Goal: Task Accomplishment & Management: Manage account settings

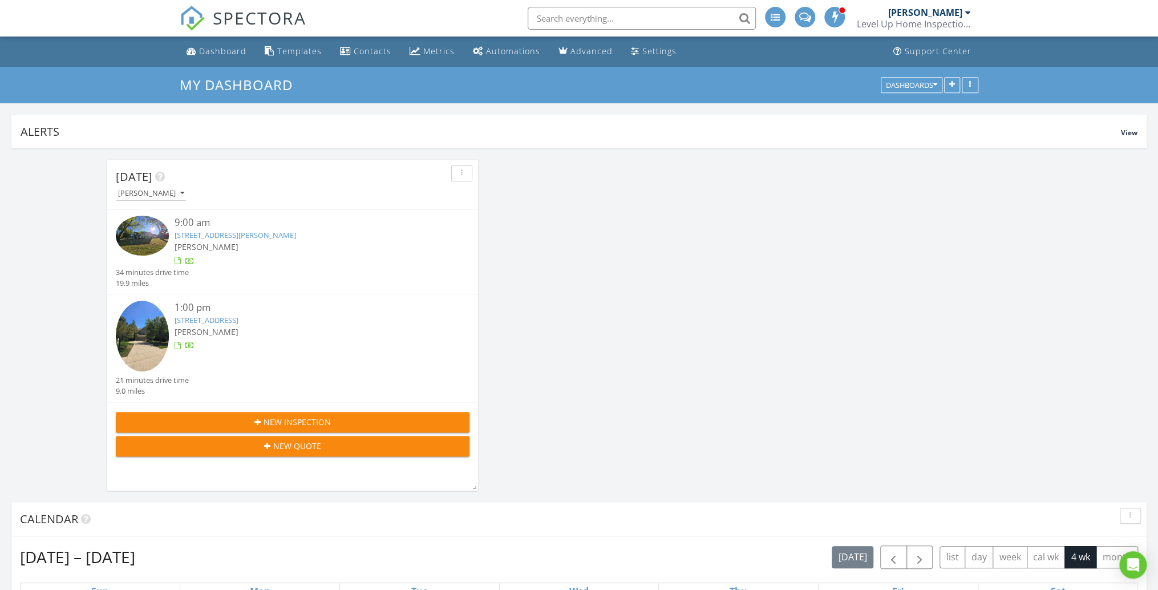
click at [226, 236] on link "484 Wesley Dr, Cincinnati, OH 45244" at bounding box center [235, 235] width 121 height 10
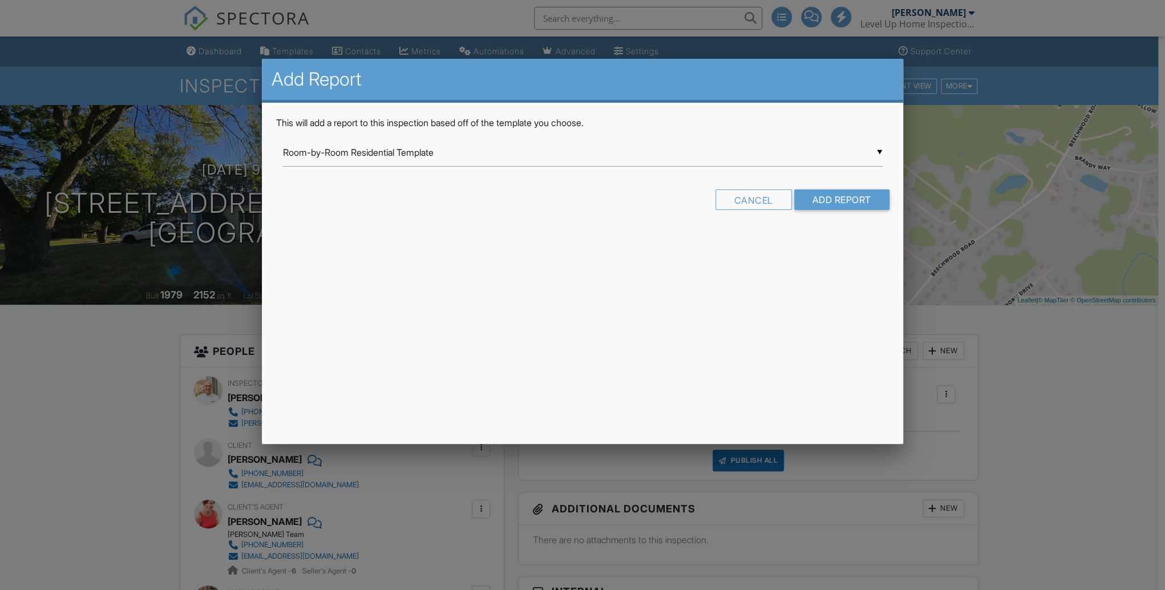
click at [493, 157] on input "Room-by-Room Residential Template" at bounding box center [581, 153] width 599 height 28
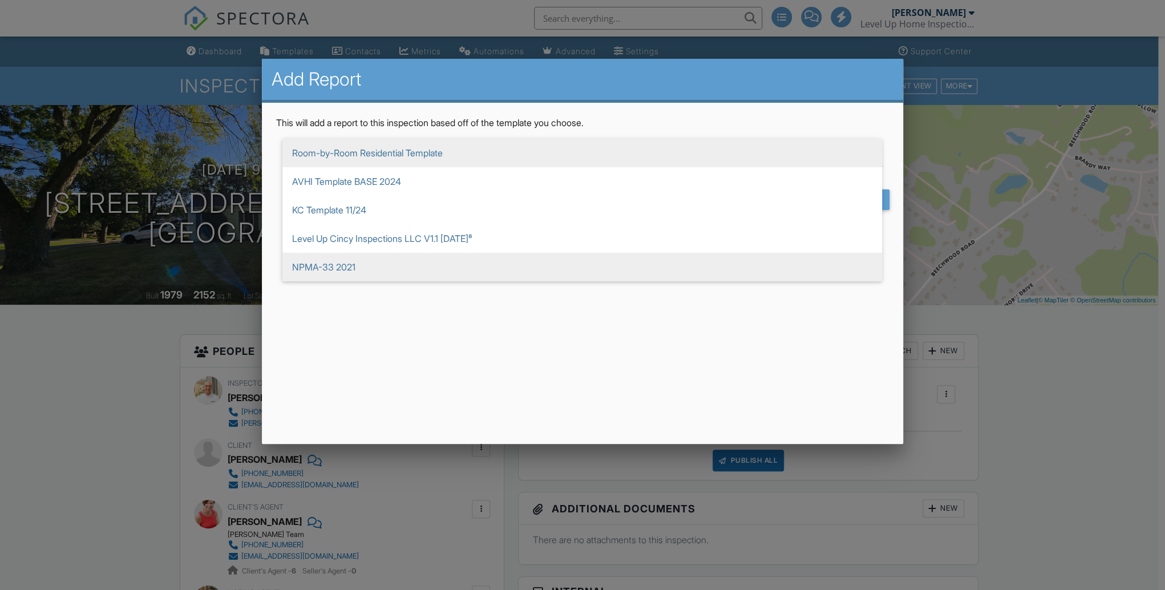
click at [402, 257] on span "NPMA-33 2021" at bounding box center [581, 267] width 599 height 29
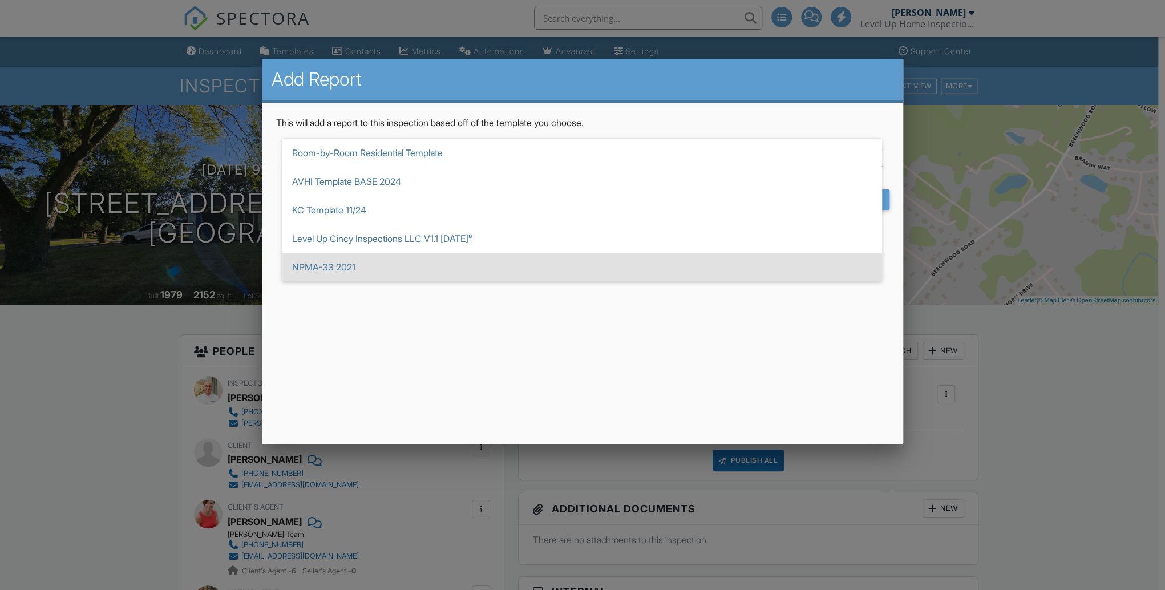
type input "NPMA-33 2021"
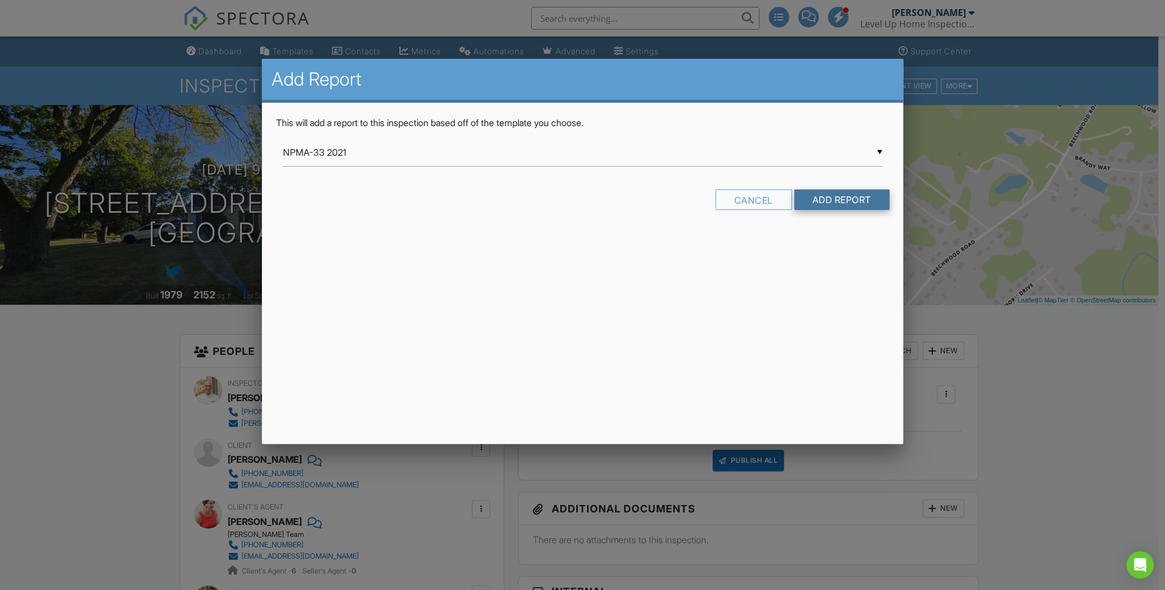
click at [834, 207] on input "Add Report" at bounding box center [841, 199] width 95 height 21
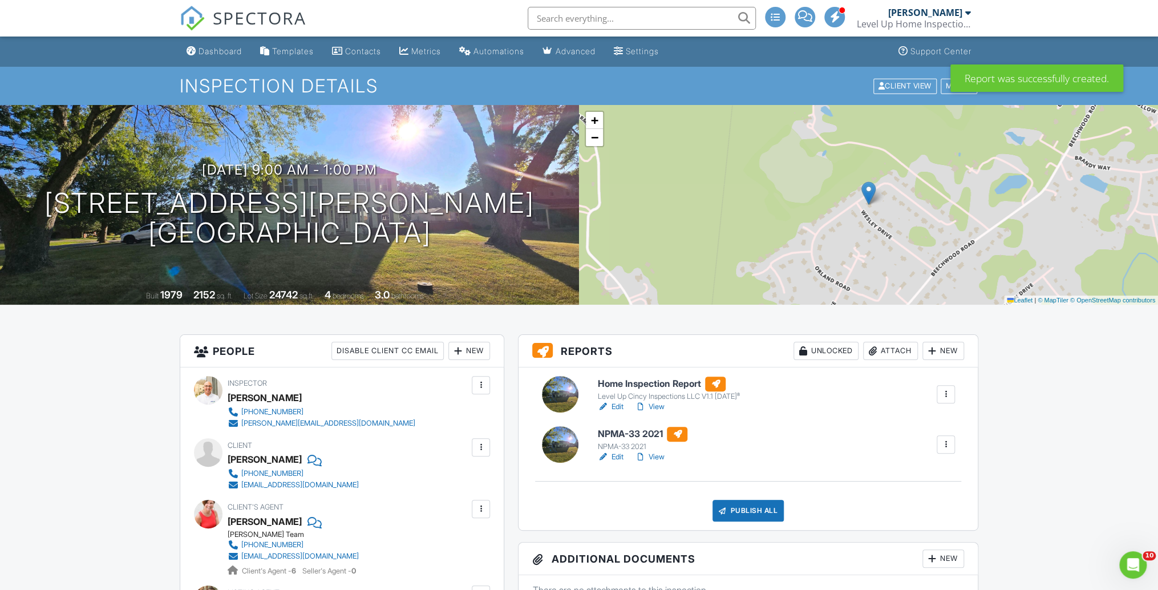
click at [619, 455] on link "Edit" at bounding box center [610, 456] width 26 height 11
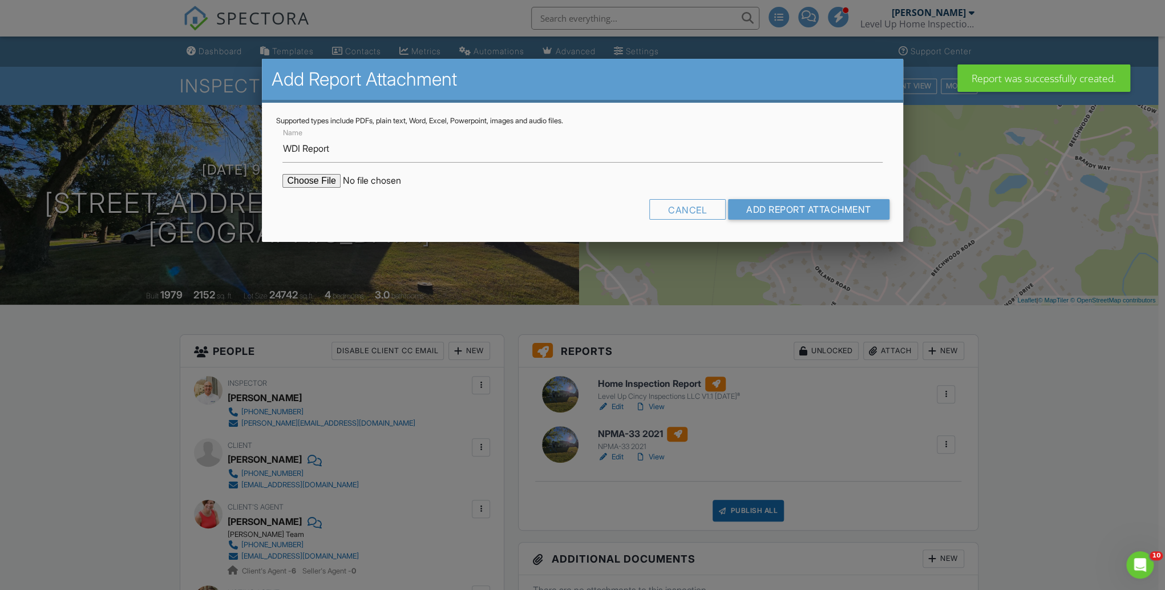
type input "WDI Report"
click at [311, 175] on input "file" at bounding box center [379, 181] width 194 height 14
type input "C:\fakepath\484_Wesley_Dr___NPMA_33_2021.pdf"
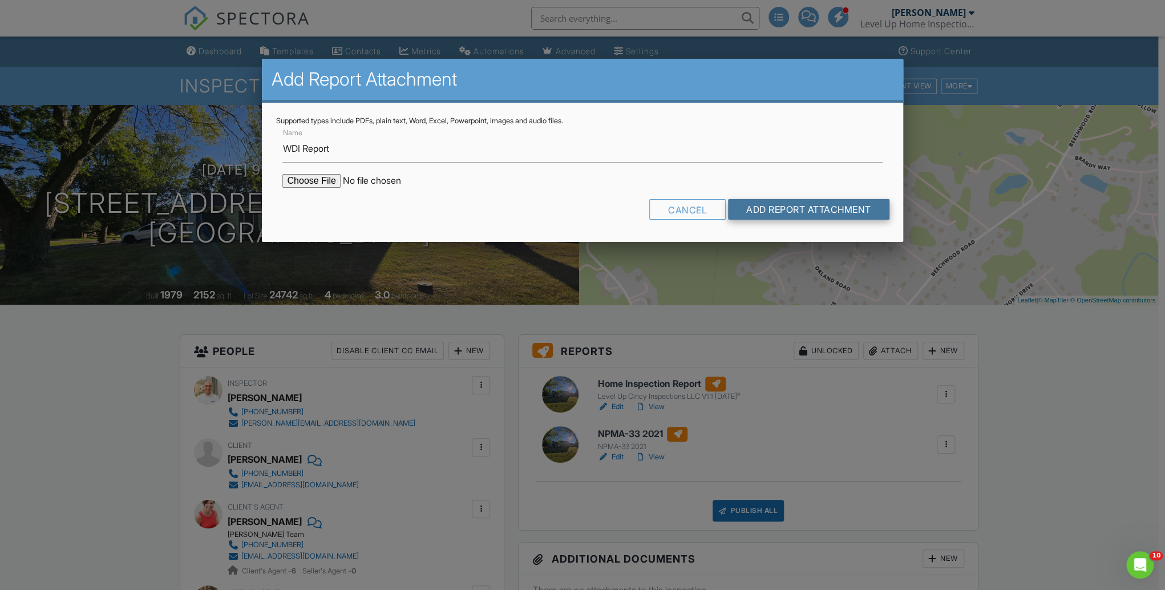
click at [765, 208] on input "Add Report Attachment" at bounding box center [808, 209] width 161 height 21
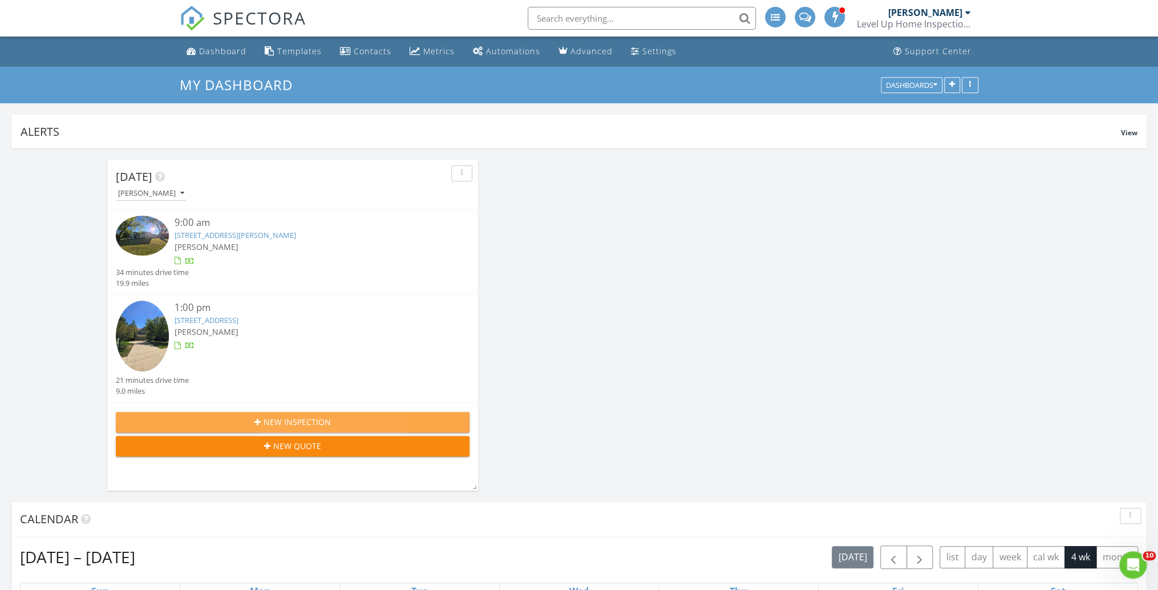
click at [301, 421] on span "New Inspection" at bounding box center [296, 422] width 67 height 12
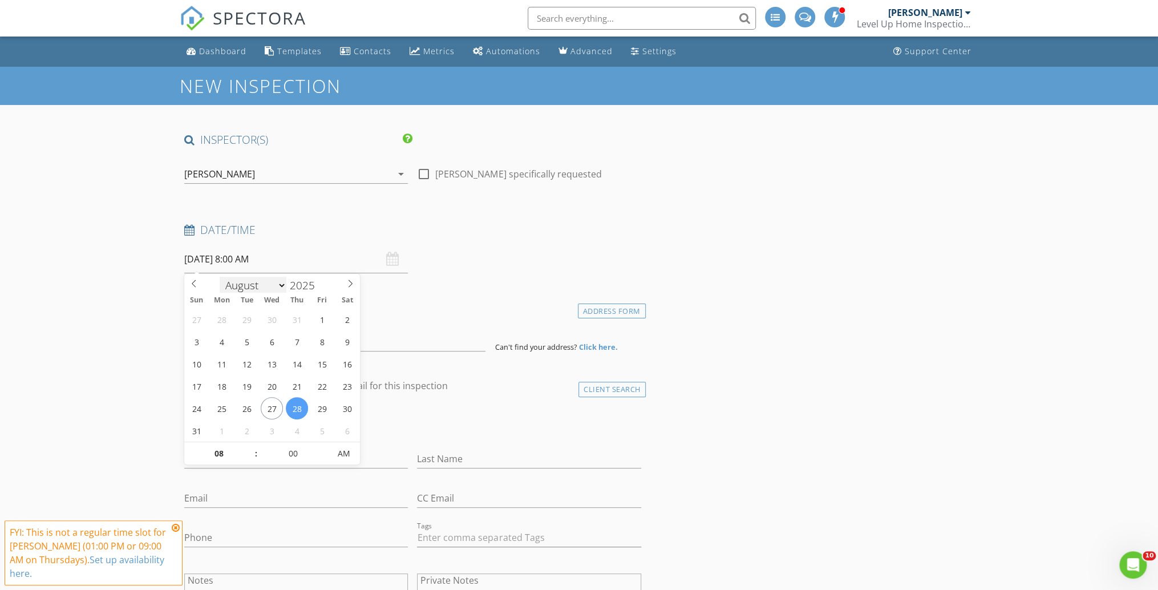
click at [224, 265] on input "08/28/2025 8:00 AM" at bounding box center [296, 259] width 224 height 28
select select "8"
type input "09/02/2025 8:00 AM"
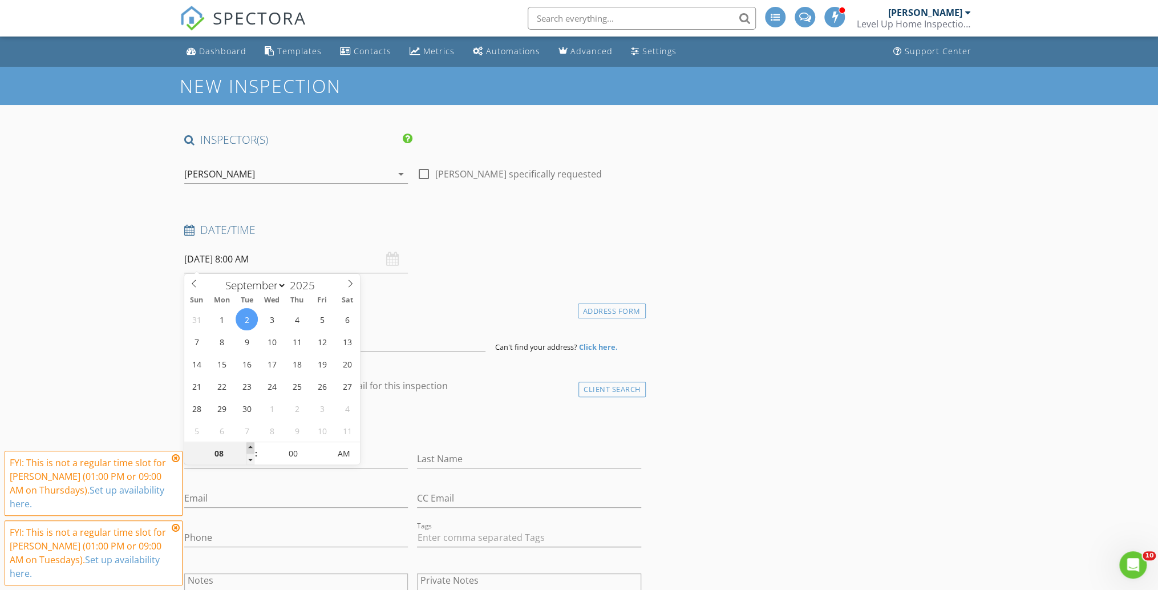
type input "09"
type input "[DATE] 9:00 AM"
click at [251, 444] on span at bounding box center [250, 447] width 8 height 11
drag, startPoint x: 176, startPoint y: 456, endPoint x: 175, endPoint y: 463, distance: 6.3
click at [176, 456] on icon at bounding box center [176, 457] width 8 height 9
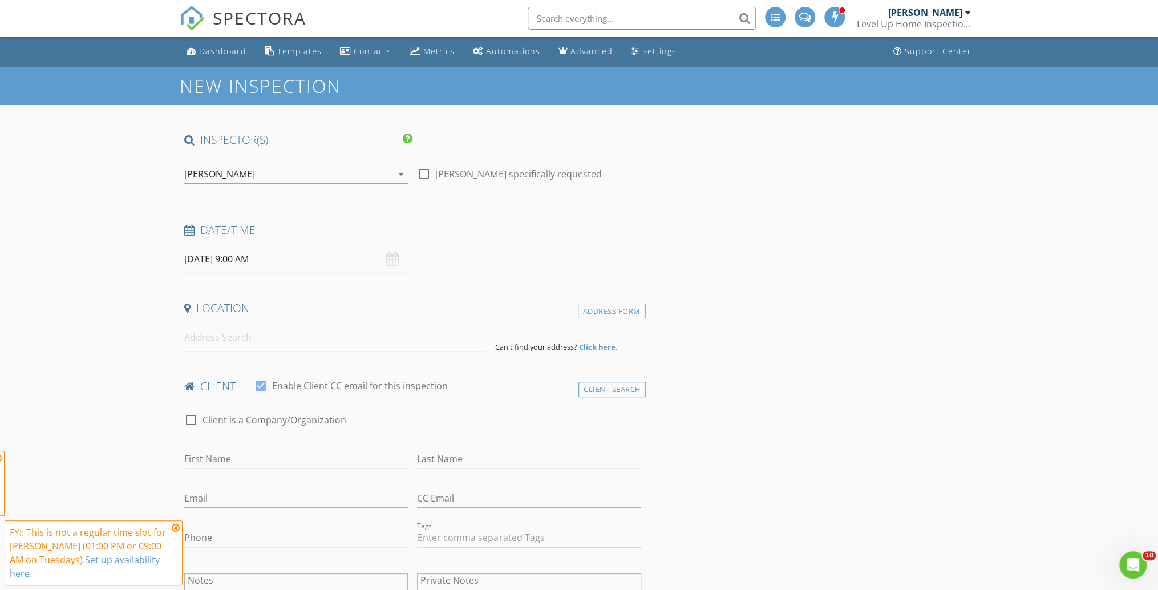
click at [174, 529] on icon at bounding box center [176, 527] width 8 height 9
click at [225, 457] on input "First Name" at bounding box center [296, 458] width 224 height 19
click at [217, 337] on input at bounding box center [334, 337] width 301 height 28
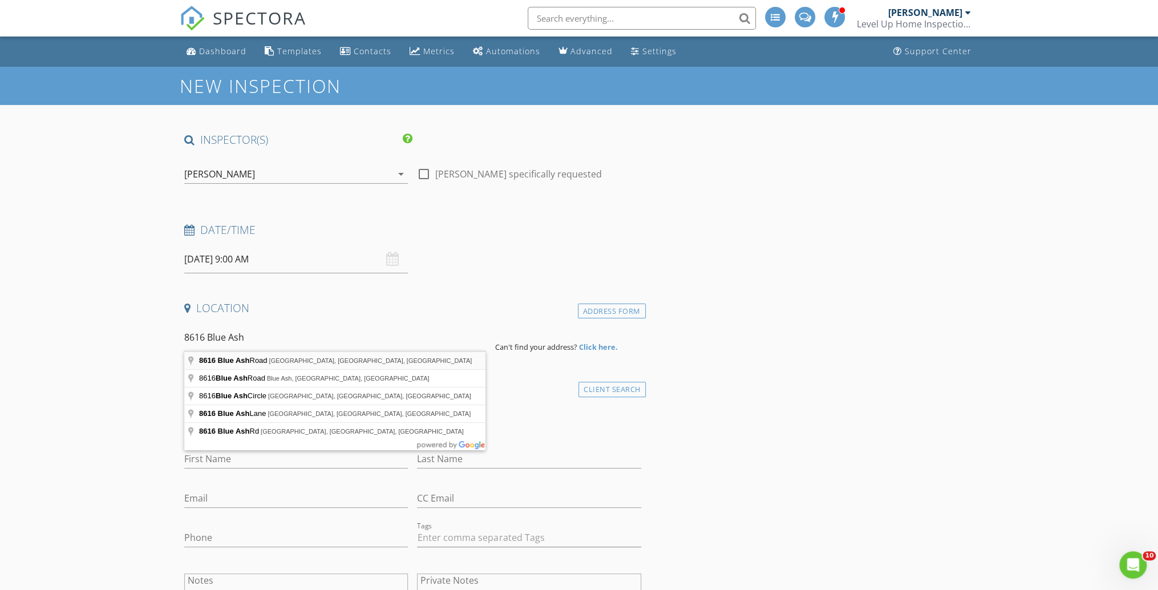
type input "8616 Blue Ash Road, Cincinnati, OH, USA"
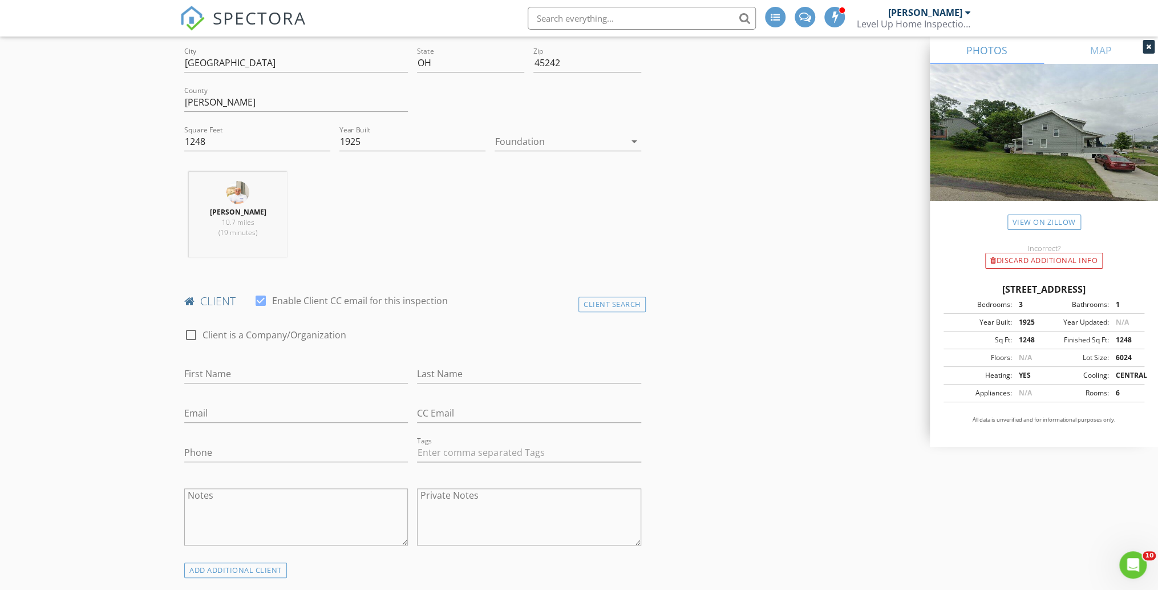
scroll to position [319, 0]
click at [263, 371] on input "First Name" at bounding box center [296, 372] width 224 height 19
type input "Hayden"
type input "Lockwood"
click at [290, 402] on div "Email" at bounding box center [296, 414] width 224 height 37
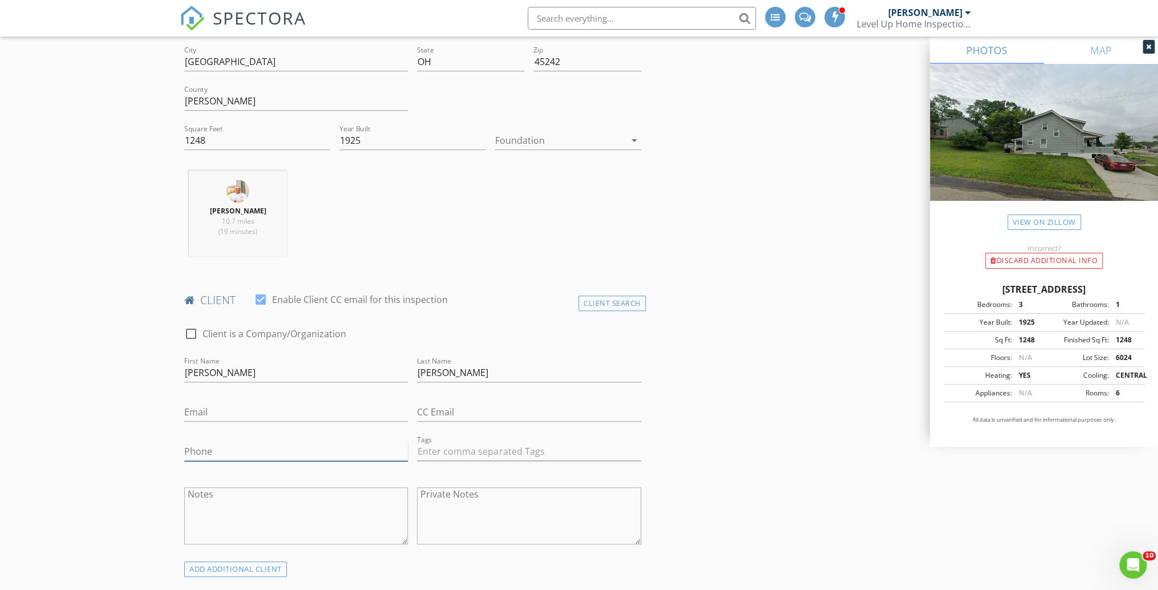
click at [230, 451] on input "Phone" at bounding box center [296, 451] width 224 height 19
type input "937-565-0180"
click at [251, 406] on input "Email" at bounding box center [296, 412] width 224 height 19
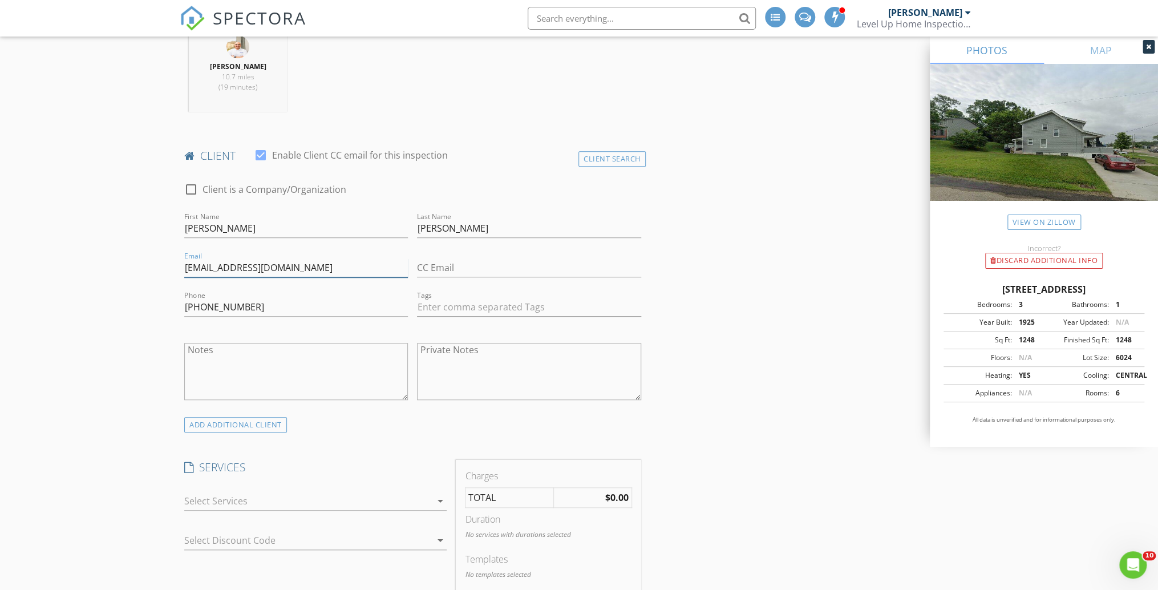
scroll to position [548, 0]
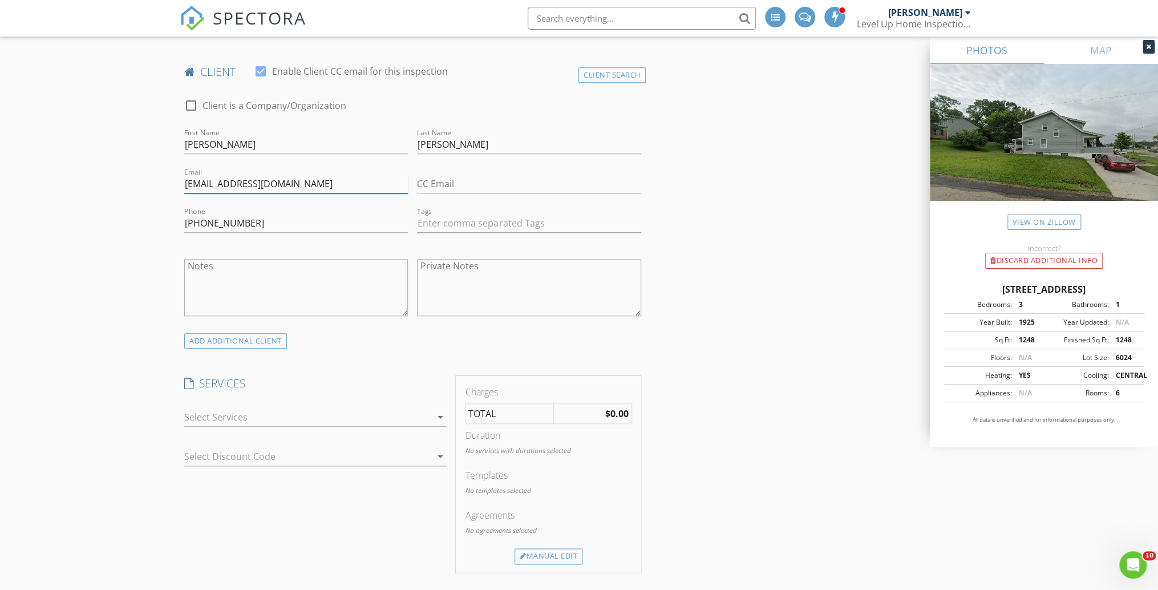
type input "haydenwoodlock@gmail.com"
click at [315, 413] on div at bounding box center [307, 417] width 246 height 18
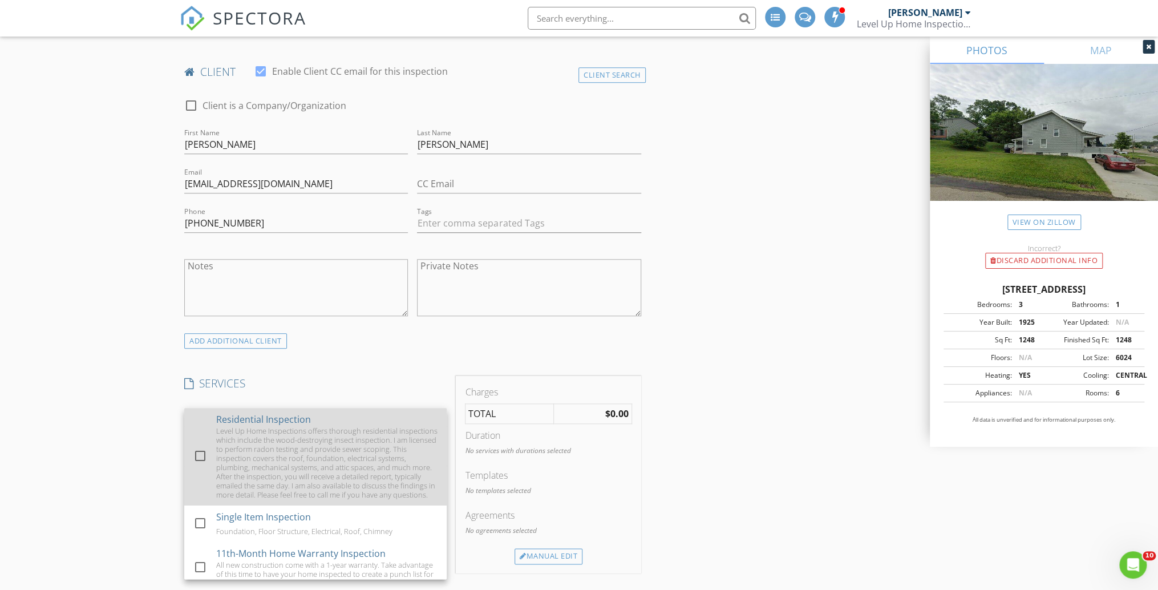
click at [198, 459] on div at bounding box center [199, 455] width 19 height 19
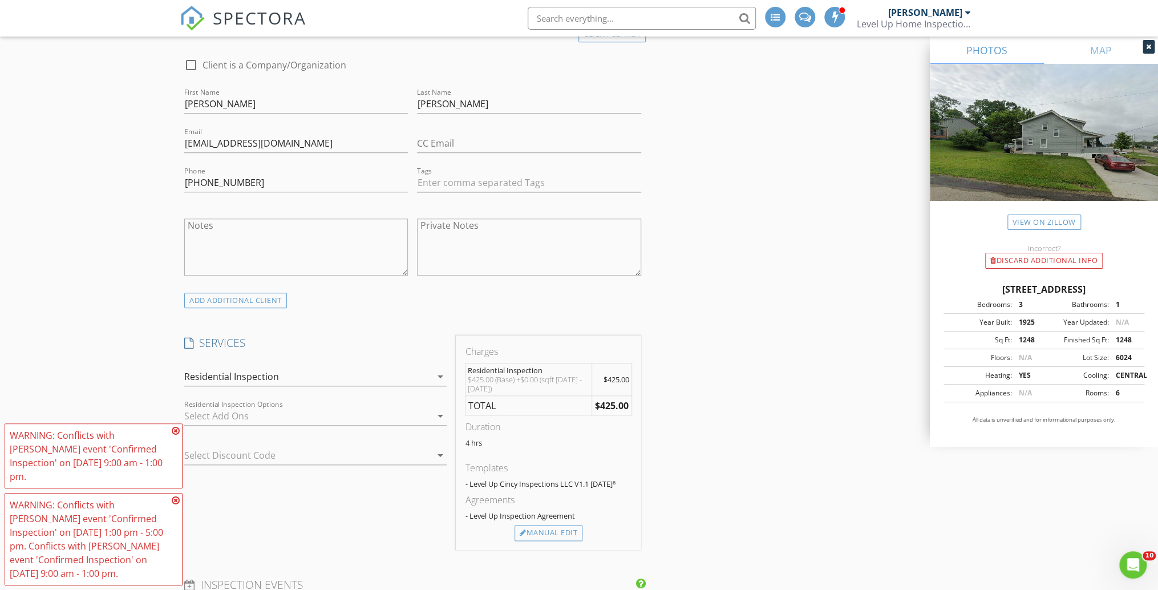
scroll to position [776, 0]
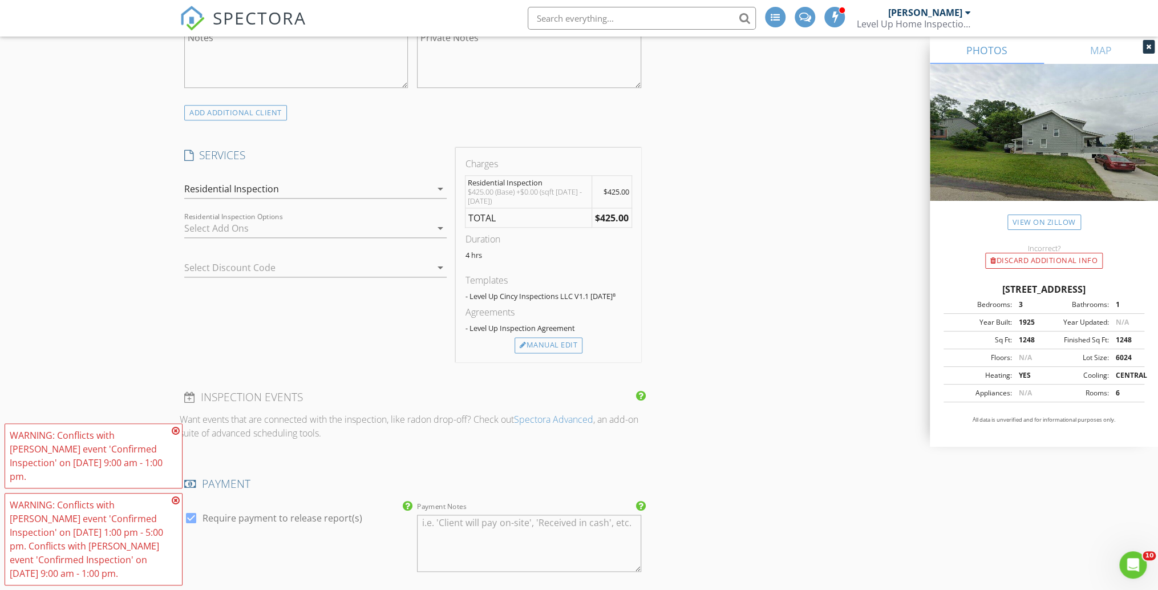
click at [175, 438] on div "WARNING: Conflicts with Eric Limper's event 'Confirmed Inspection' on 09/02/202…" at bounding box center [94, 455] width 168 height 55
click at [175, 427] on icon at bounding box center [176, 430] width 8 height 9
click at [177, 500] on icon at bounding box center [176, 500] width 8 height 9
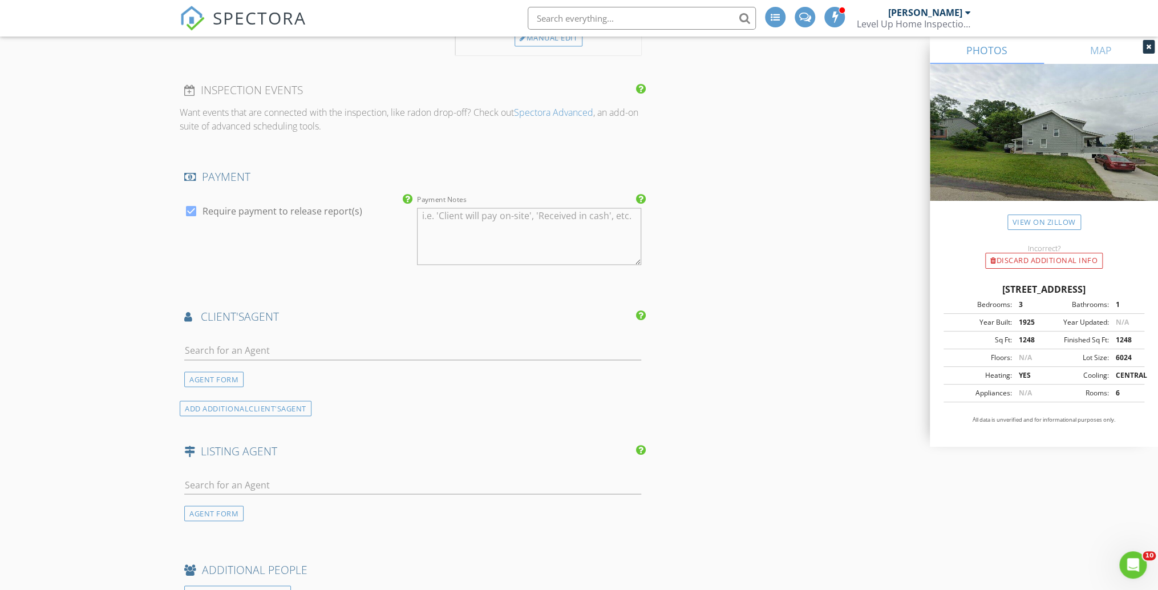
scroll to position [1095, 0]
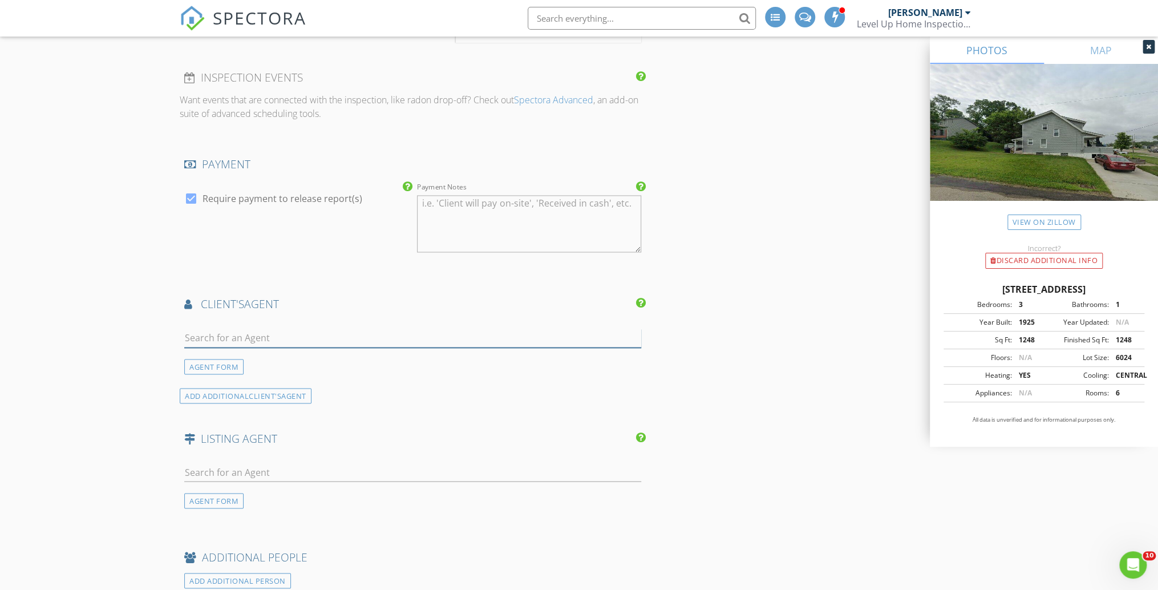
click at [254, 343] on input "text" at bounding box center [412, 338] width 457 height 19
type input "adam min"
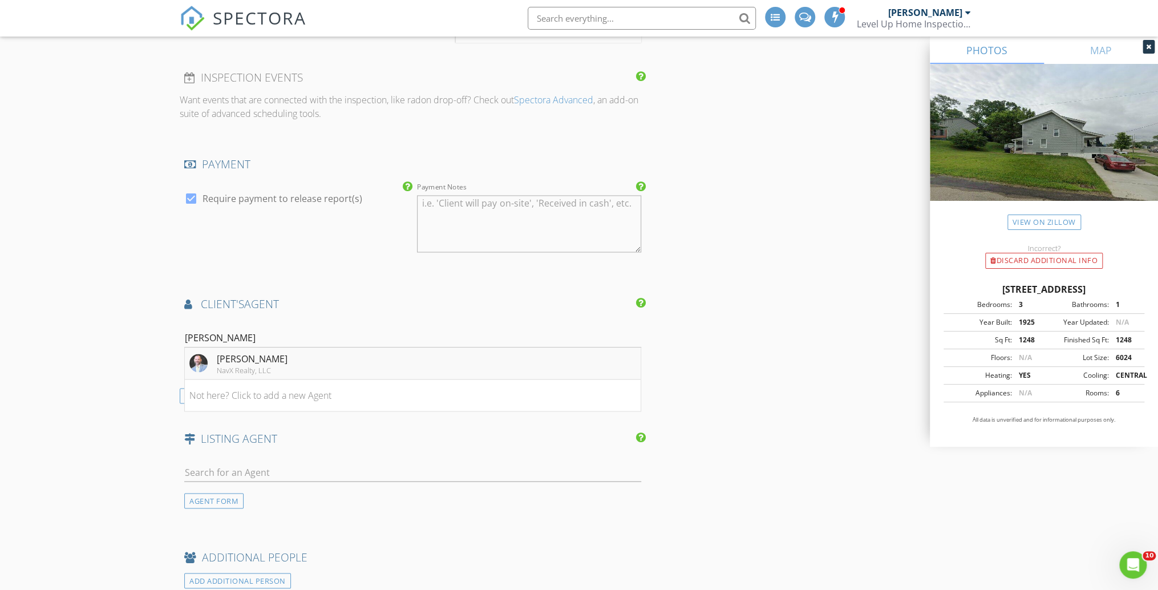
click at [261, 365] on div "Adam Minehart" at bounding box center [252, 358] width 71 height 14
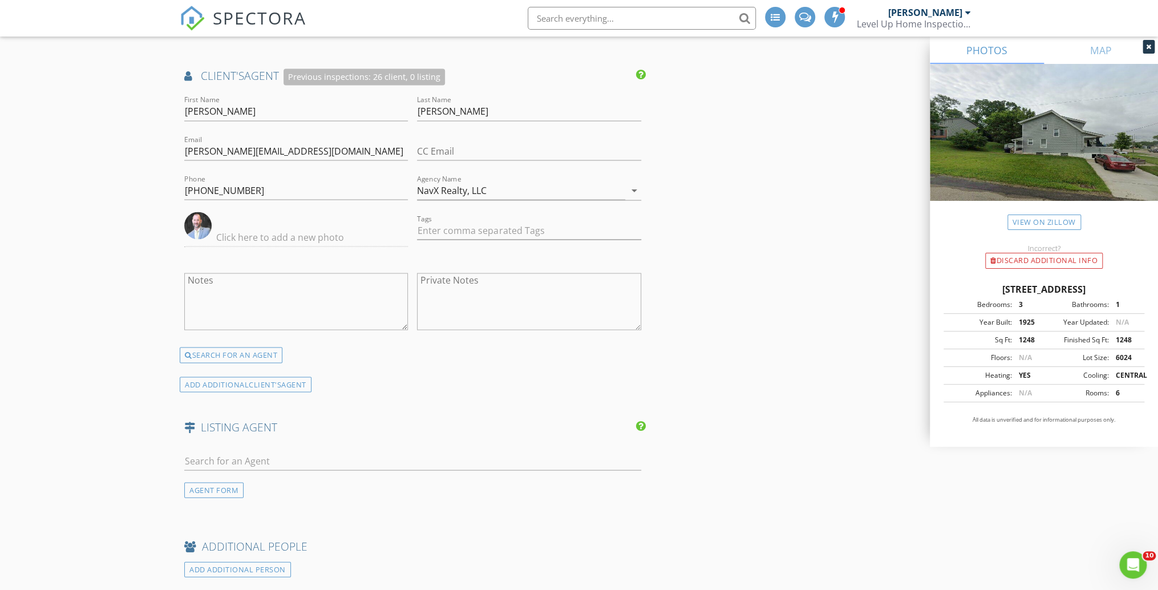
scroll to position [1460, 0]
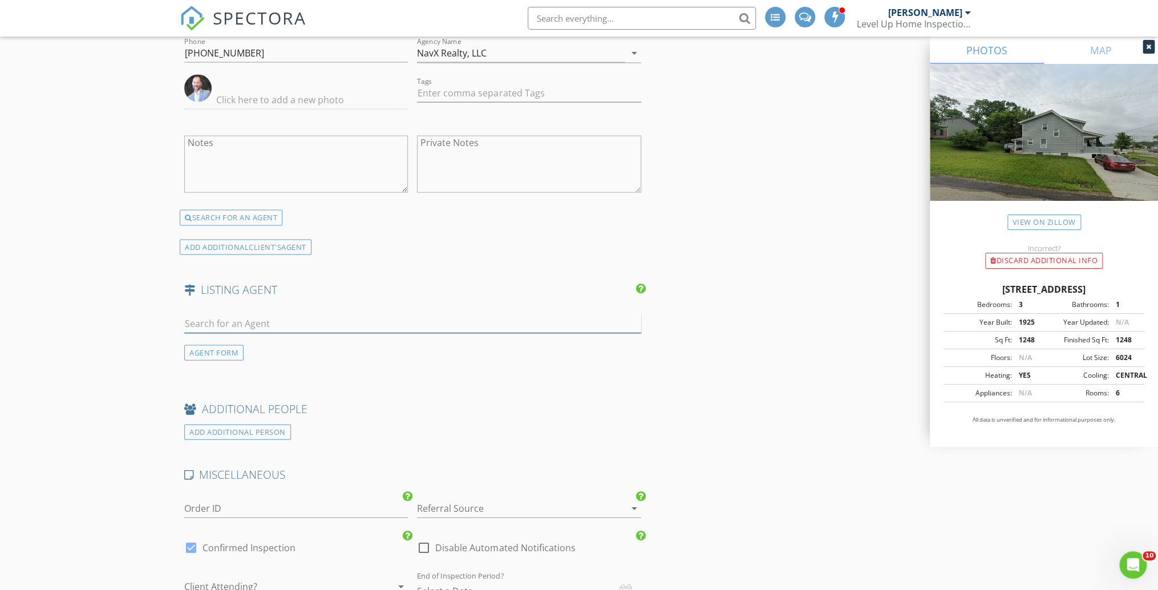
click at [247, 329] on input "text" at bounding box center [412, 323] width 457 height 19
type input "t"
click at [230, 359] on div "AGENT FORM" at bounding box center [213, 352] width 59 height 15
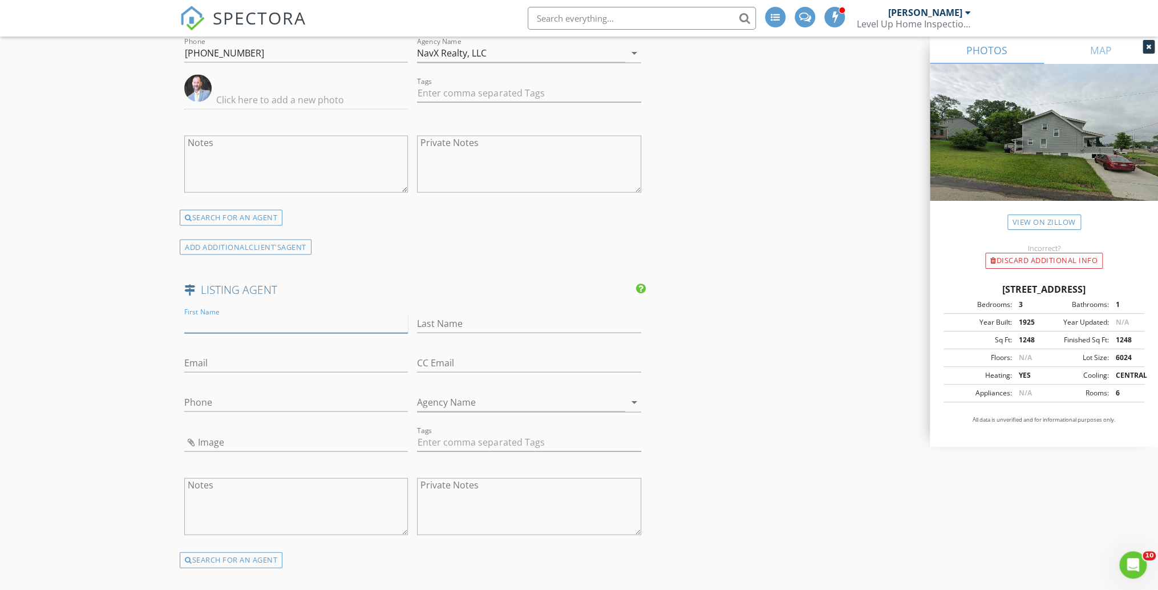
click at [227, 333] on input "First Name" at bounding box center [296, 323] width 224 height 19
type input "Trista"
type input "Whitt"
type input "trista.dreamhomes@gmail.com"
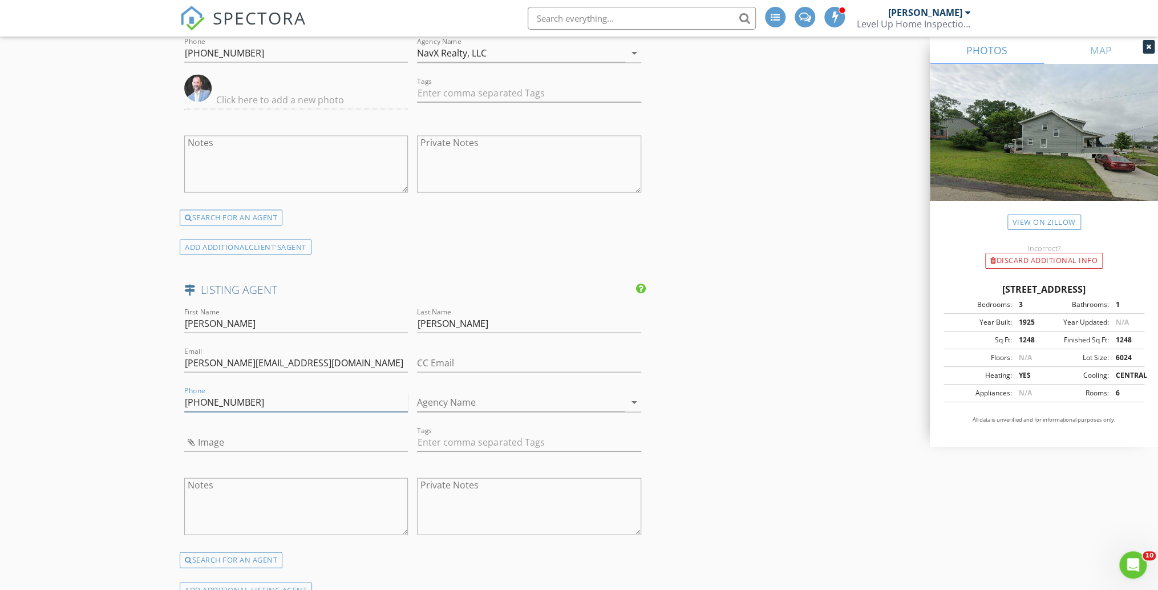
type input "513-330-3362"
click at [498, 404] on input "Agency Name" at bounding box center [521, 402] width 208 height 19
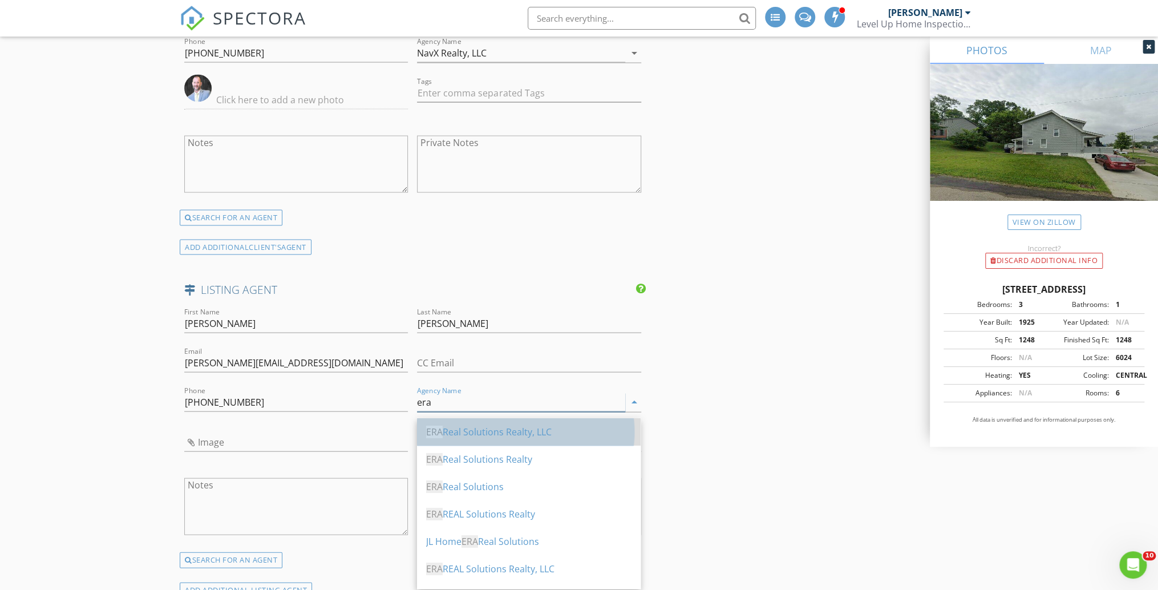
click at [502, 431] on div "ERA Real Solutions Realty, LLC" at bounding box center [528, 432] width 205 height 14
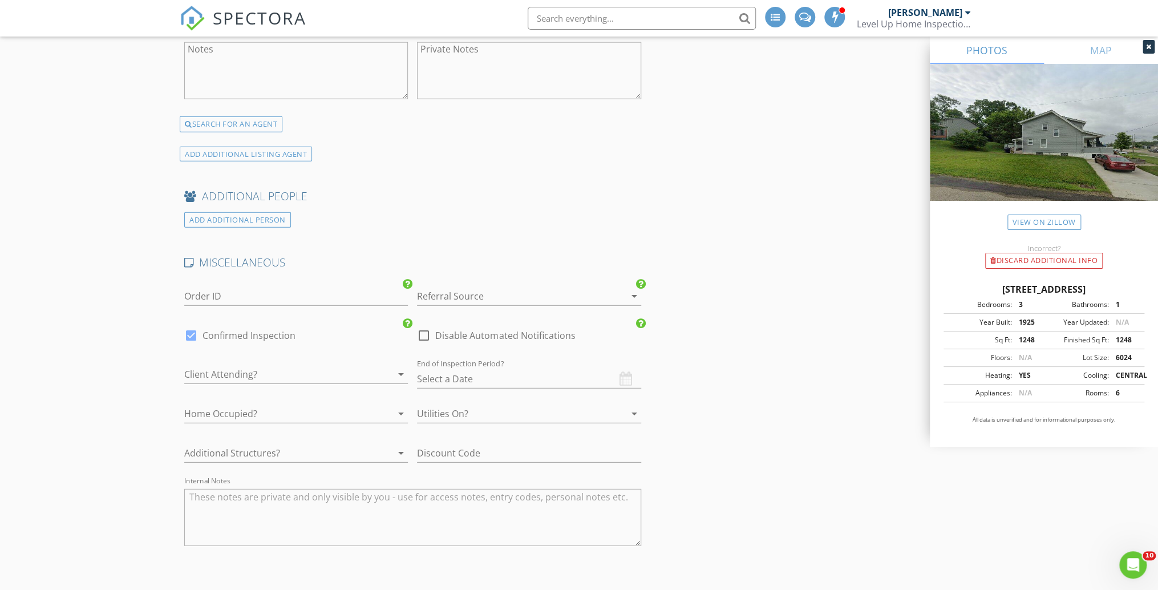
scroll to position [2008, 0]
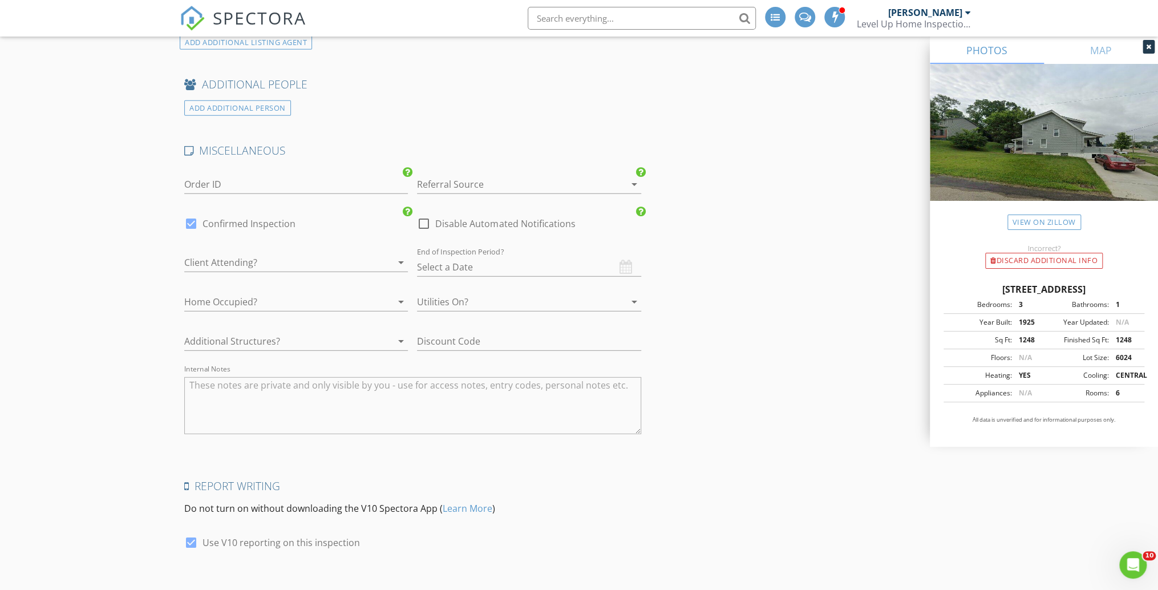
type input "ERA Real Solutions Realty, LLC"
click at [465, 181] on div at bounding box center [513, 184] width 192 height 18
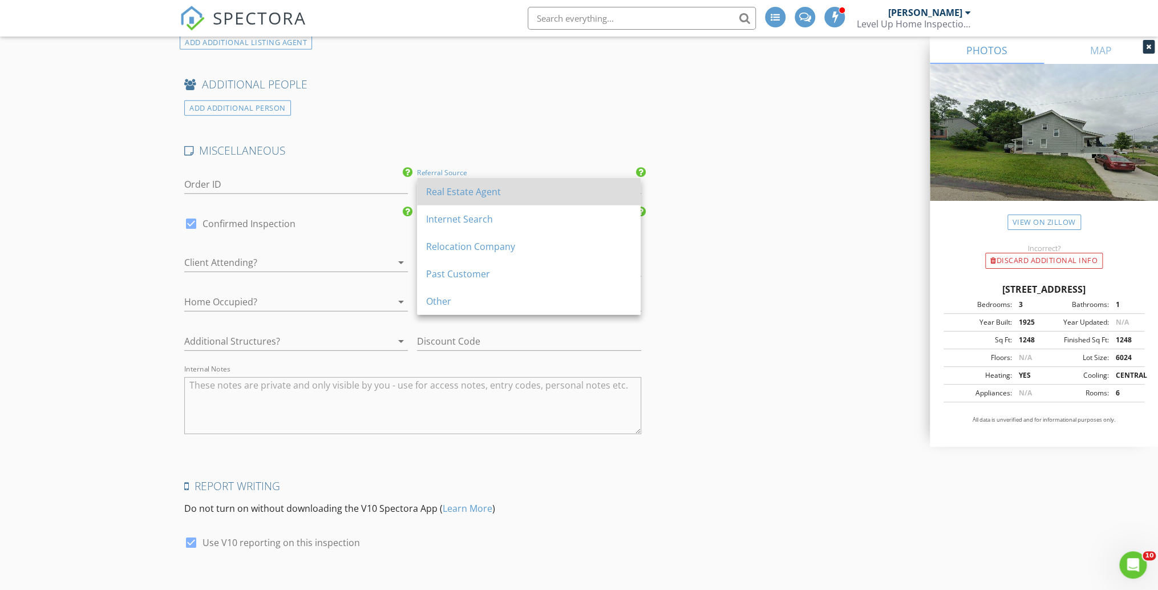
click at [461, 196] on div "Real Estate Agent" at bounding box center [528, 192] width 205 height 14
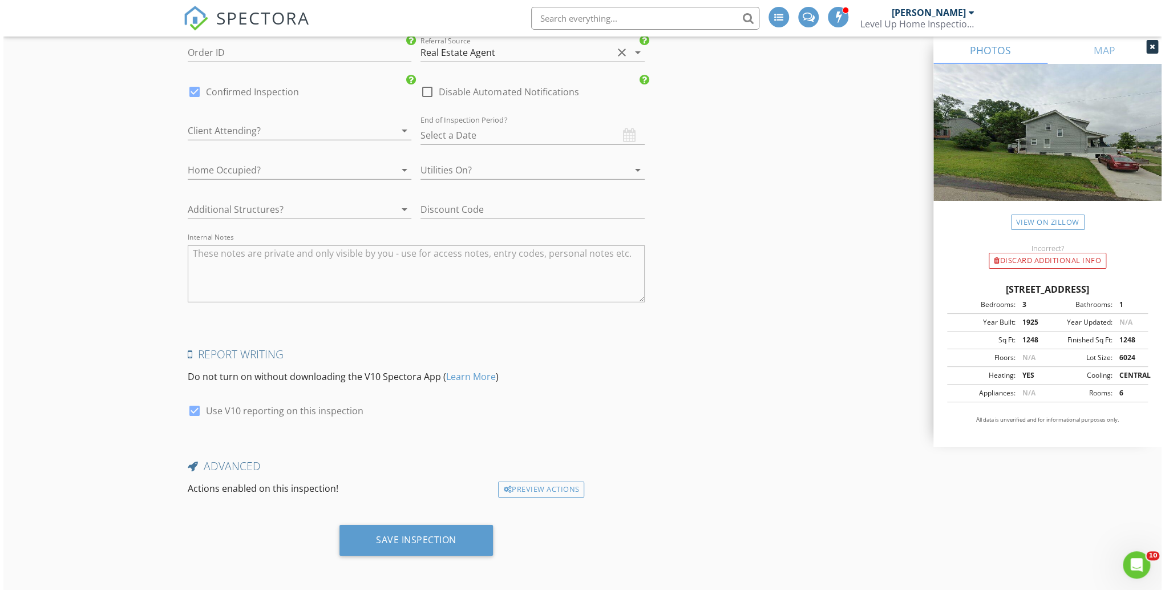
scroll to position [2143, 0]
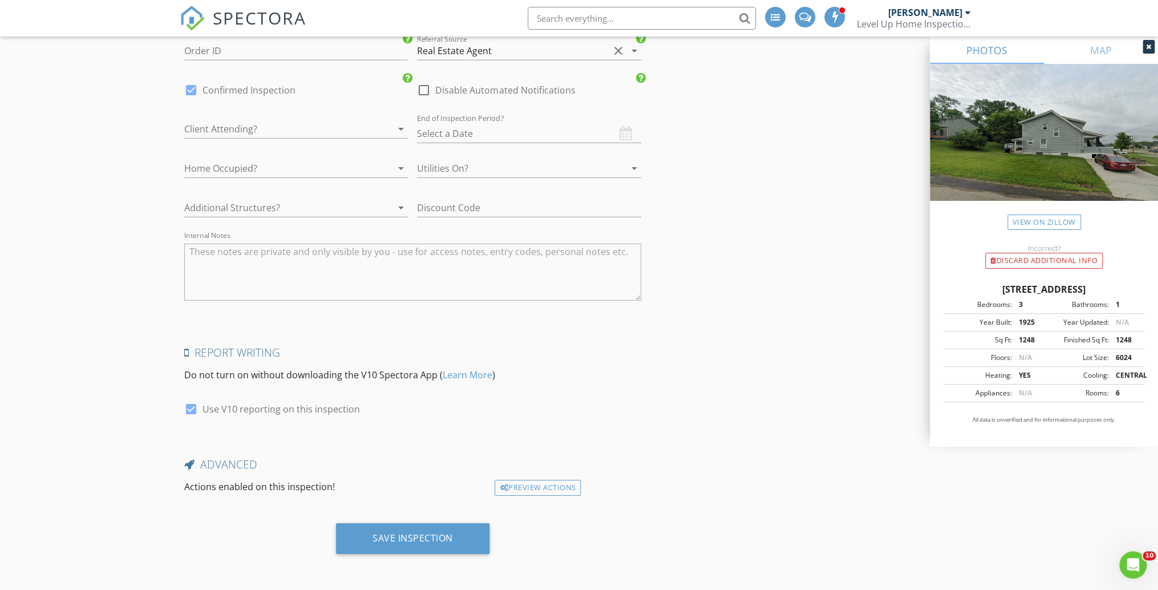
drag, startPoint x: 712, startPoint y: 374, endPoint x: 689, endPoint y: 392, distance: 29.2
click at [431, 534] on div "Save Inspection" at bounding box center [412, 537] width 80 height 11
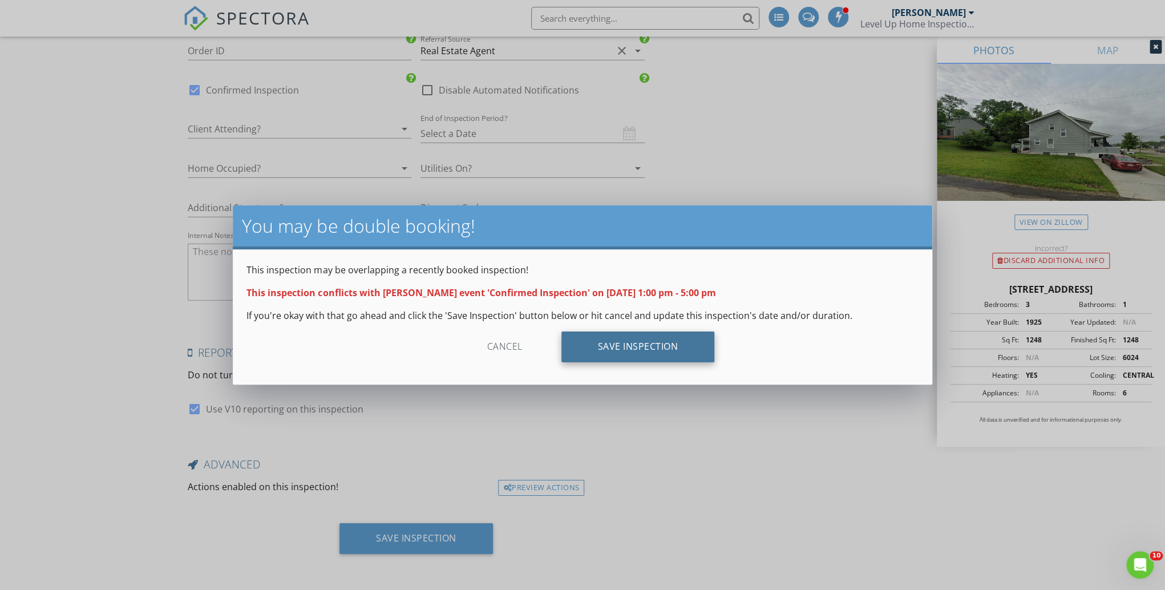
click at [643, 342] on div "Save Inspection" at bounding box center [637, 346] width 153 height 31
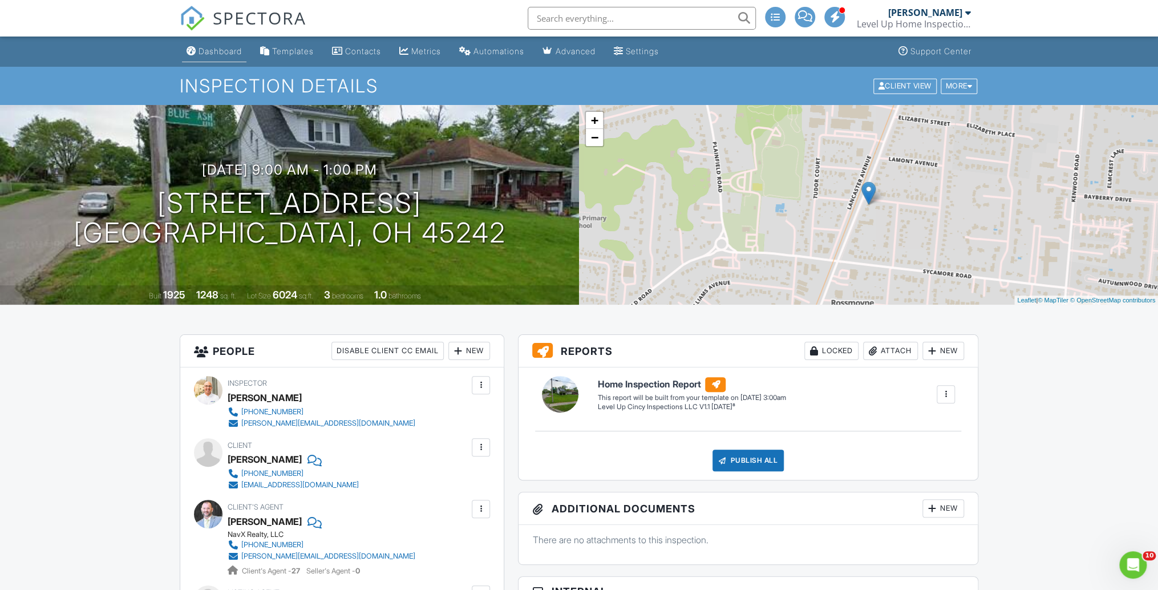
click at [227, 48] on div "Dashboard" at bounding box center [219, 51] width 43 height 10
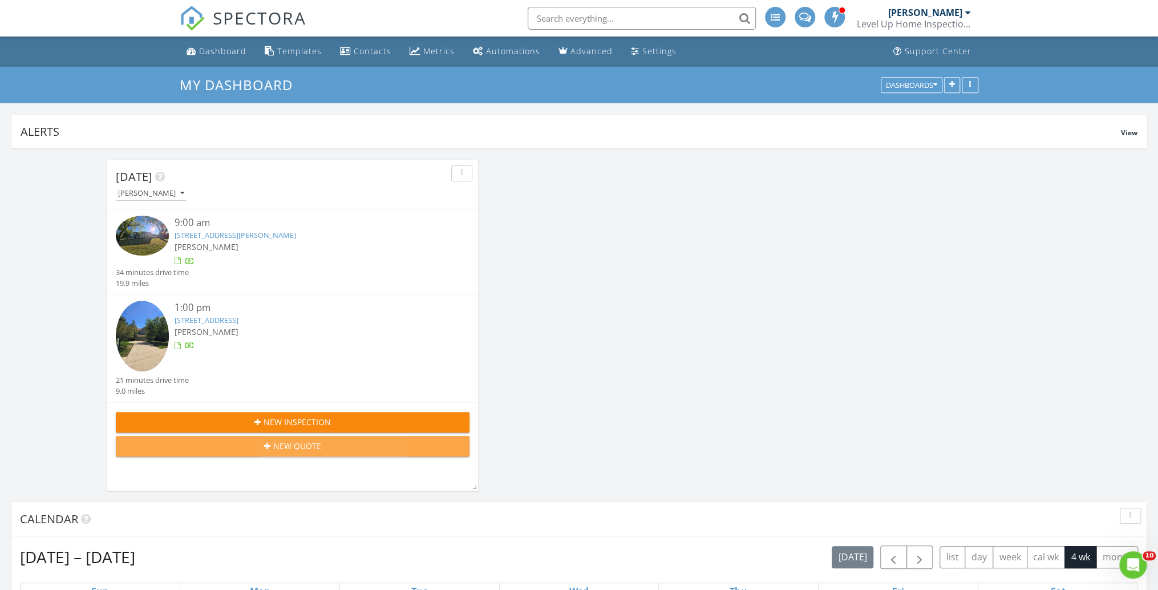
click at [298, 447] on span "New Quote" at bounding box center [297, 446] width 48 height 12
click at [286, 422] on span "New Inspection" at bounding box center [296, 422] width 67 height 12
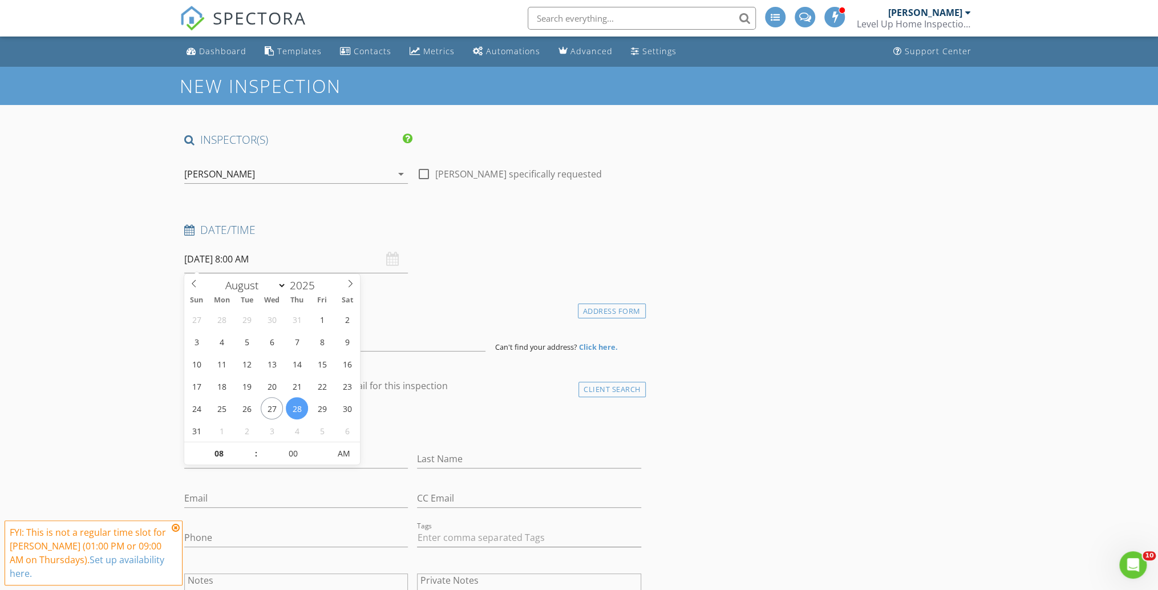
click at [238, 253] on input "[DATE] 8:00 AM" at bounding box center [296, 259] width 224 height 28
select select "8"
type input "[DATE] 8:00 AM"
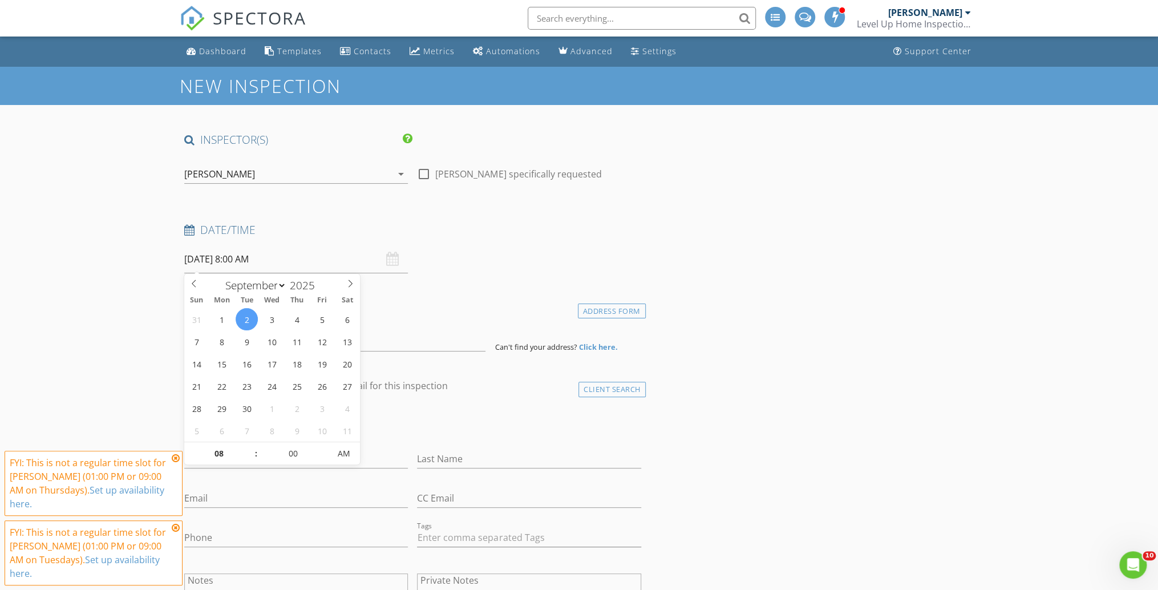
click at [254, 445] on span ":" at bounding box center [255, 453] width 3 height 23
type input "09"
type input "09/02/2025 9:00 AM"
click at [250, 447] on span at bounding box center [250, 447] width 8 height 11
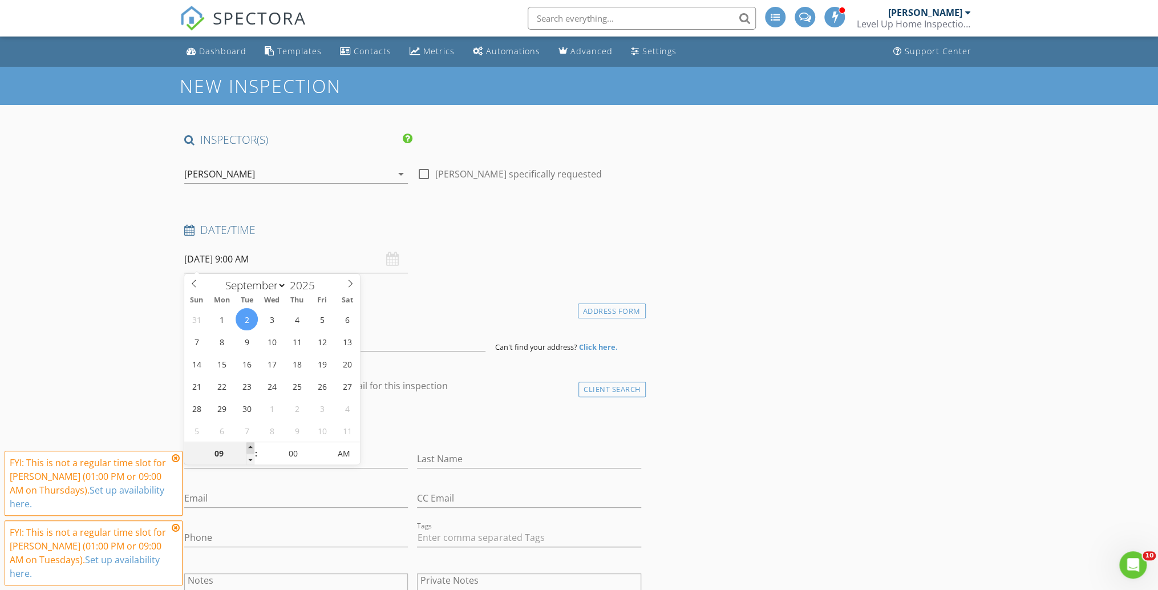
type input "10"
type input "09/02/2025 10:00 AM"
click at [250, 447] on span at bounding box center [250, 447] width 8 height 11
type input "11"
type input "09/02/2025 11:00 AM"
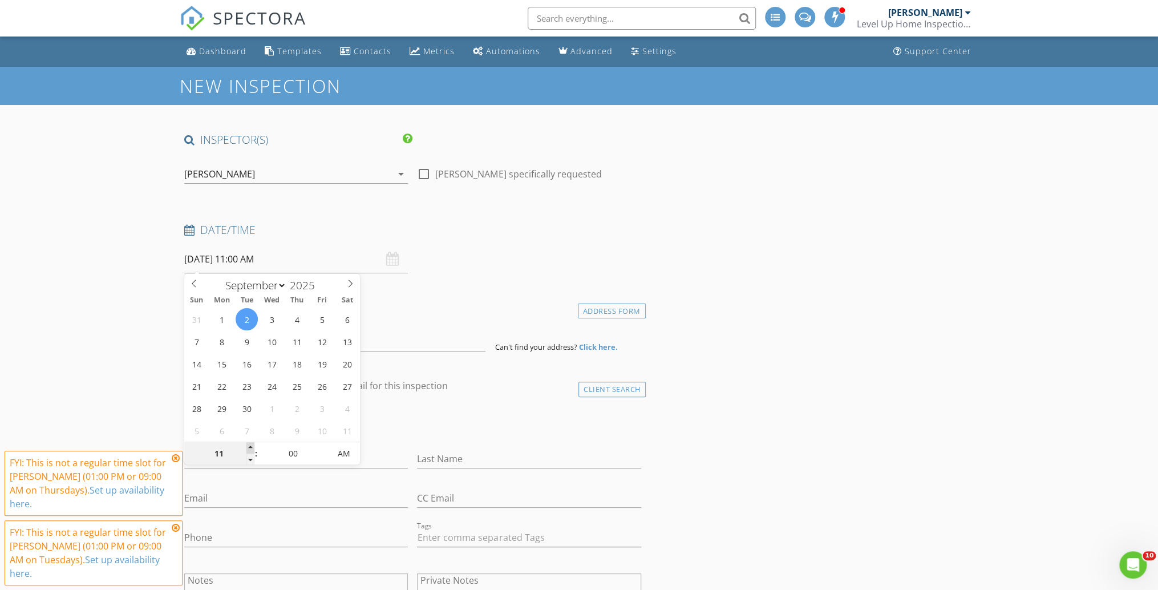
click at [250, 447] on span at bounding box center [250, 447] width 8 height 11
type input "12"
type input "09/02/2025 12:00 PM"
click at [250, 447] on span at bounding box center [250, 447] width 8 height 11
type input "01"
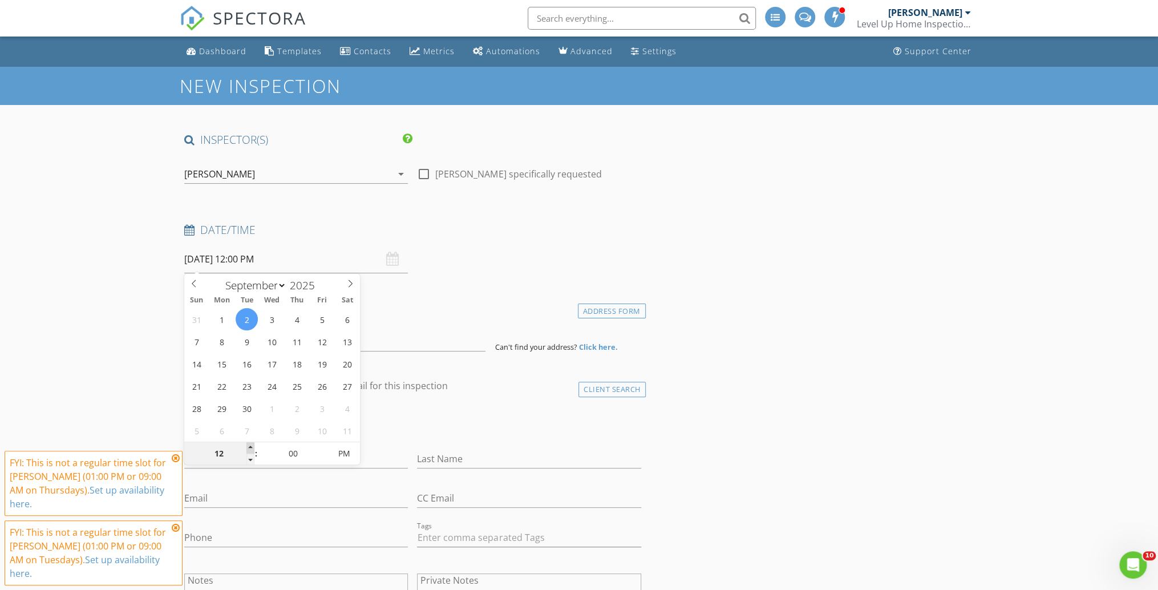
type input "09/02/2025 1:00 PM"
click at [250, 447] on span at bounding box center [250, 447] width 8 height 11
type input "02"
type input "[DATE] 2:00 PM"
click at [250, 447] on span at bounding box center [250, 447] width 8 height 11
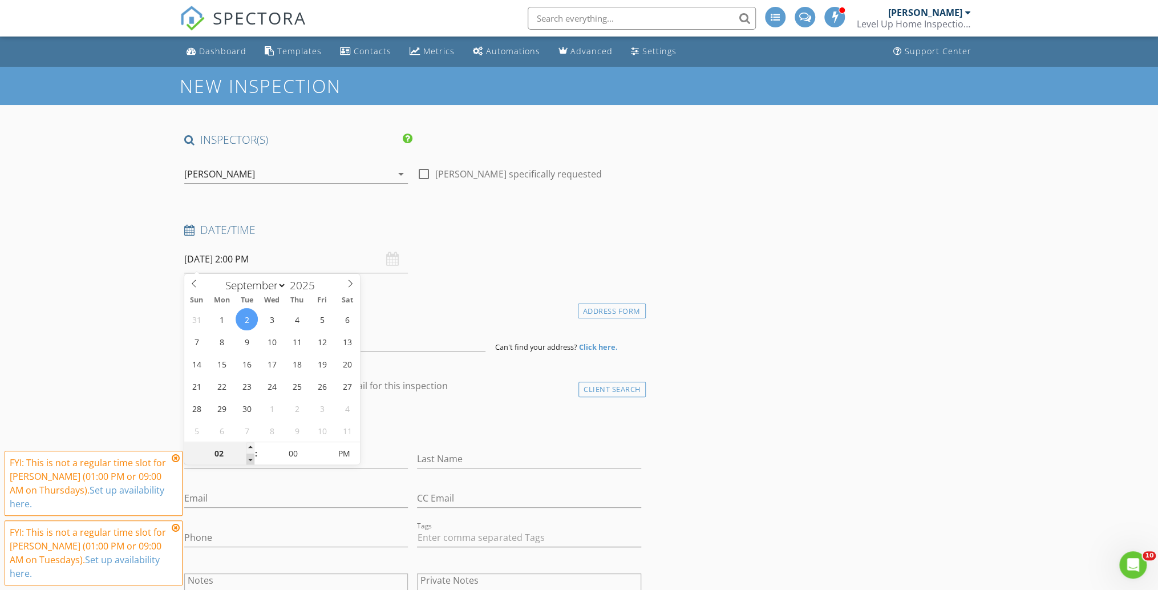
type input "01"
type input "[DATE] 1:00 PM"
click at [249, 456] on span at bounding box center [250, 458] width 8 height 11
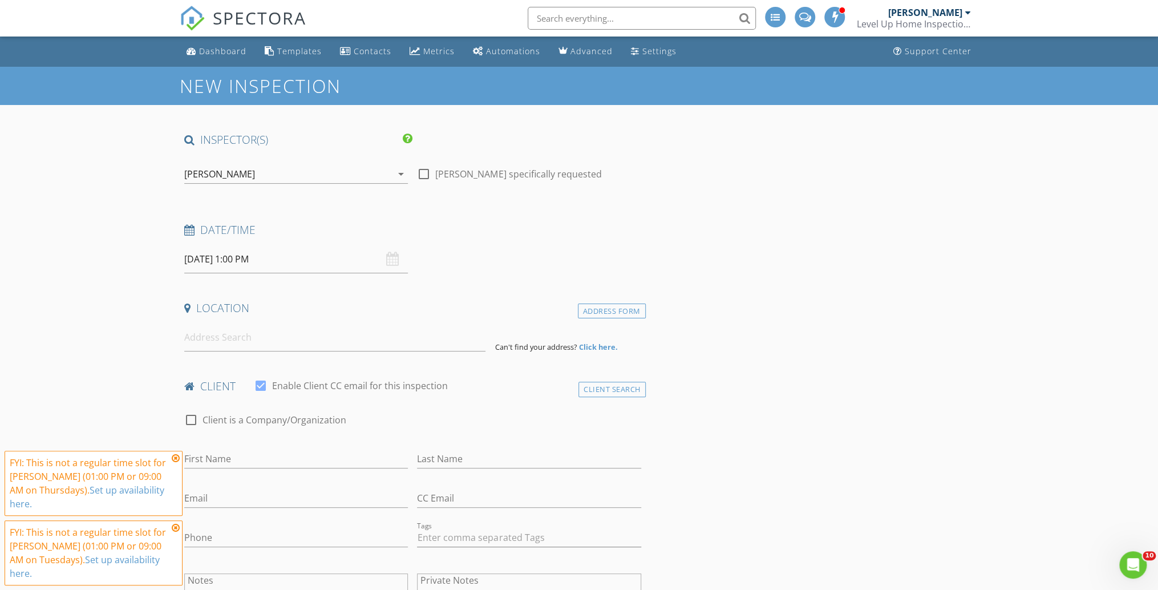
click at [427, 439] on div "check_box_outline_blank Client is a Company/Organization" at bounding box center [412, 426] width 457 height 30
click at [323, 344] on input at bounding box center [334, 337] width 301 height 28
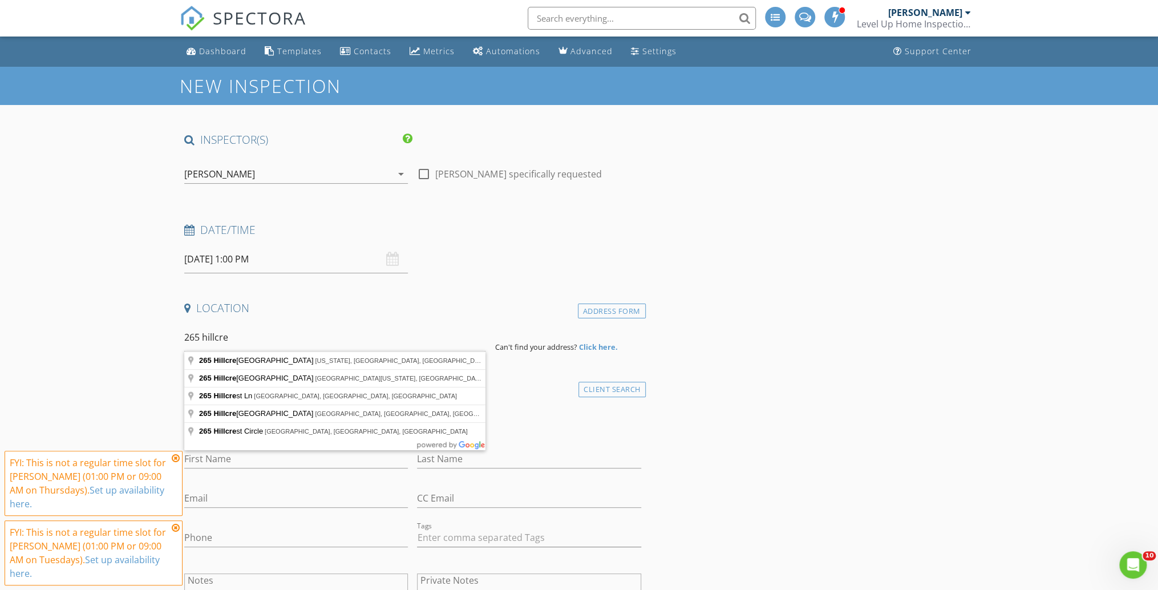
type input "265 Hillcrest Drive, Wyoming, OH, USA"
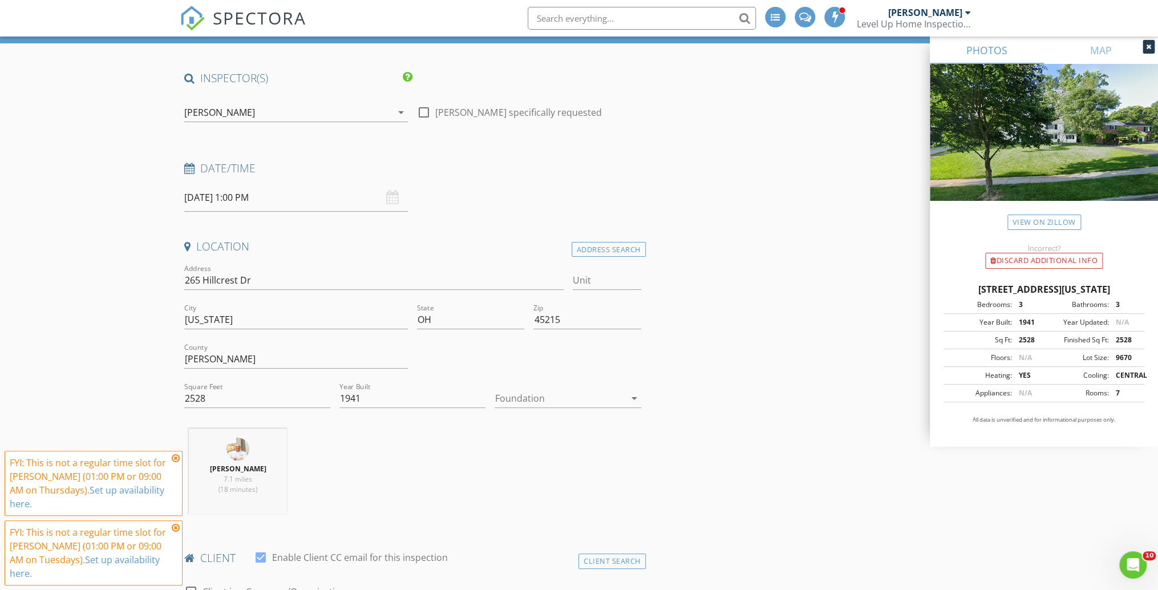
scroll to position [91, 0]
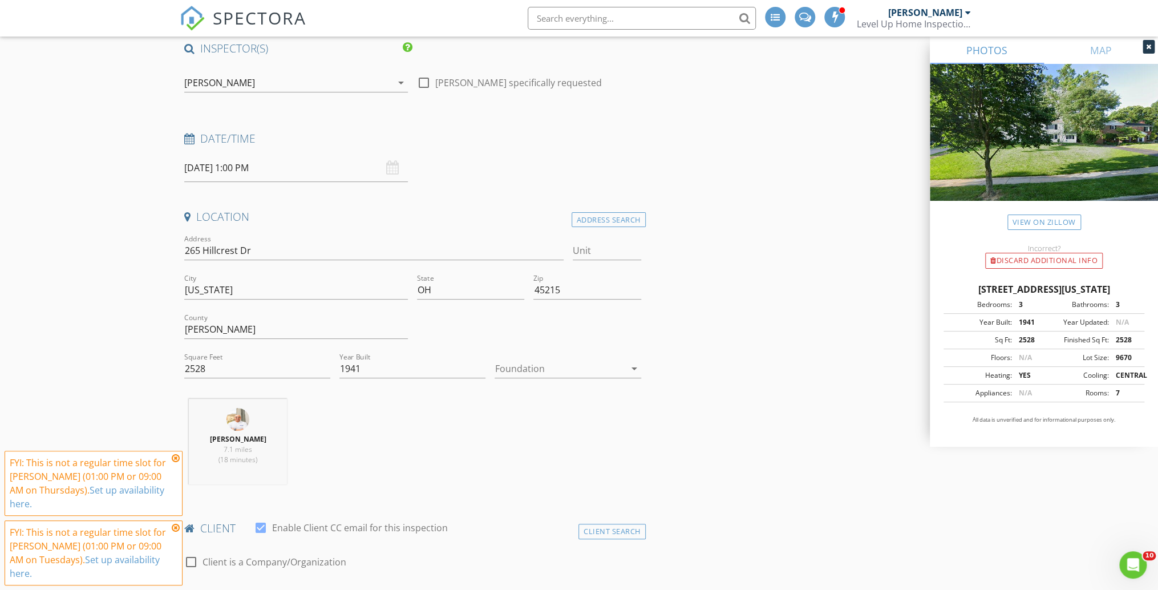
click at [175, 455] on icon at bounding box center [176, 457] width 8 height 9
click at [175, 524] on icon at bounding box center [176, 527] width 8 height 9
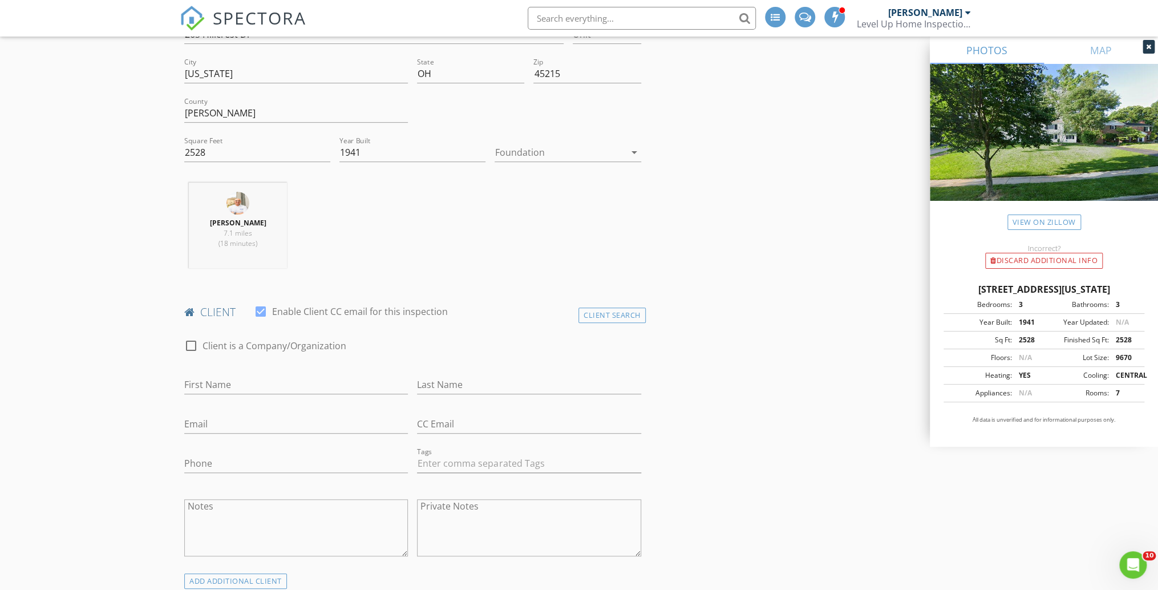
scroll to position [319, 0]
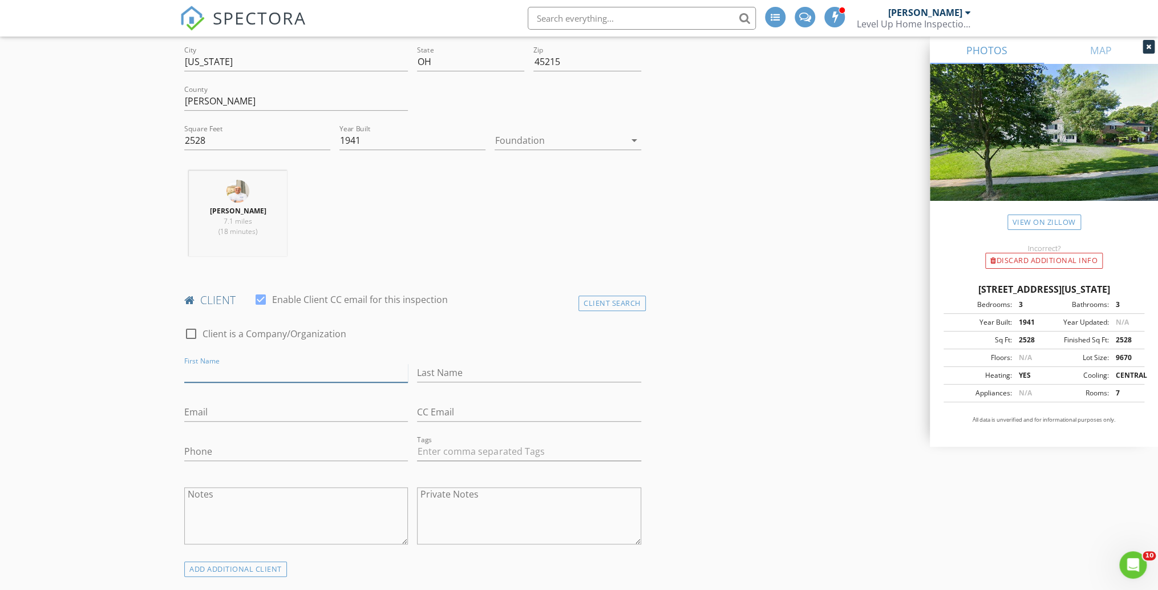
click at [217, 366] on input "First Name" at bounding box center [296, 372] width 224 height 19
type input "a"
type input "Alex"
type input "Anthony"
type input "alexanderk.anthony@gmail.com"
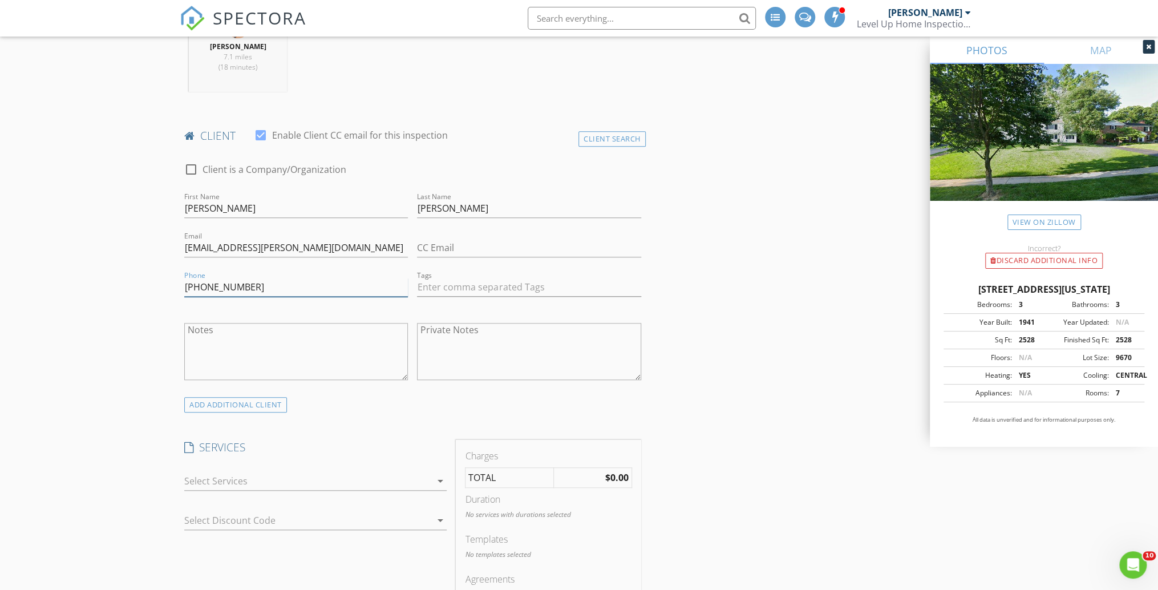
scroll to position [502, 0]
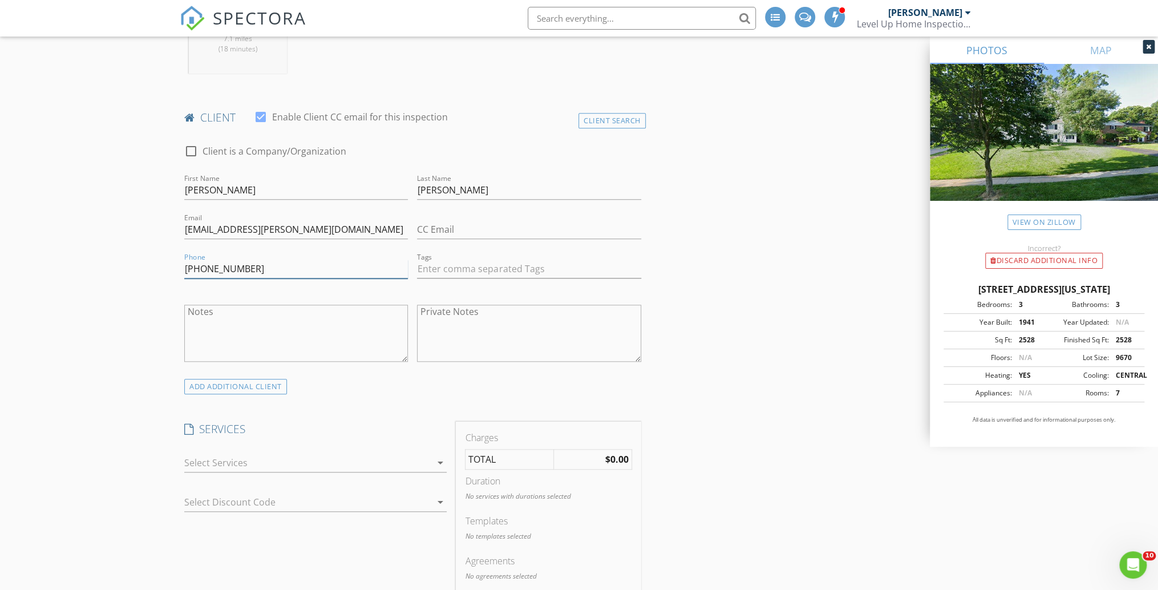
type input "859-814-4166"
click at [266, 468] on div at bounding box center [307, 462] width 246 height 18
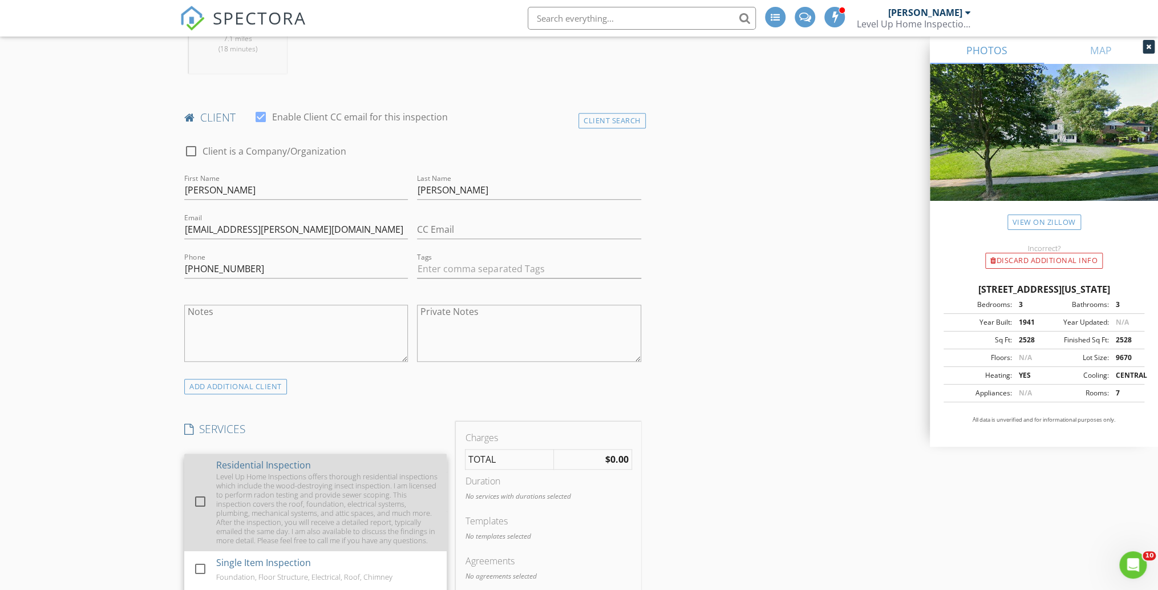
click at [198, 501] on div at bounding box center [199, 501] width 19 height 19
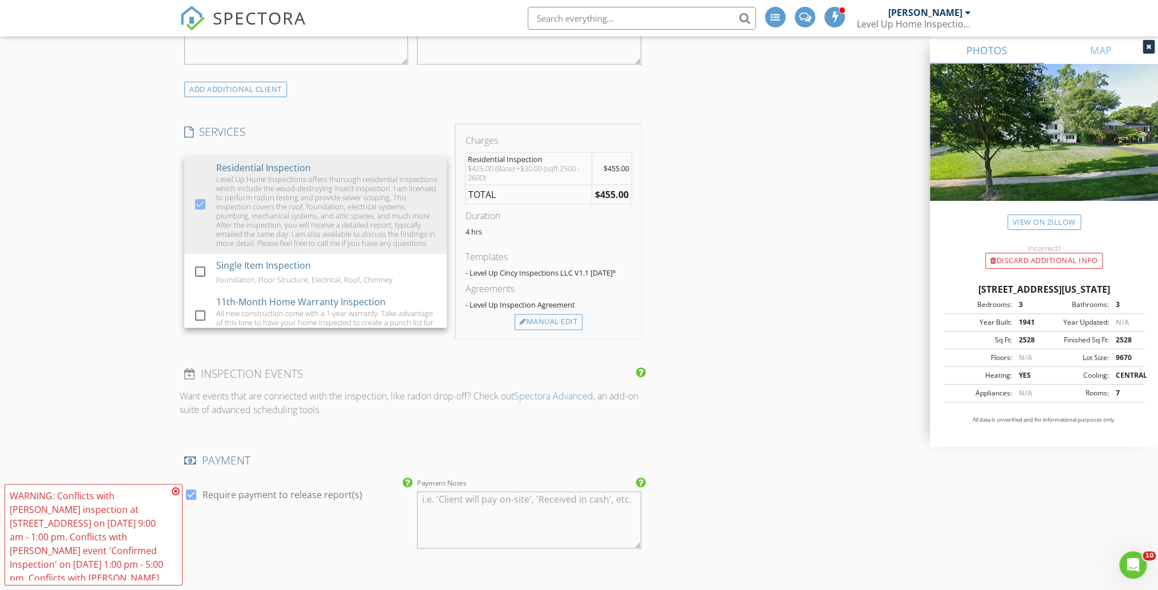
scroll to position [821, 0]
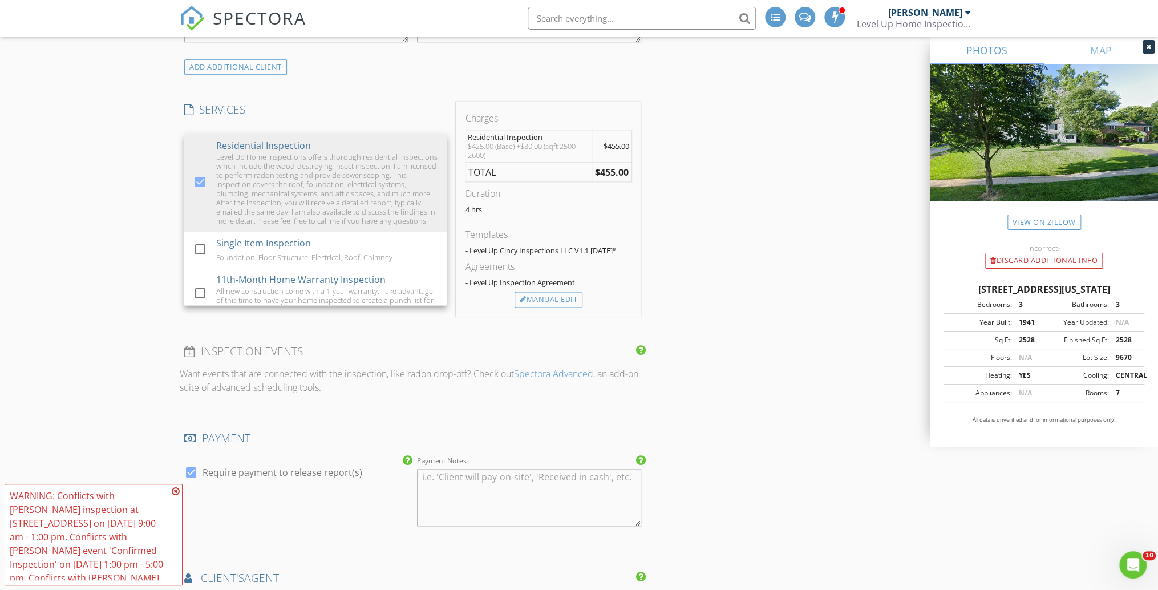
click at [129, 383] on div "New Inspection INSPECTOR(S) check_box Eric Limper PRIMARY Eric Limper arrow_dro…" at bounding box center [579, 357] width 1158 height 2224
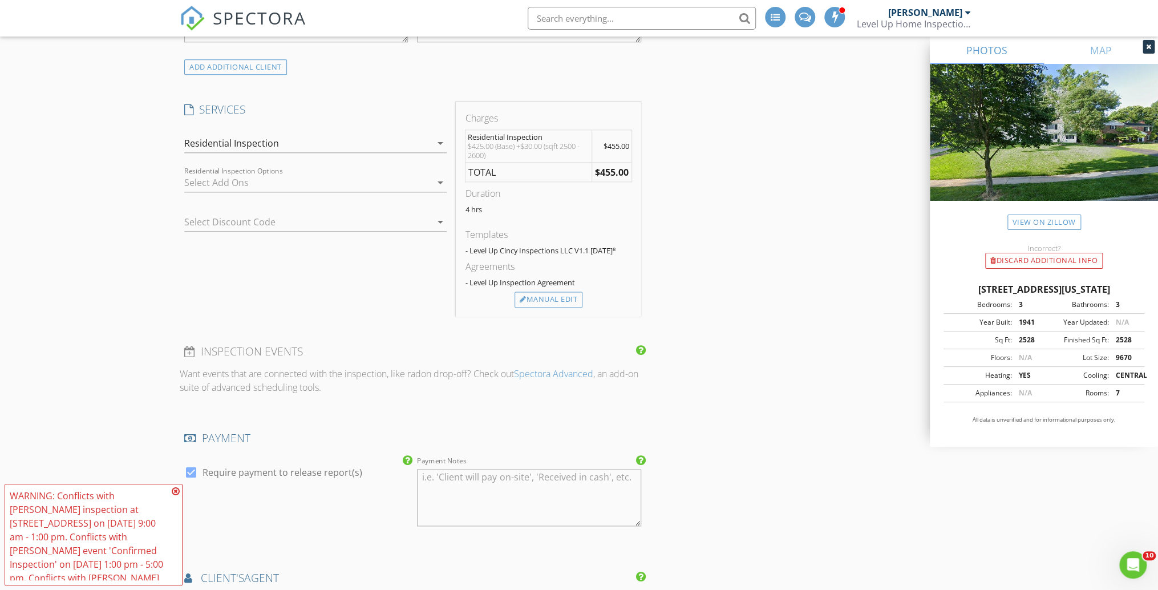
click at [175, 490] on icon at bounding box center [176, 490] width 8 height 9
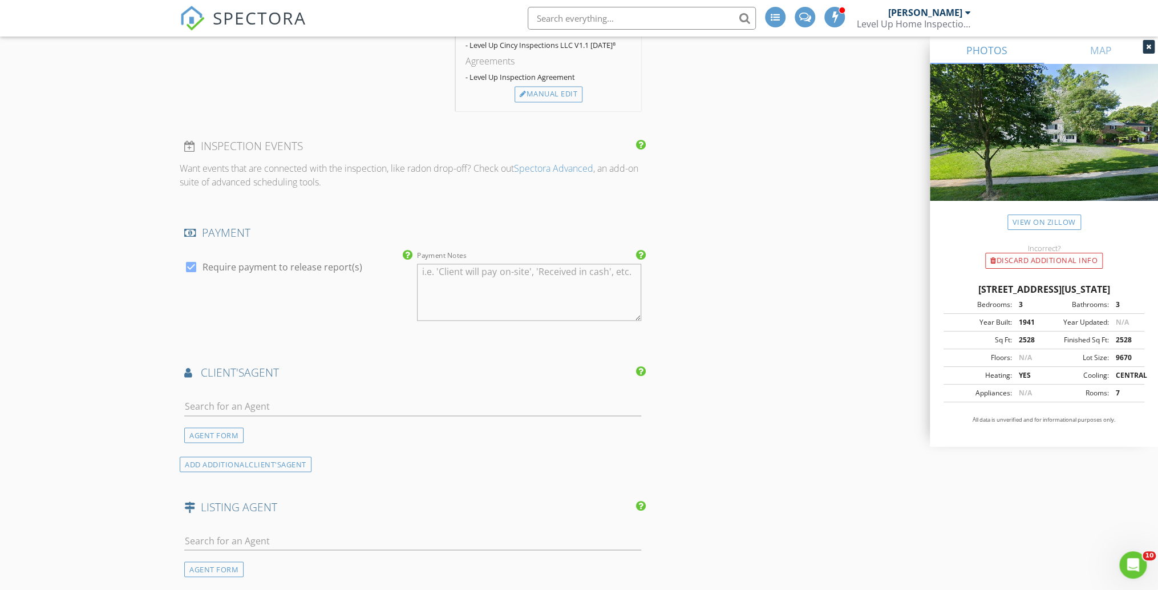
scroll to position [1141, 0]
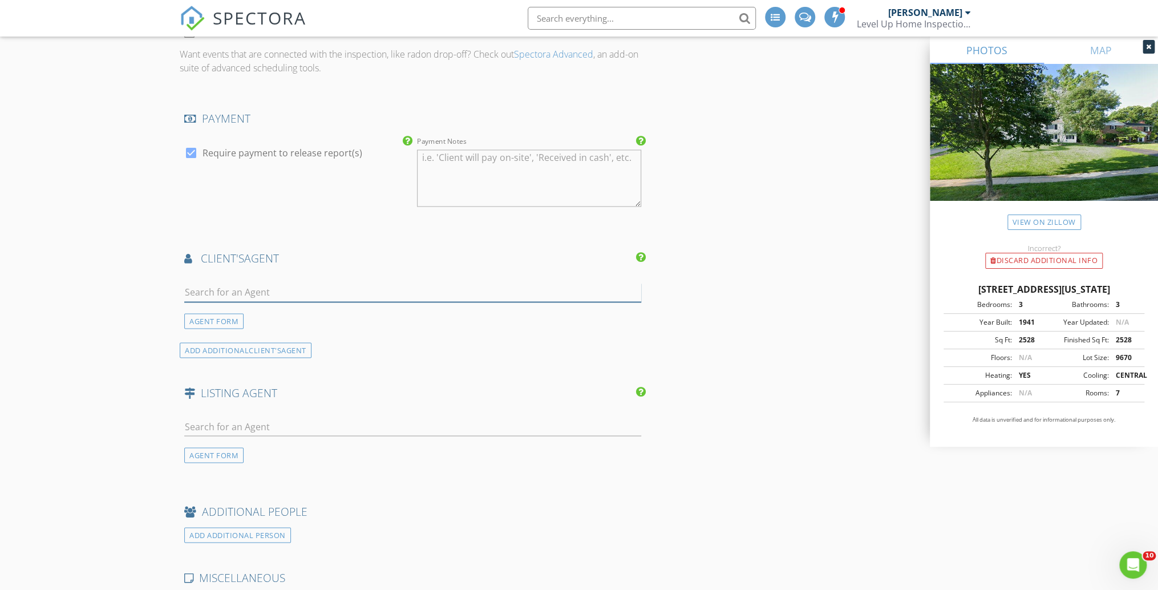
click at [243, 301] on input "text" at bounding box center [412, 292] width 457 height 19
type input "beth silb"
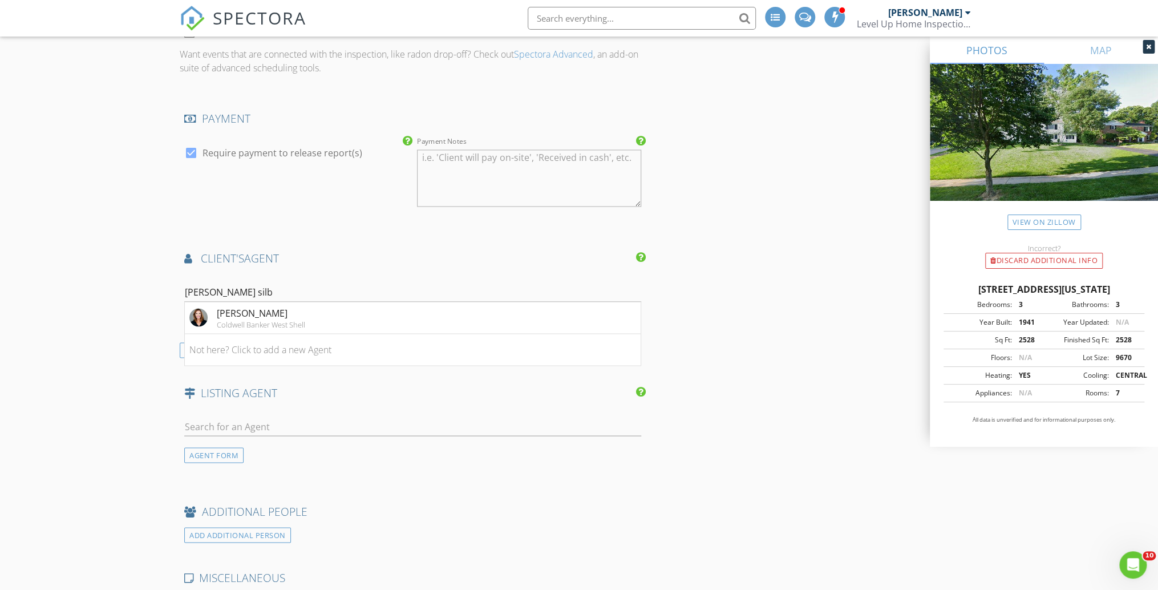
click at [244, 317] on div "Beth Silber" at bounding box center [261, 313] width 88 height 14
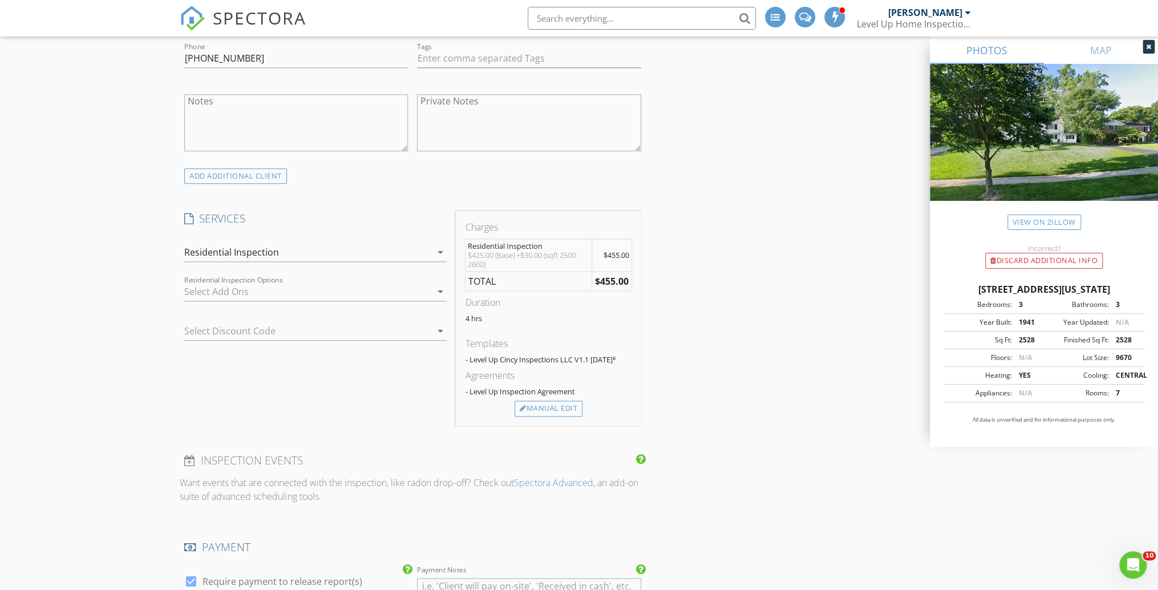
scroll to position [684, 0]
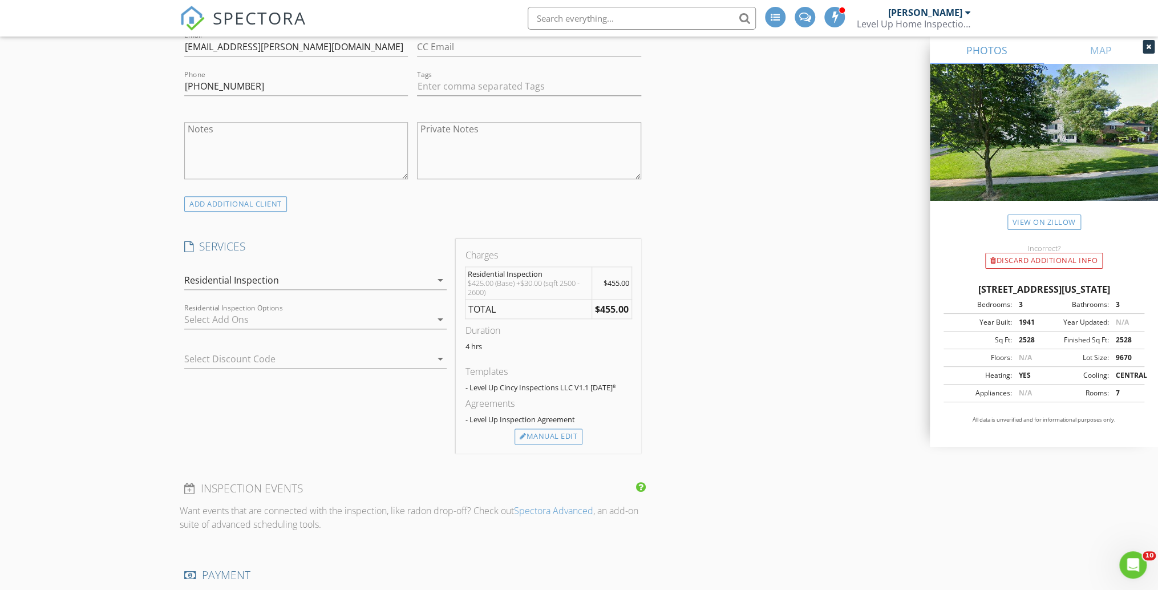
click at [236, 316] on div at bounding box center [307, 319] width 246 height 18
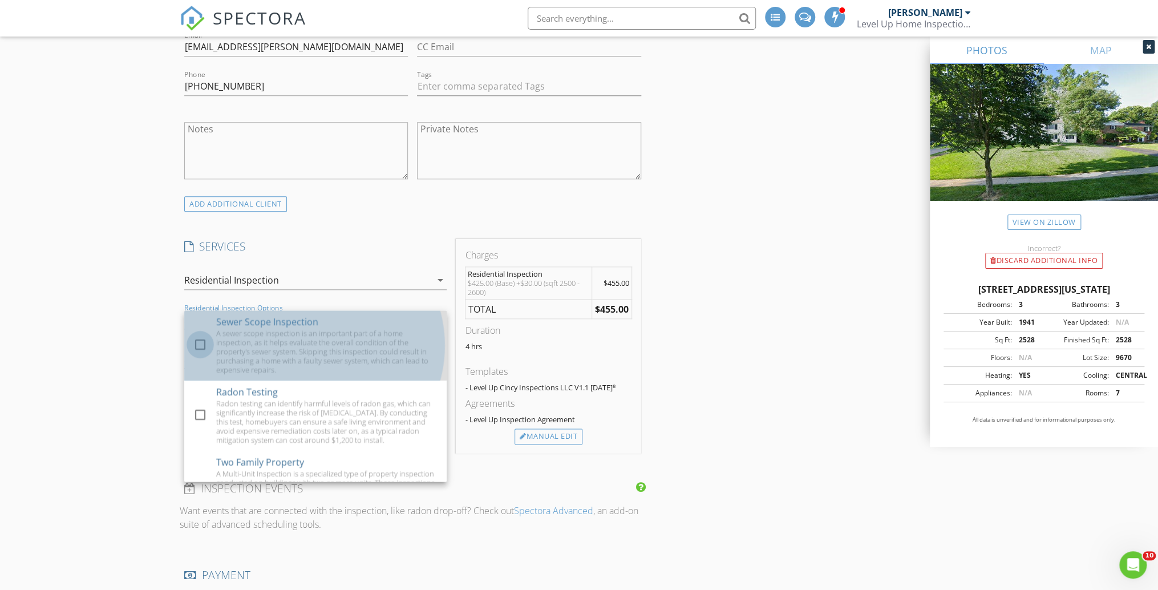
click at [204, 338] on div at bounding box center [199, 344] width 19 height 19
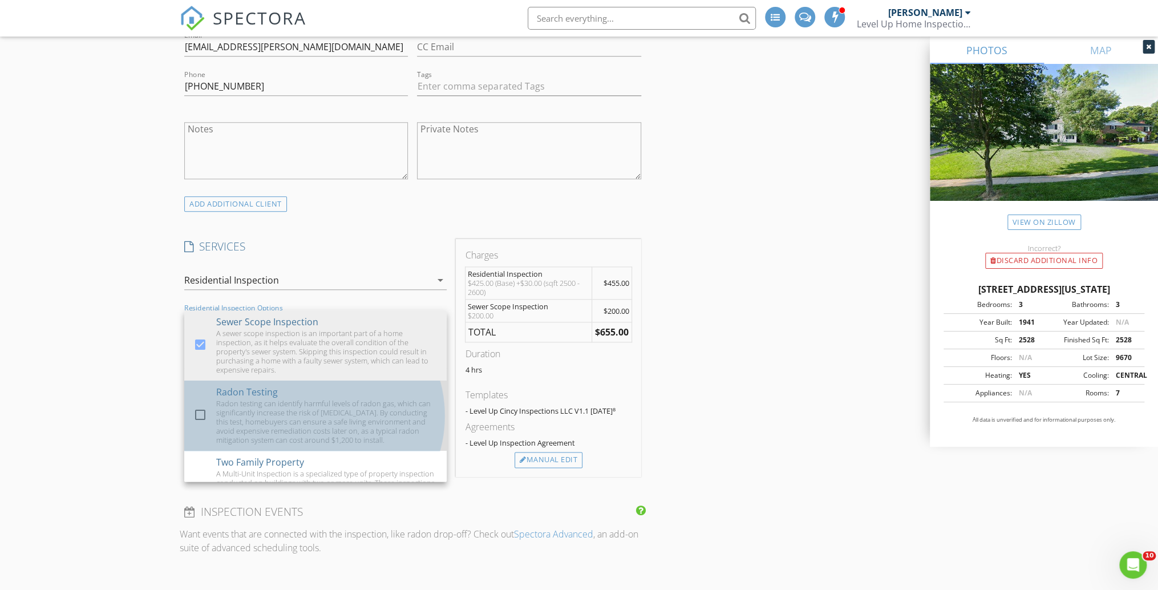
click at [196, 424] on div at bounding box center [202, 424] width 18 height 7
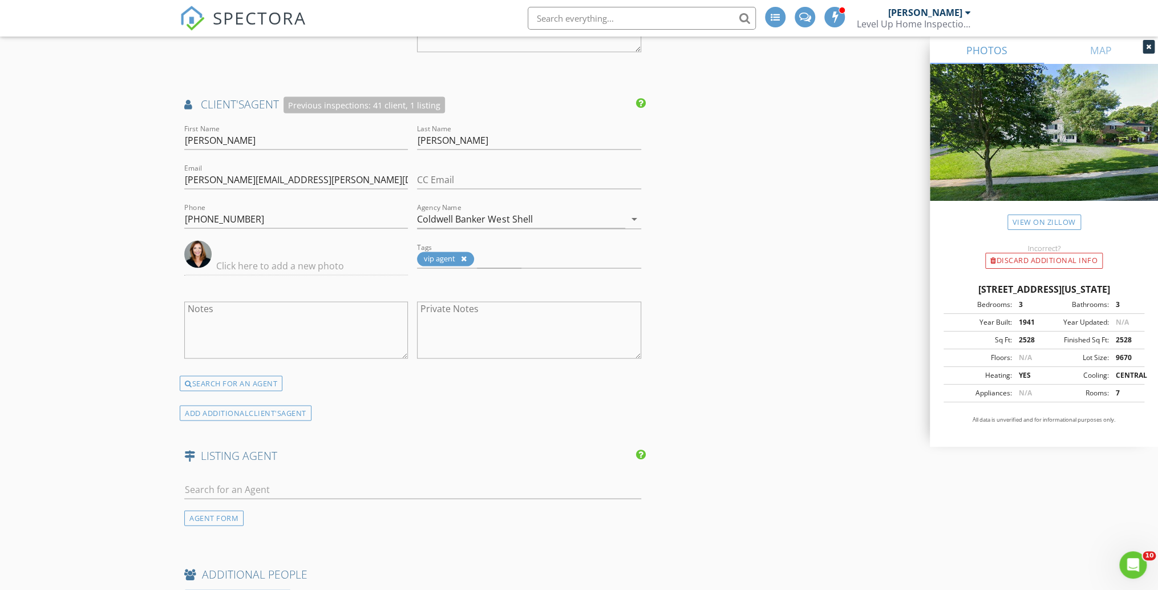
scroll to position [1414, 0]
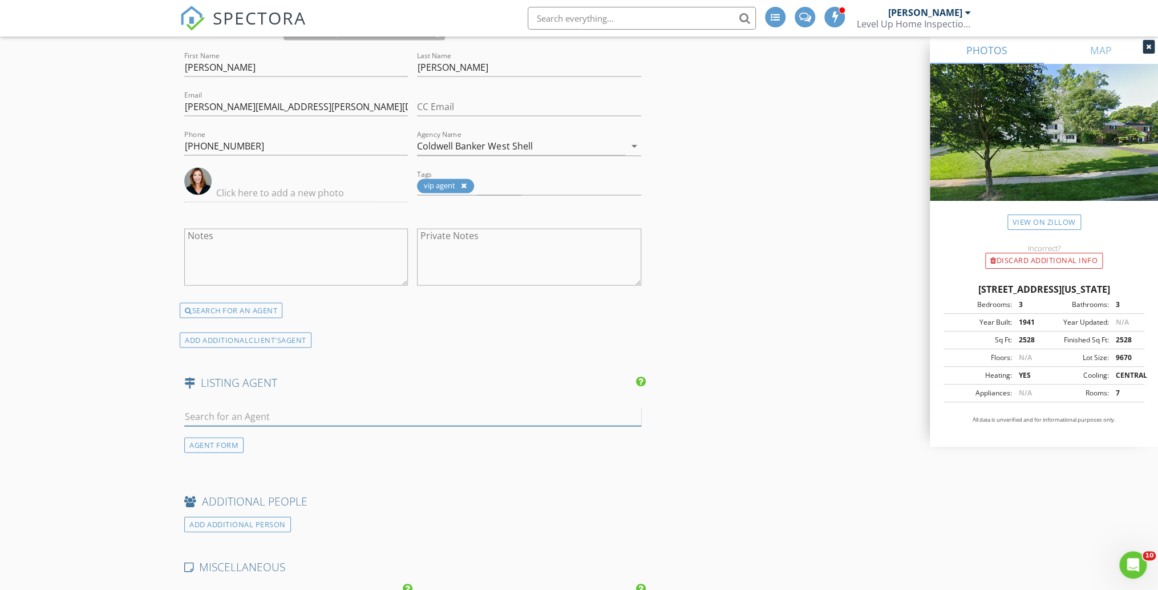
click at [228, 415] on input "text" at bounding box center [412, 416] width 457 height 19
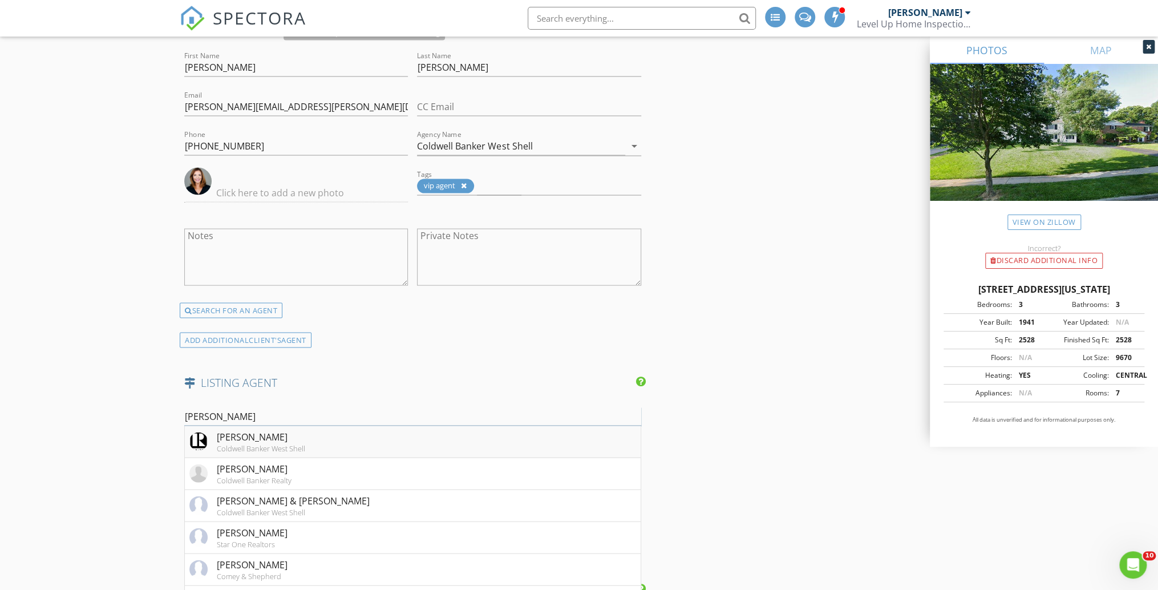
type input "rick"
click at [258, 443] on div "Rick Finn" at bounding box center [261, 436] width 88 height 14
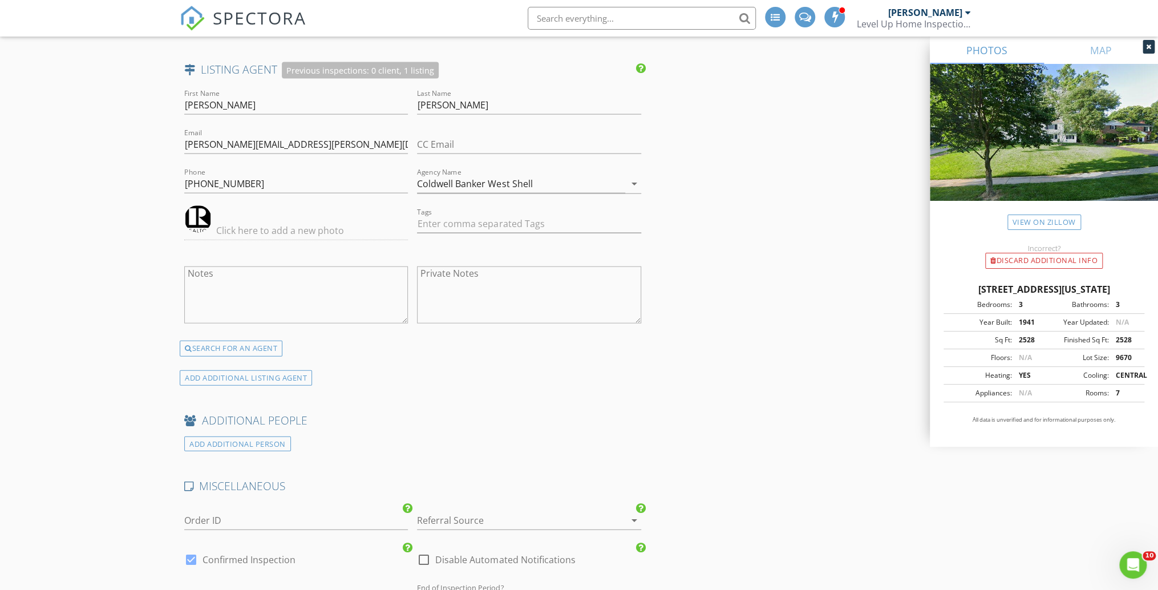
scroll to position [1734, 0]
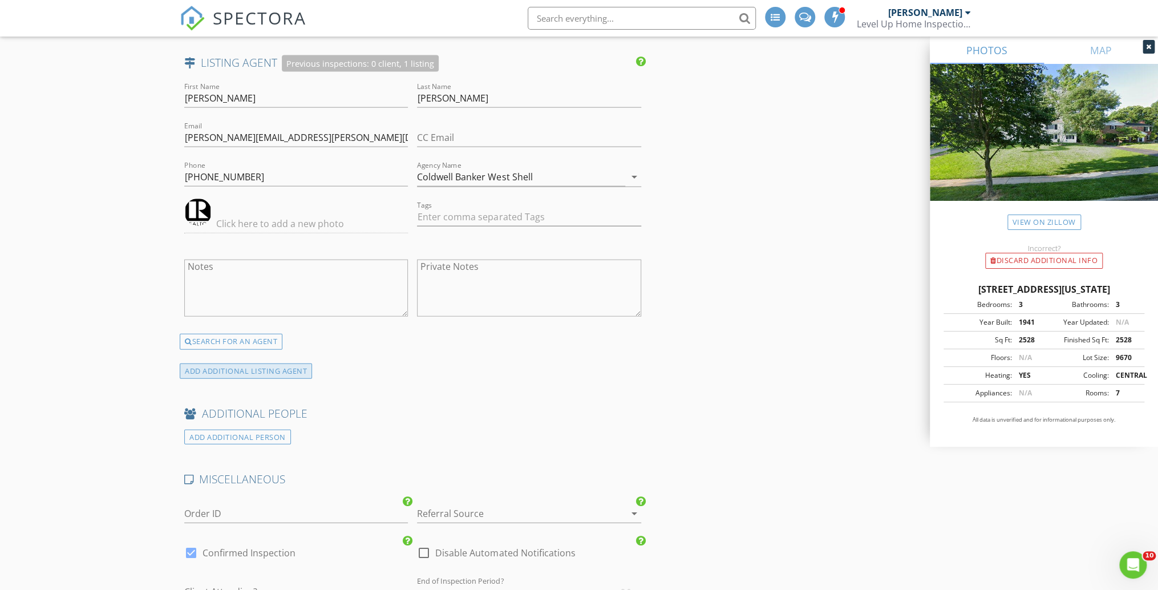
click at [231, 378] on div "ADD ADDITIONAL LISTING AGENT" at bounding box center [246, 370] width 132 height 15
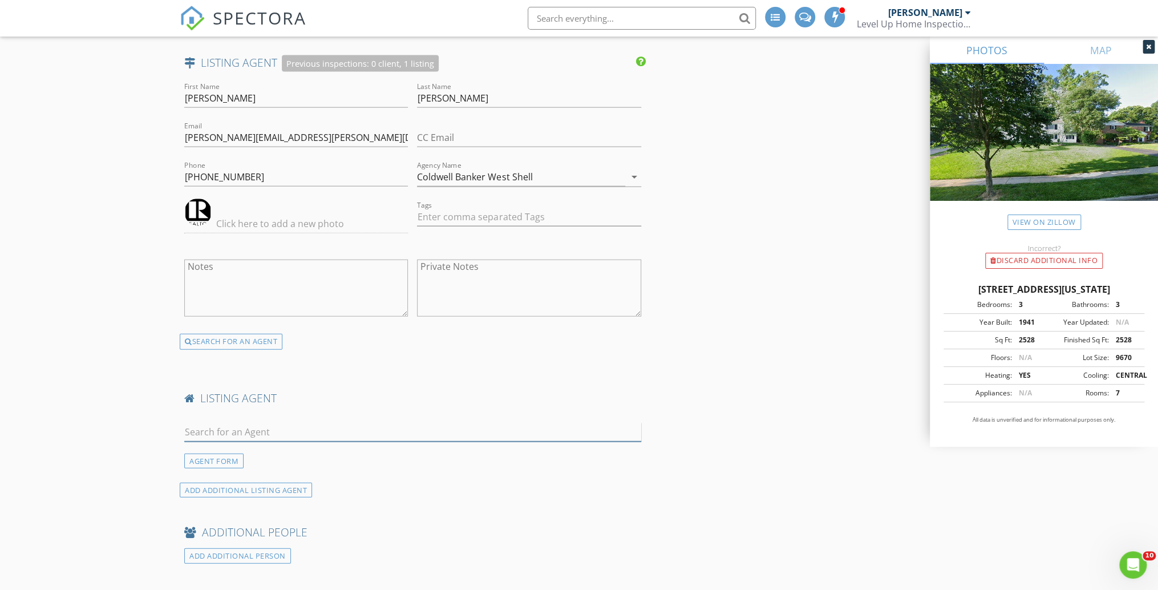
click at [259, 431] on input "text" at bounding box center [412, 432] width 457 height 19
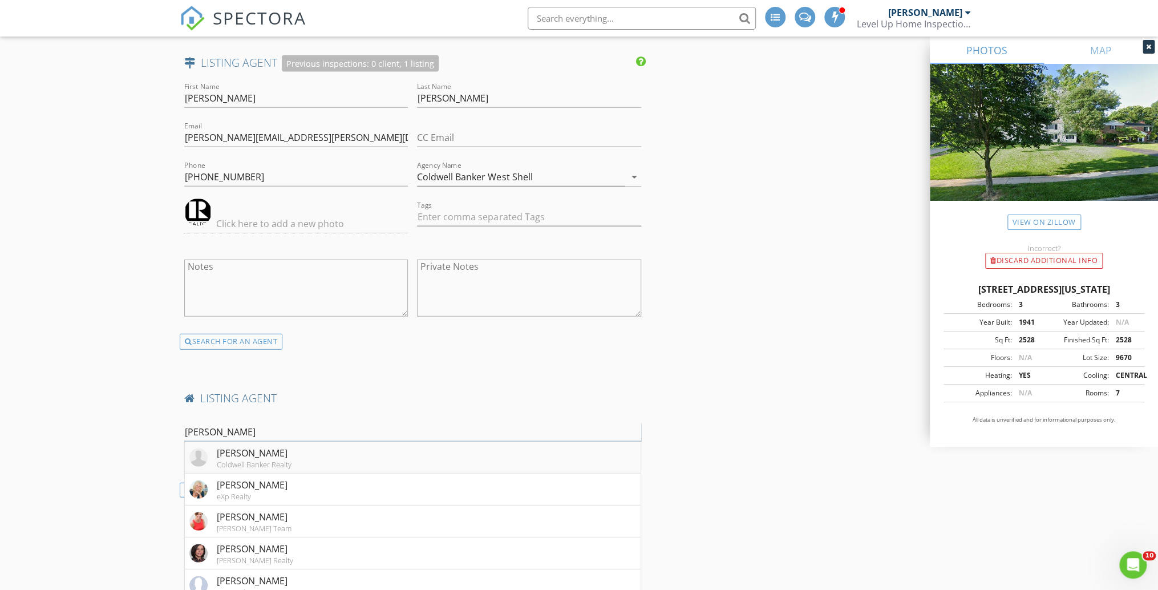
type input "holly"
click at [260, 457] on div "Holly Finn" at bounding box center [254, 453] width 75 height 14
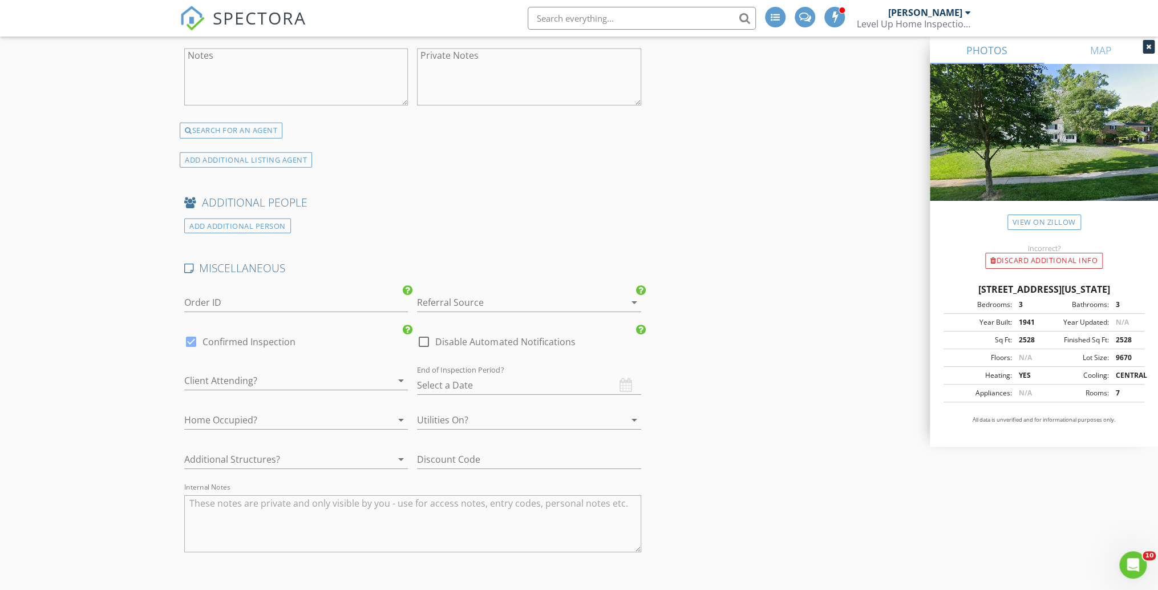
scroll to position [2281, 0]
click at [484, 301] on div at bounding box center [513, 299] width 192 height 18
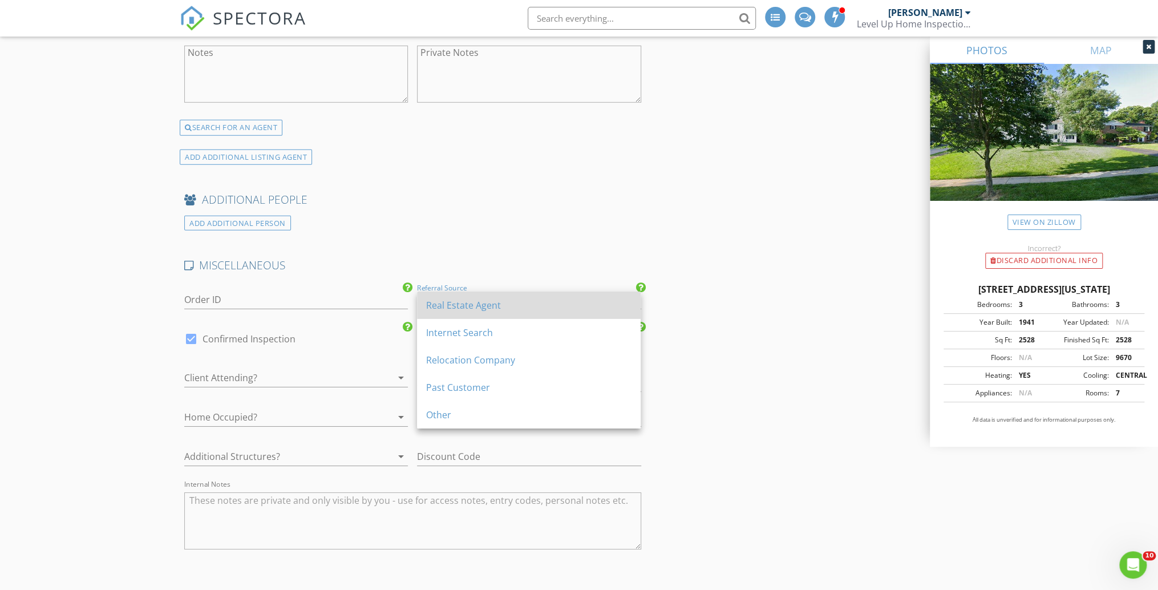
click at [449, 306] on div "Real Estate Agent" at bounding box center [528, 305] width 205 height 14
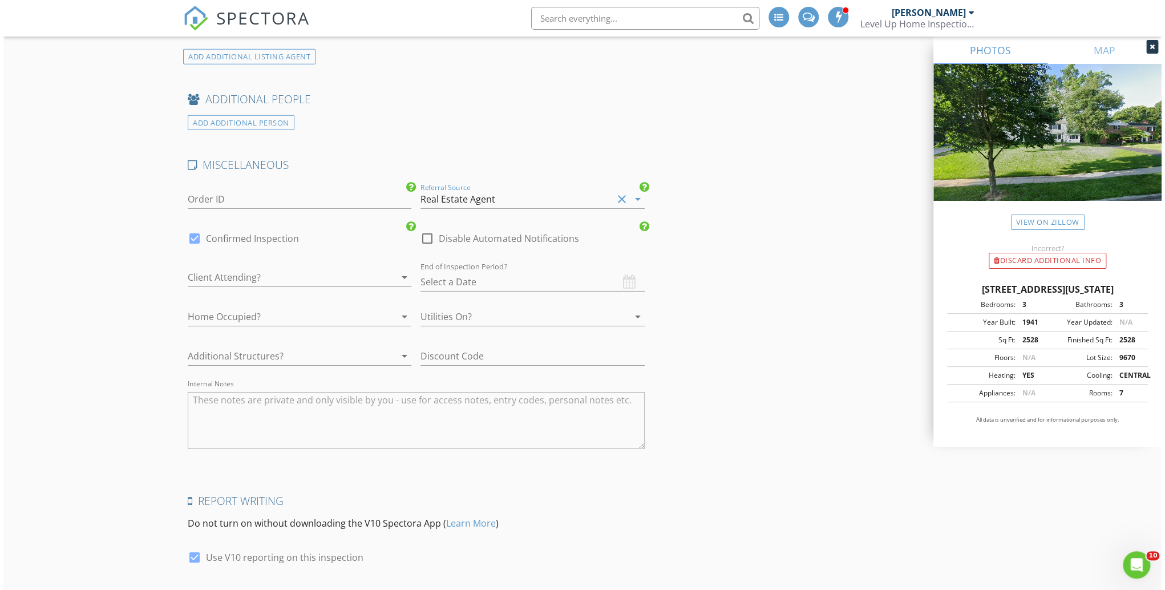
scroll to position [2530, 0]
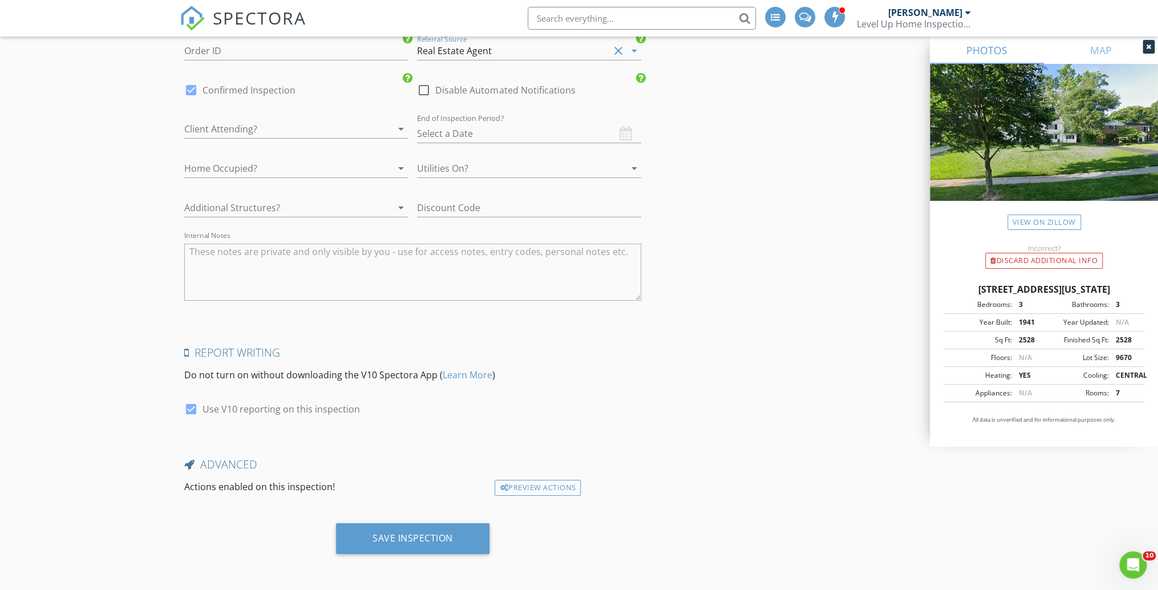
drag, startPoint x: 479, startPoint y: 431, endPoint x: 472, endPoint y: 437, distance: 9.3
click at [436, 537] on div "Save Inspection" at bounding box center [412, 537] width 80 height 11
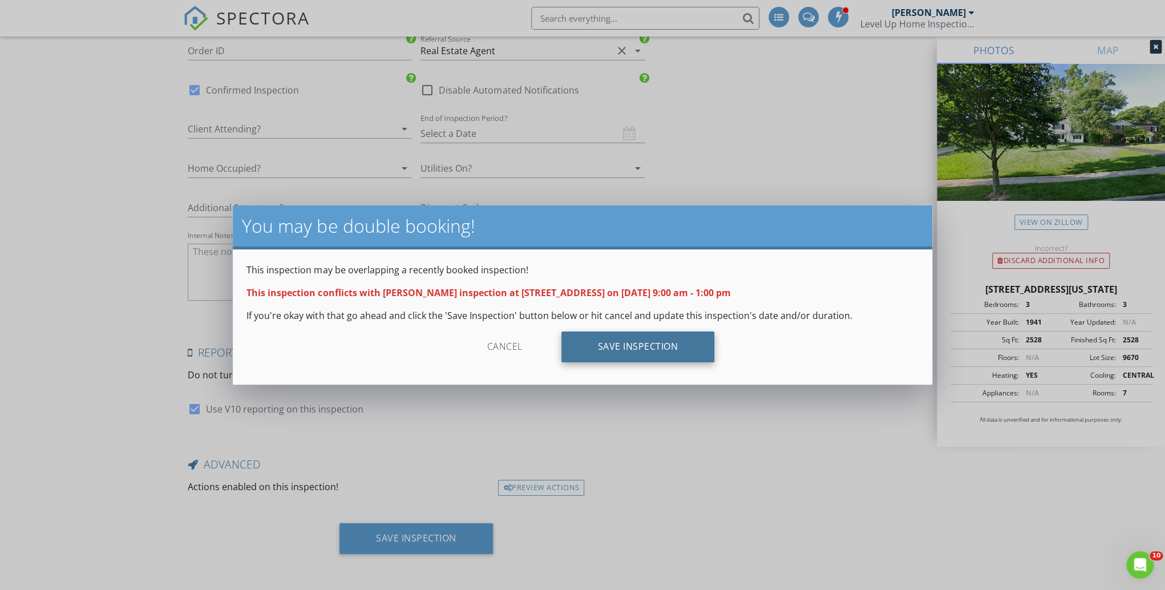
click at [665, 348] on div "Save Inspection" at bounding box center [637, 346] width 153 height 31
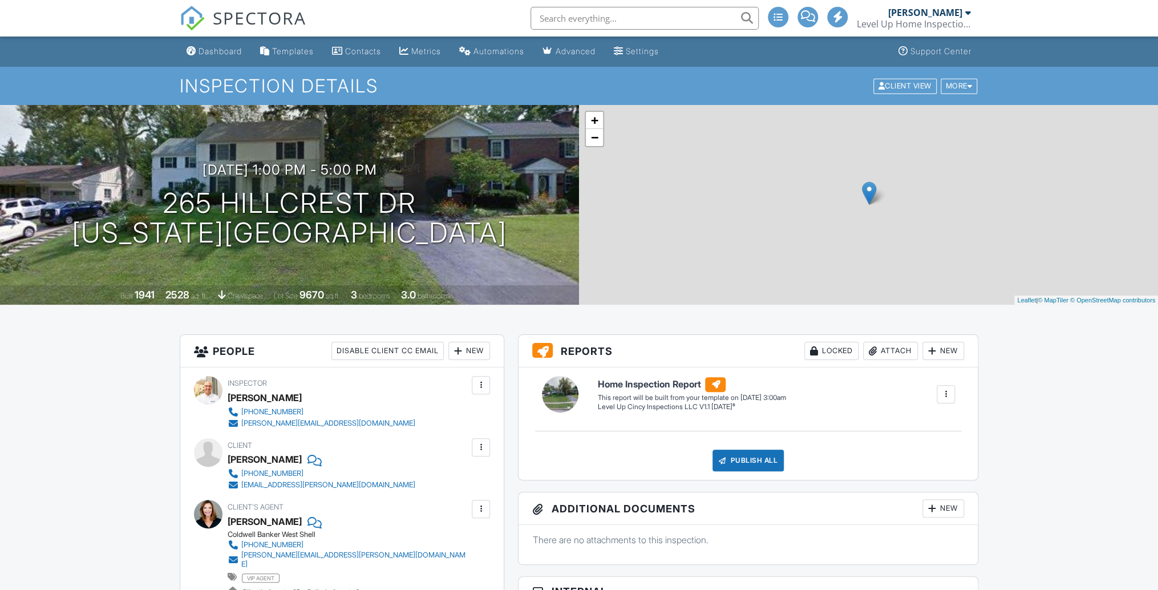
click at [221, 37] on div "SPECTORA" at bounding box center [243, 18] width 127 height 37
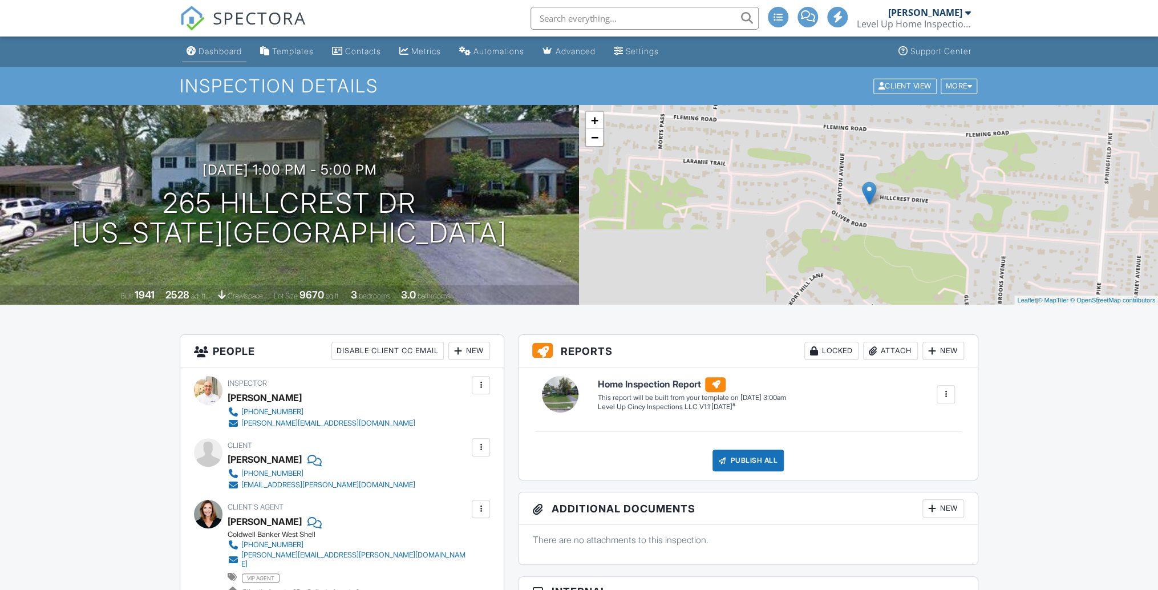
click at [218, 49] on div "Dashboard" at bounding box center [219, 51] width 43 height 10
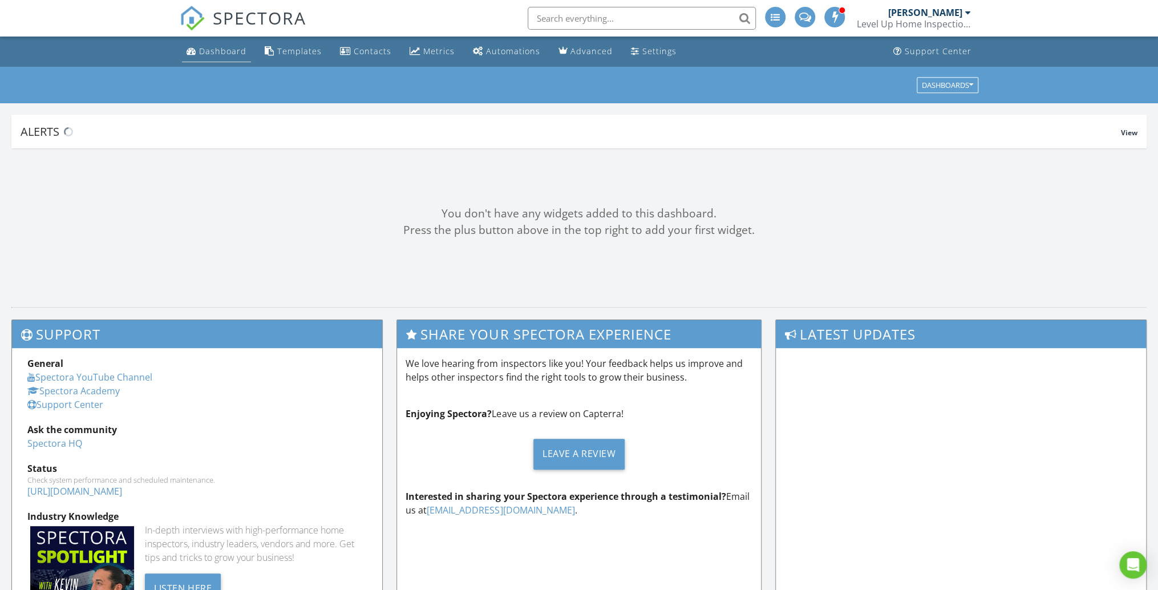
click at [218, 54] on div "Dashboard" at bounding box center [222, 51] width 47 height 11
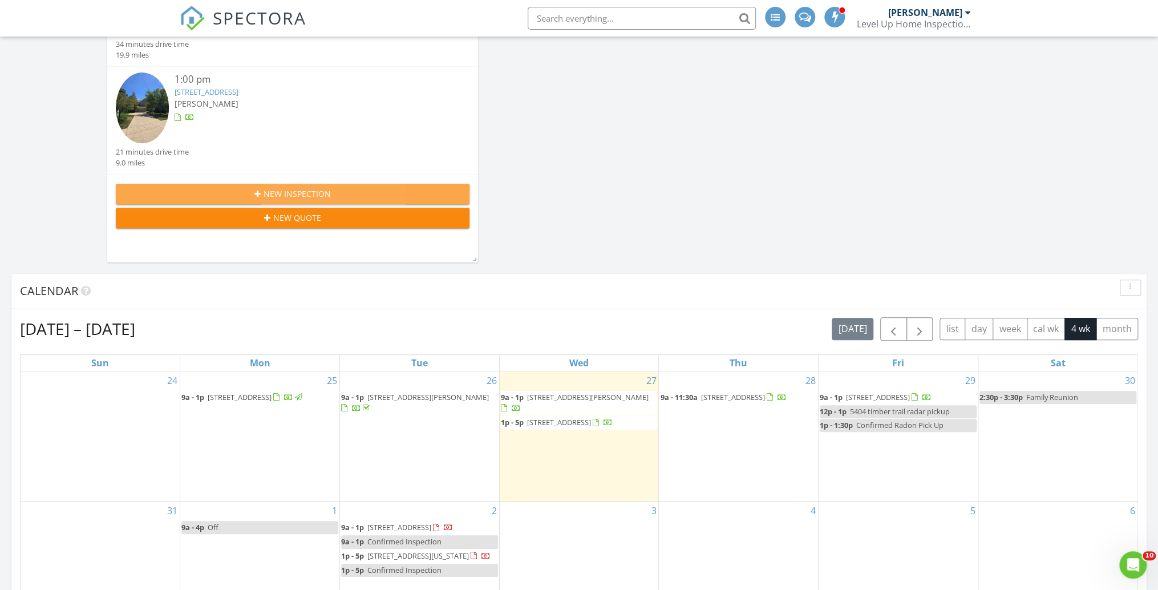
click at [313, 197] on span "New Inspection" at bounding box center [296, 194] width 67 height 12
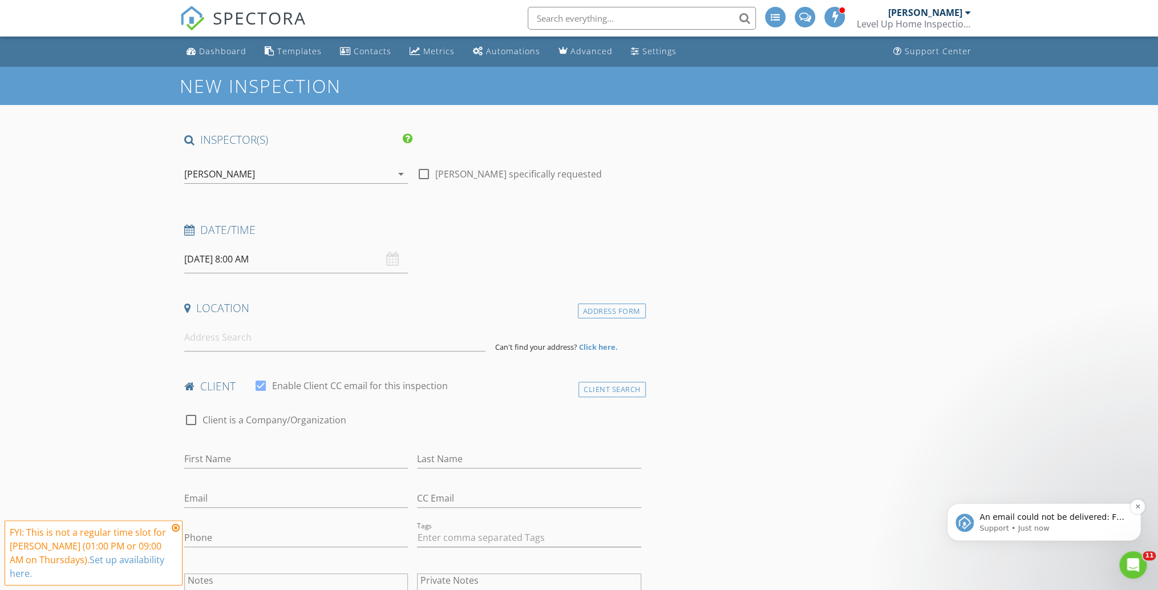
click at [1051, 522] on p "An email could not be delivered: For more information, view Why emails don't ge…" at bounding box center [1052, 517] width 147 height 11
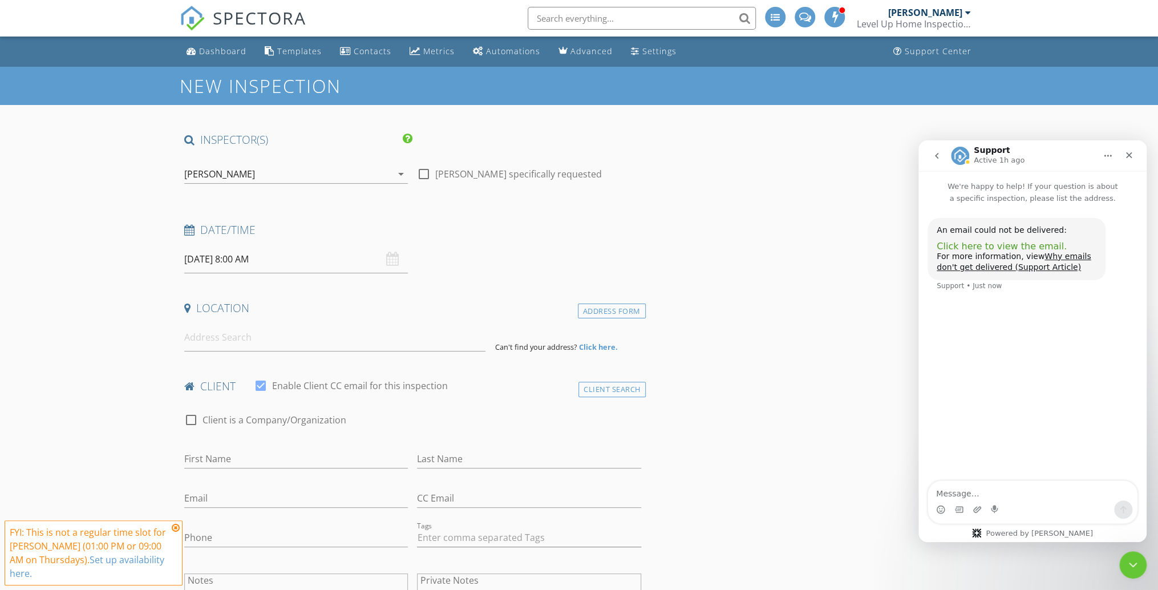
click at [1040, 244] on span "Click here to view the email." at bounding box center [1001, 246] width 130 height 11
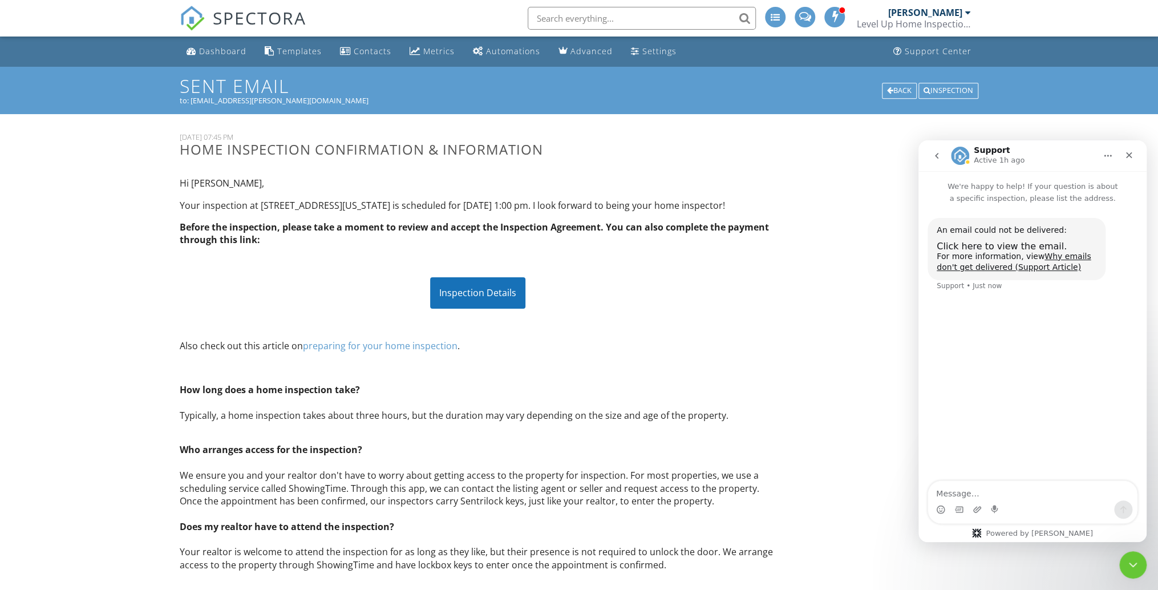
click at [479, 298] on div "Inspection Details" at bounding box center [477, 292] width 95 height 31
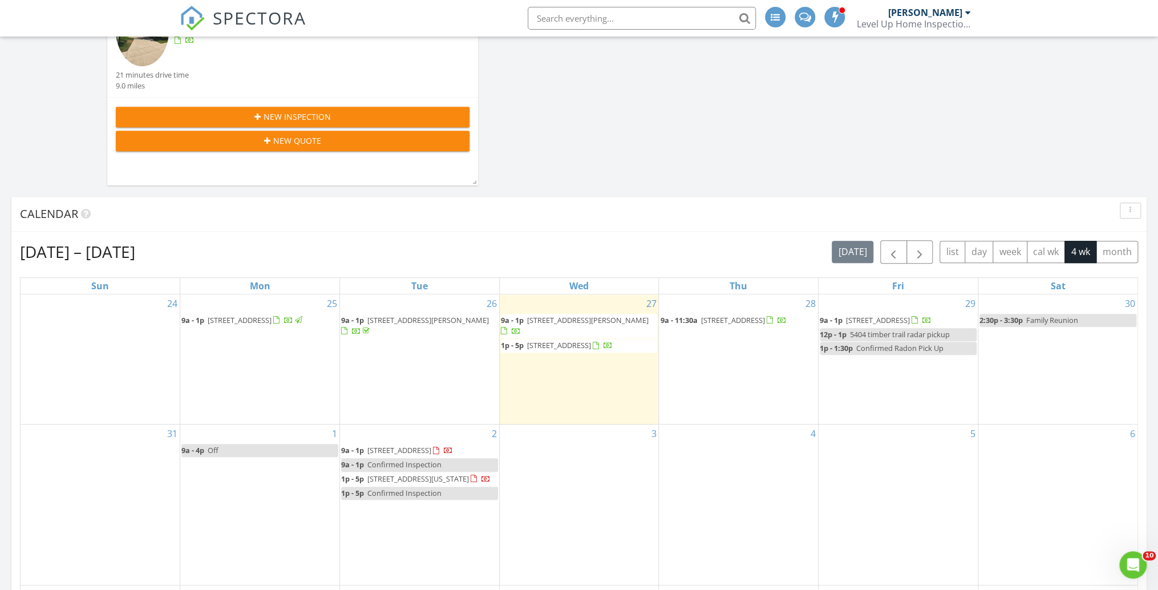
scroll to position [502, 0]
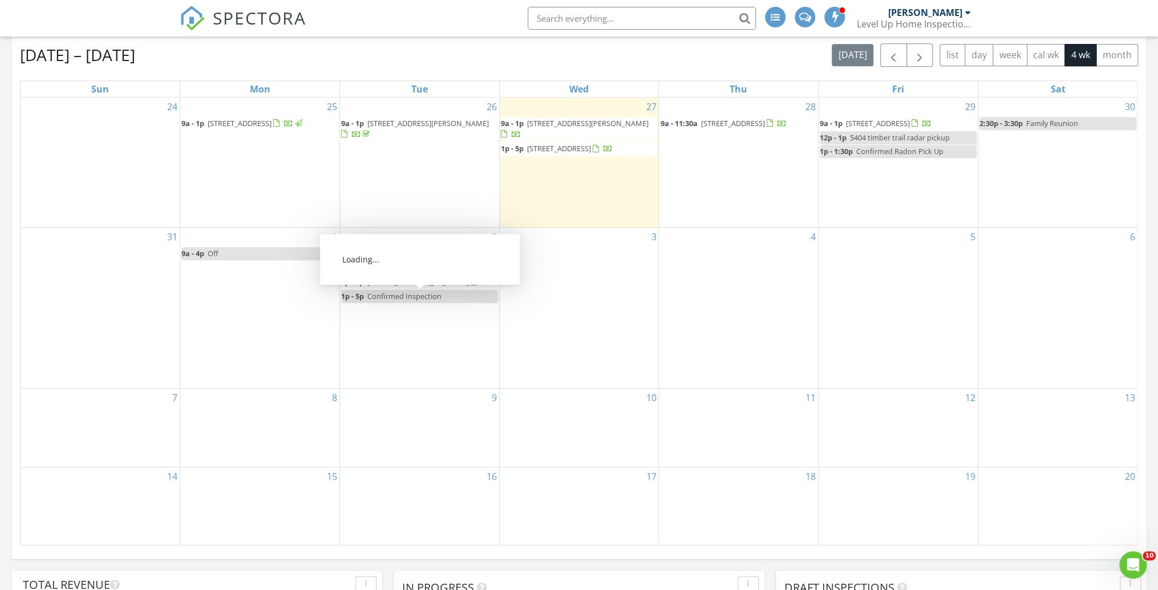
click at [407, 287] on span "265 Hillcrest Dr, Wyoming 45215" at bounding box center [418, 282] width 102 height 10
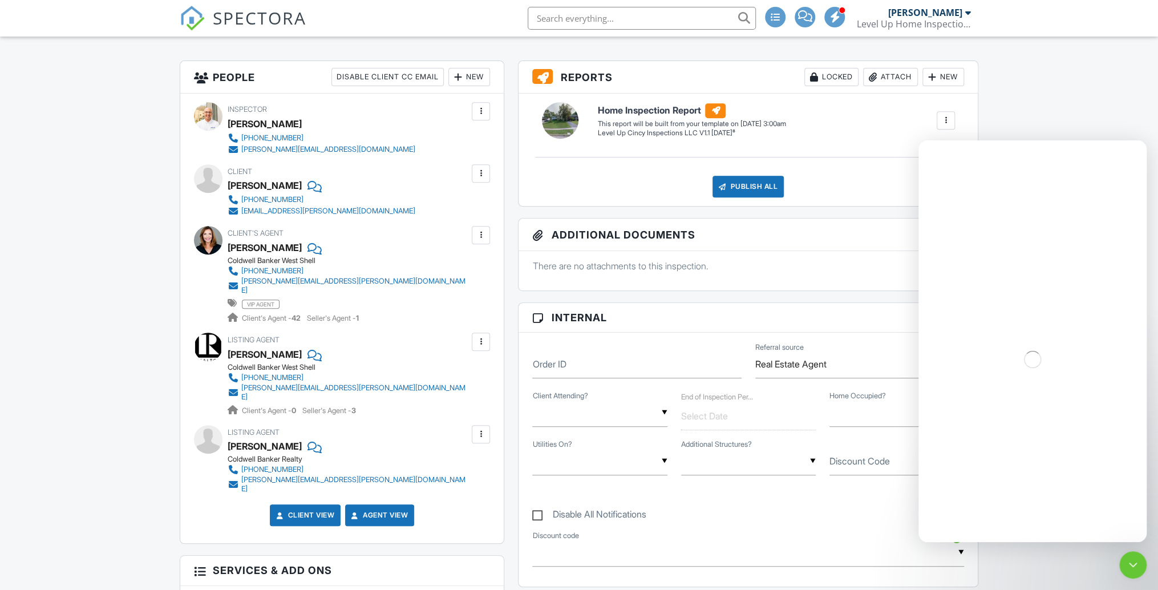
click at [484, 172] on div at bounding box center [480, 173] width 11 height 11
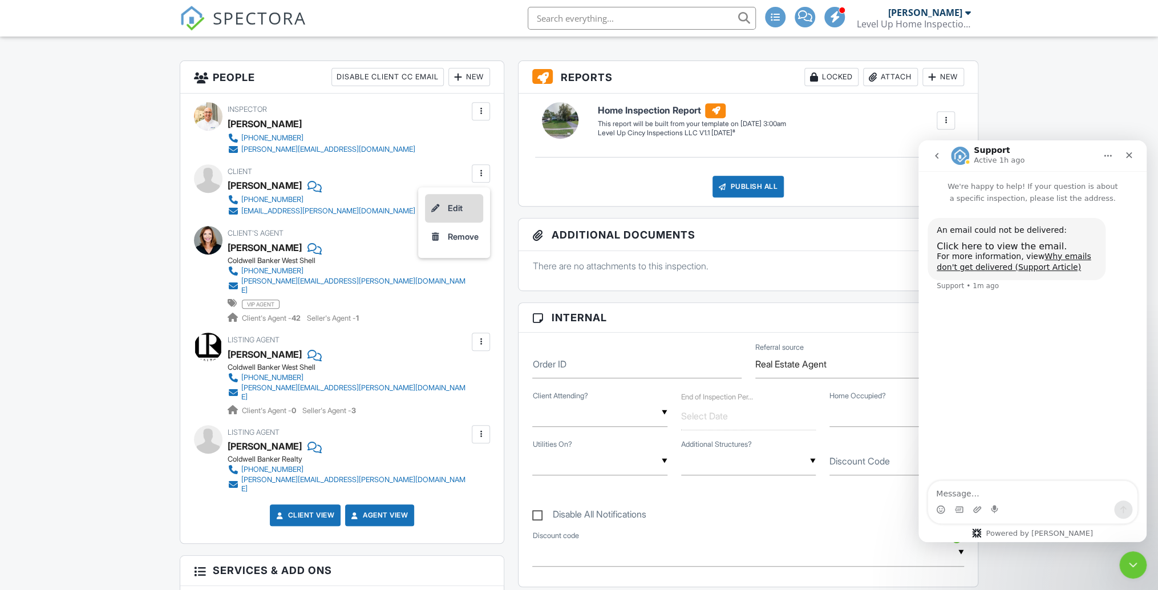
click at [466, 206] on li "Edit" at bounding box center [454, 208] width 58 height 29
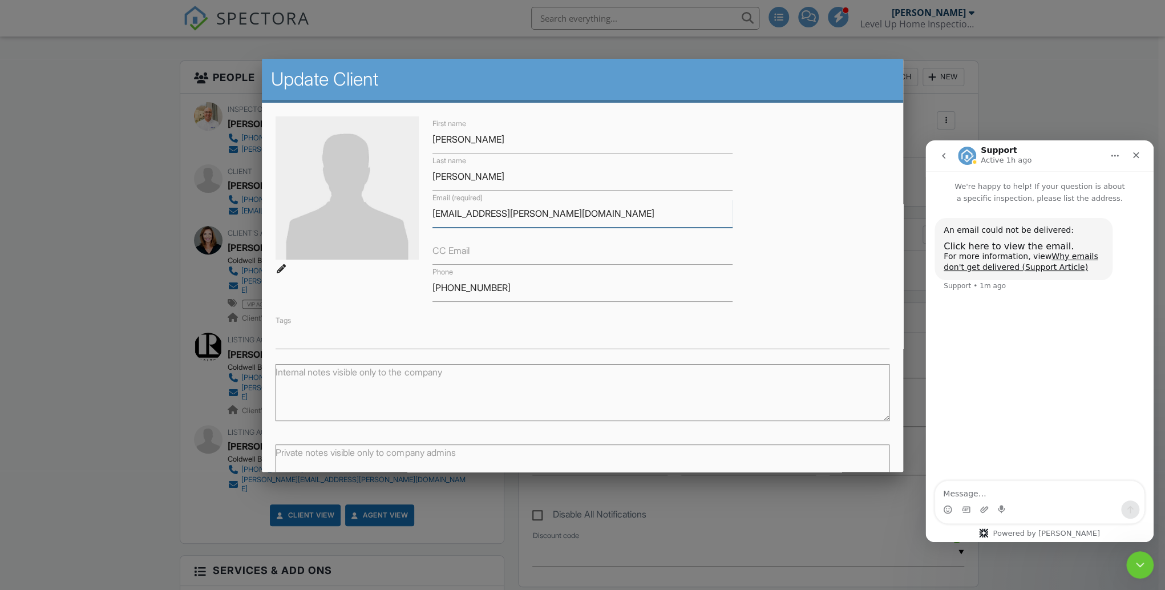
click at [460, 212] on input "alexanderk.anthony@gmail.com" at bounding box center [582, 214] width 300 height 28
click at [497, 212] on input "alexanderk.anthony@gmail.com" at bounding box center [582, 214] width 300 height 28
type input "alexanderk.antony@gmail.com"
click at [448, 176] on input "Anthony" at bounding box center [582, 177] width 300 height 28
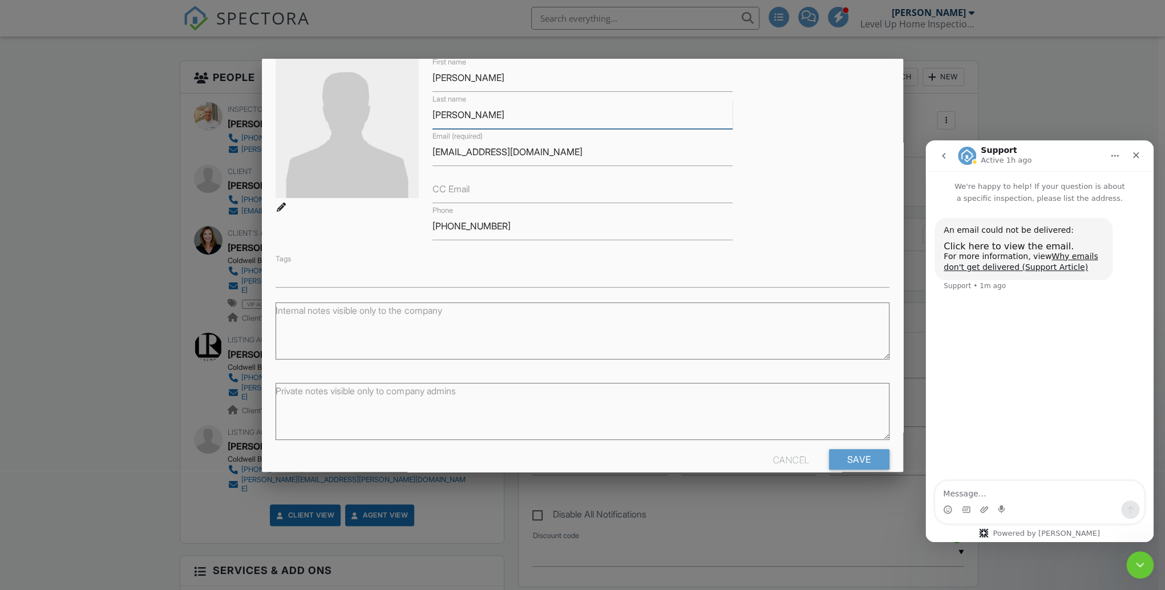
scroll to position [80, 0]
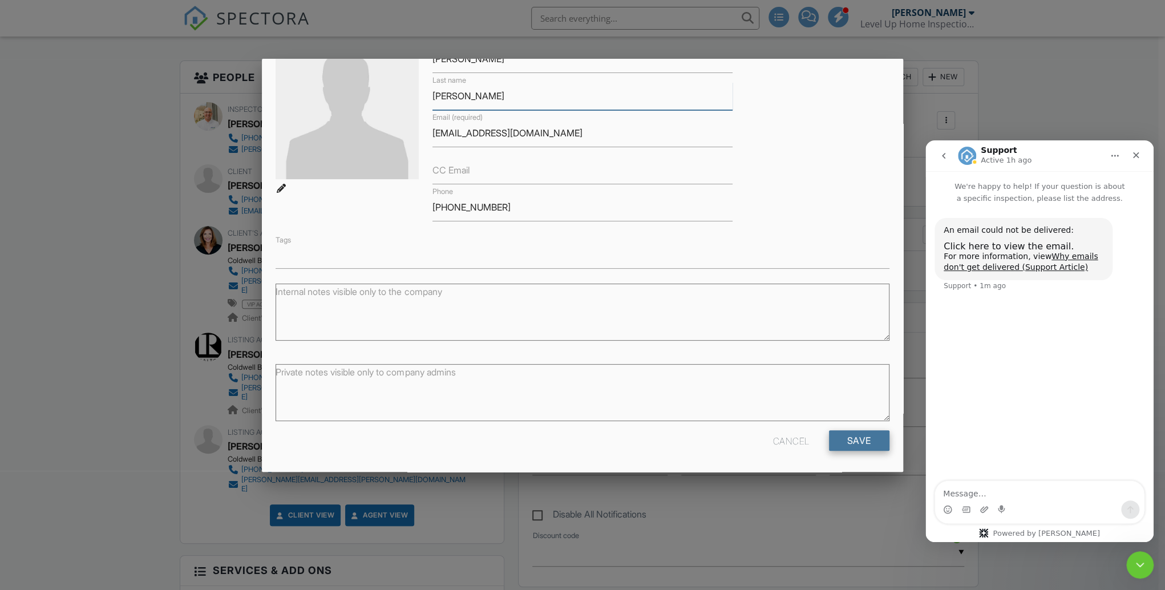
type input "Antony"
click at [855, 439] on input "Save" at bounding box center [859, 440] width 60 height 21
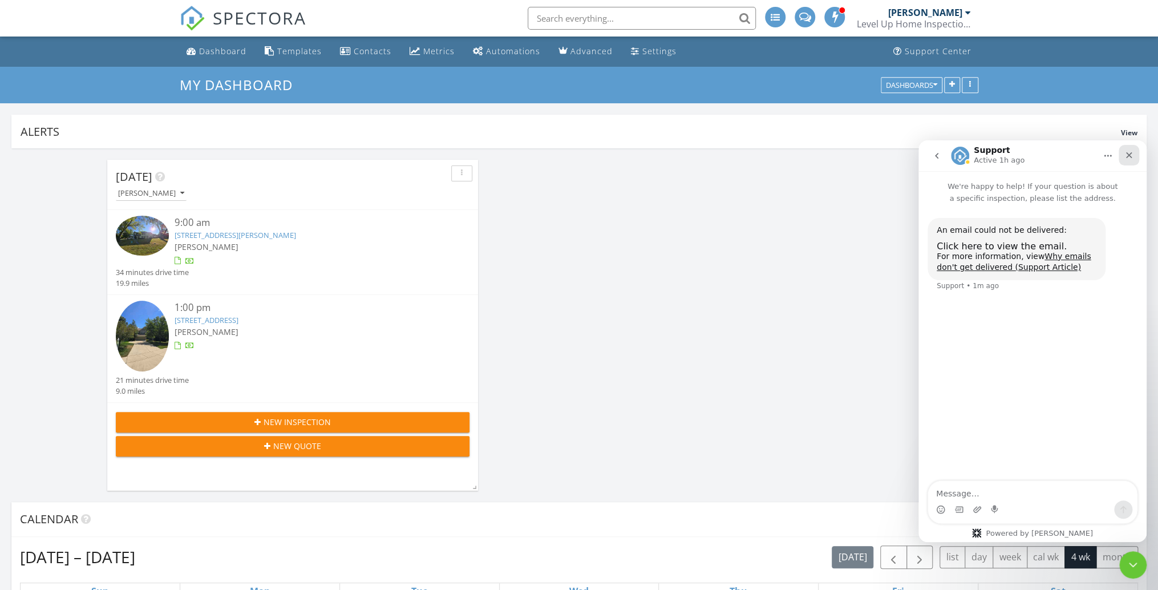
click at [1125, 156] on icon "Close" at bounding box center [1128, 155] width 9 height 9
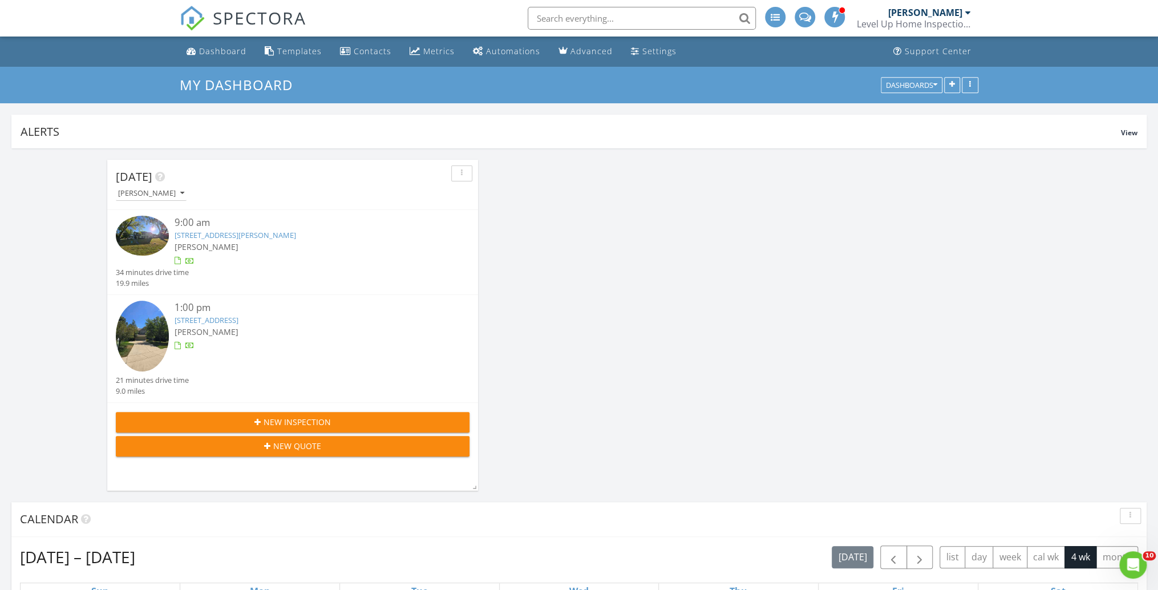
click at [331, 440] on div "New Quote" at bounding box center [292, 446] width 335 height 12
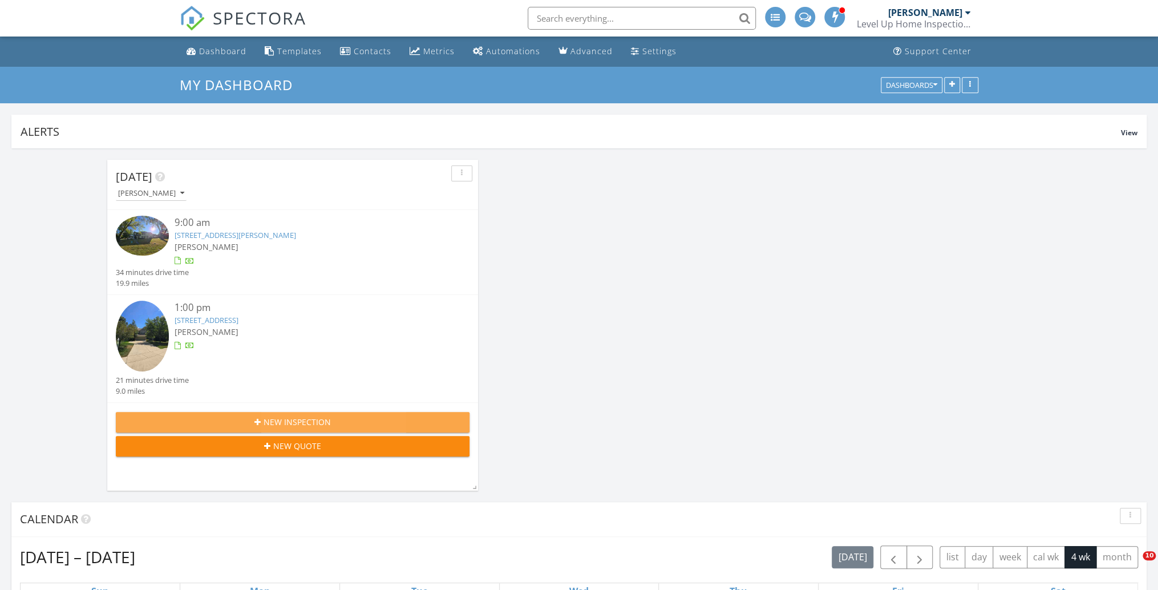
click at [262, 420] on div "New Inspection" at bounding box center [292, 422] width 335 height 12
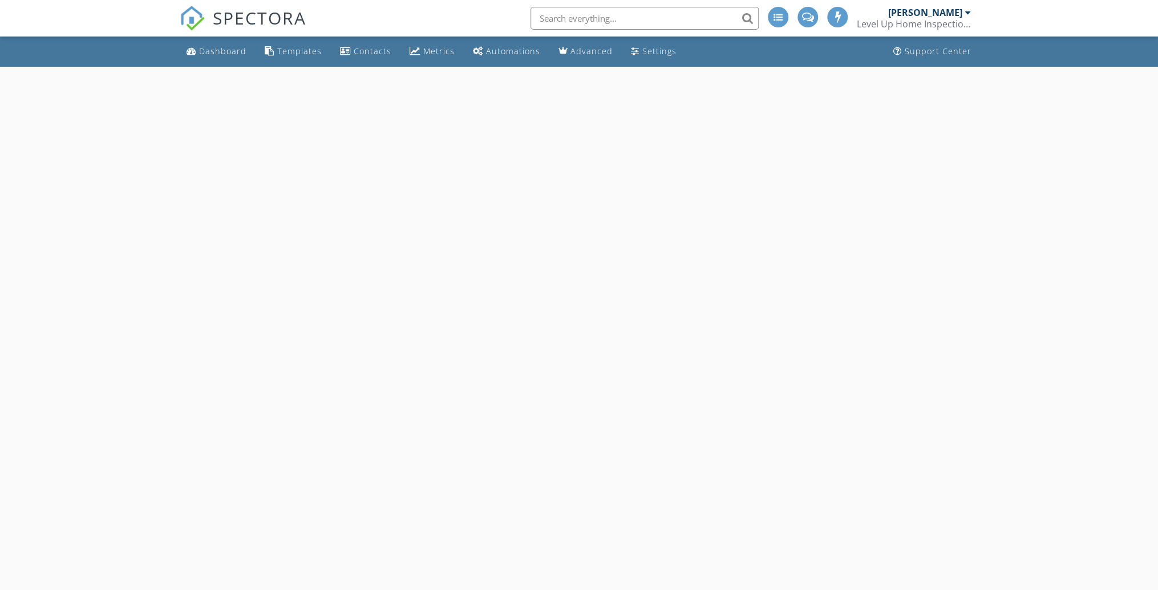
select select "7"
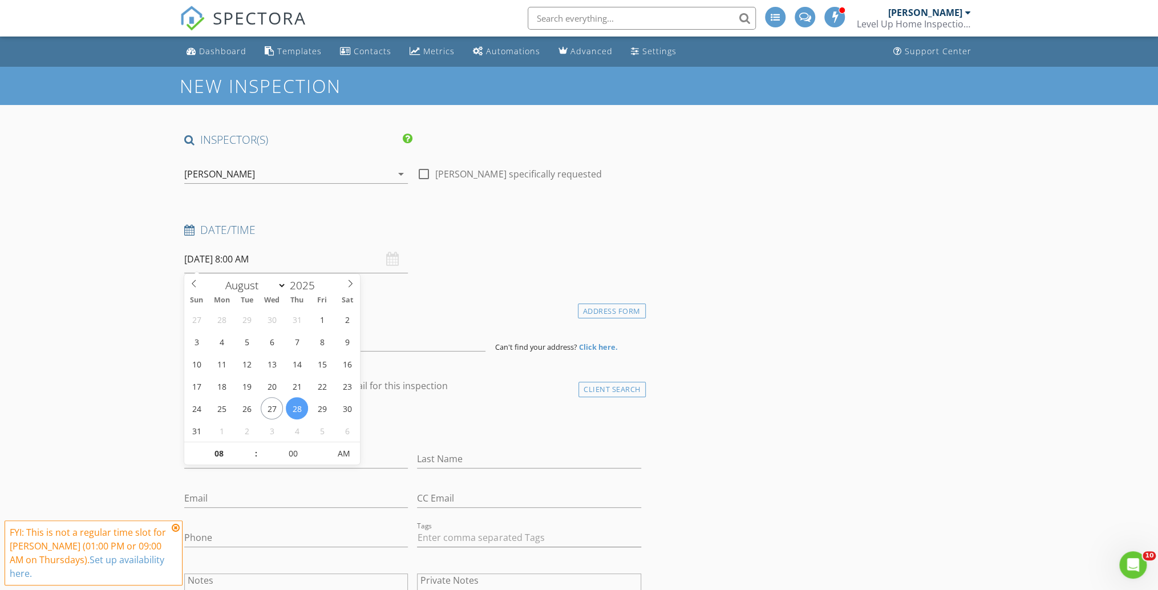
click at [224, 258] on input "08/28/2025 8:00 AM" at bounding box center [296, 259] width 224 height 28
type input "09"
type input "08/28/2025 9:00 AM"
click at [250, 445] on span at bounding box center [250, 447] width 8 height 11
type input "10"
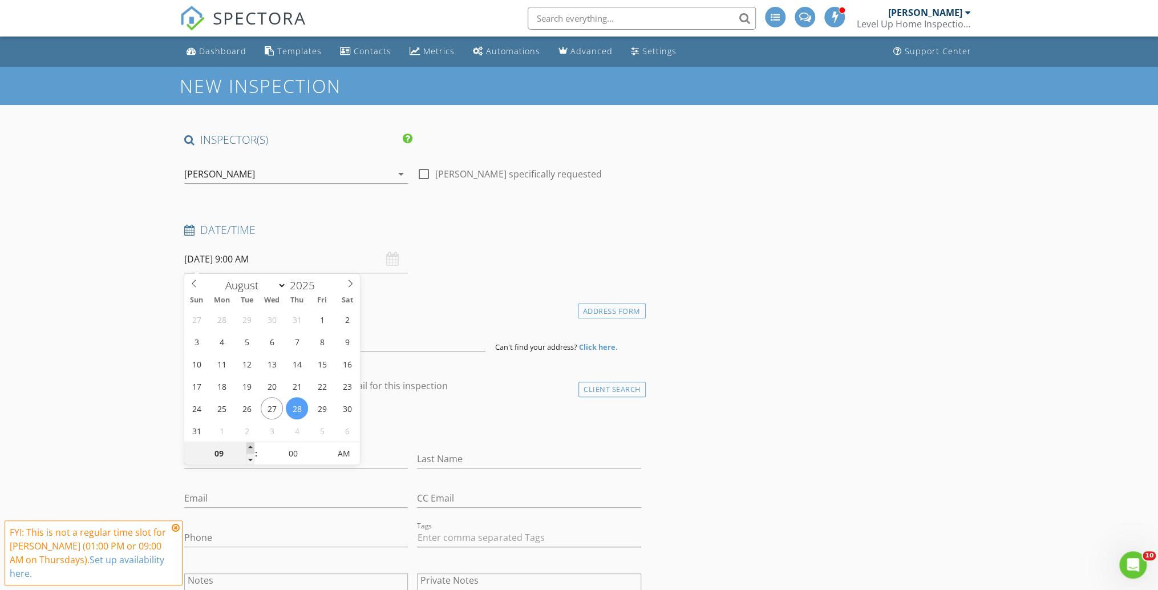
type input "08/28/2025 10:00 AM"
click at [251, 445] on span at bounding box center [250, 447] width 8 height 11
type input "11"
type input "08/28/2025 11:00 AM"
click at [252, 445] on span at bounding box center [250, 447] width 8 height 11
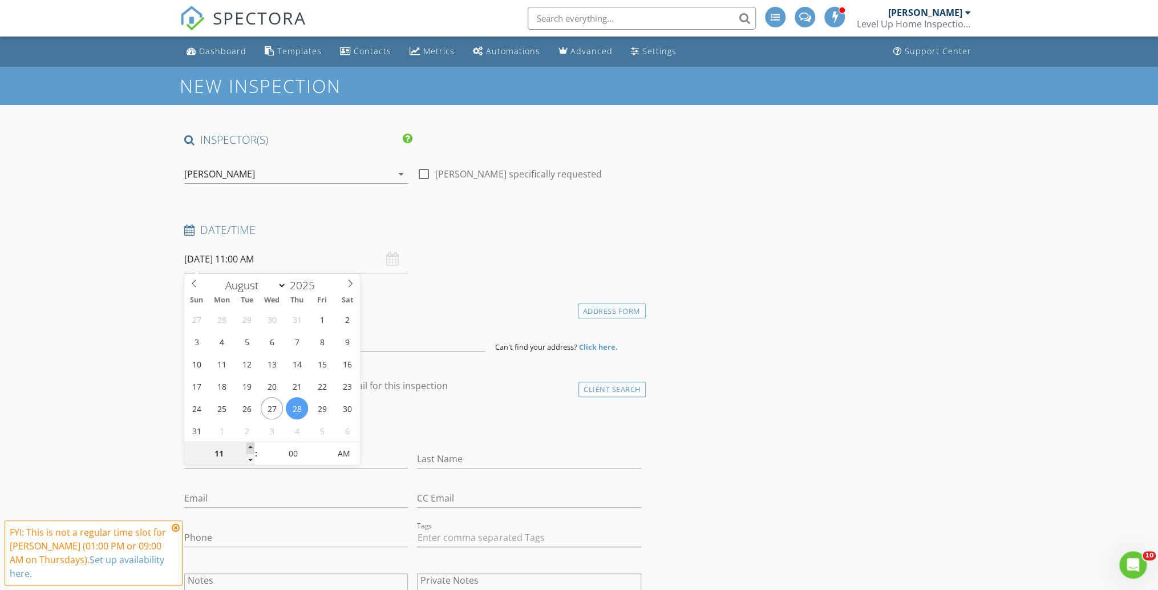
type input "12"
type input "08/28/2025 12:00 PM"
click at [252, 445] on span at bounding box center [250, 447] width 8 height 11
type input "01"
type input "08/28/2025 1:00 PM"
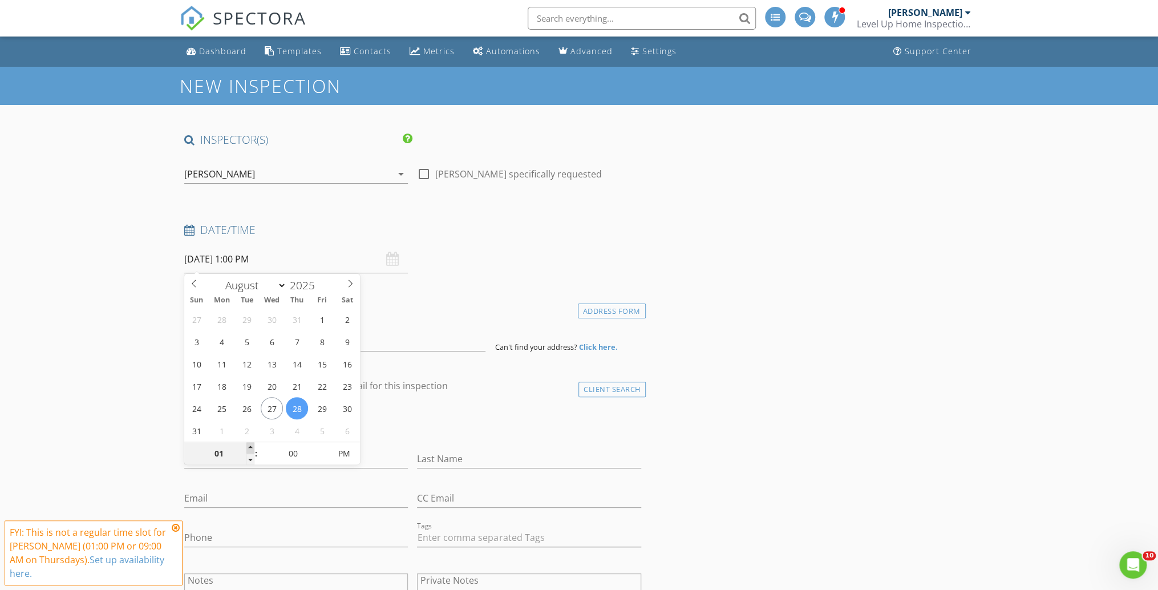
click at [253, 444] on span at bounding box center [250, 447] width 8 height 11
type input "02"
type input "08/28/2025 2:00 PM"
click at [253, 444] on span at bounding box center [250, 447] width 8 height 11
type input "01"
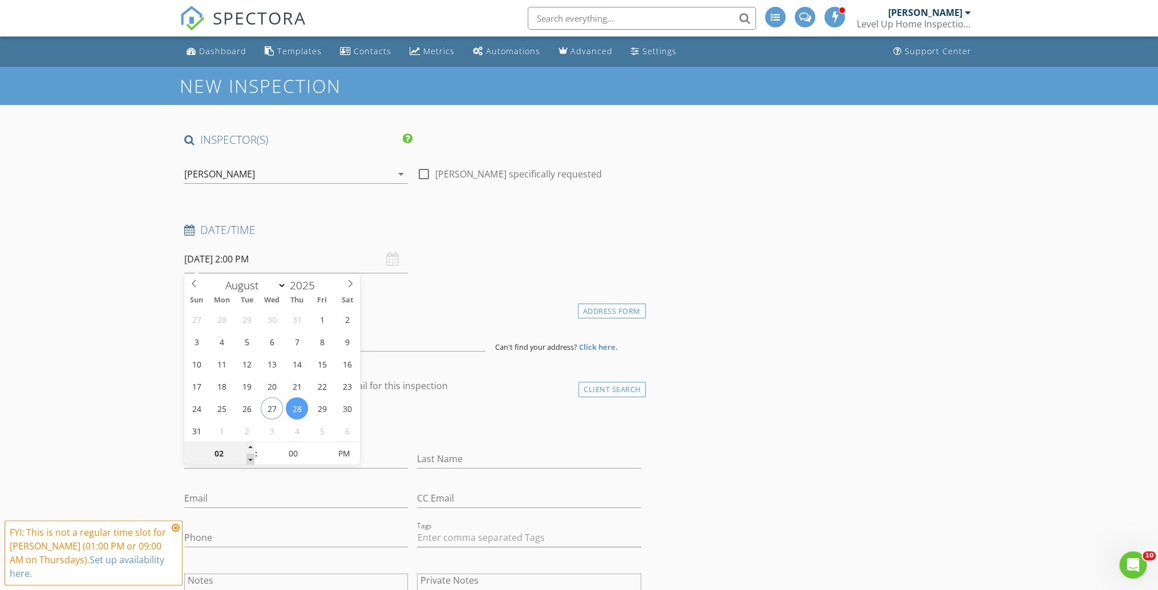
type input "08/28/2025 1:00 PM"
click at [252, 457] on span at bounding box center [250, 458] width 8 height 11
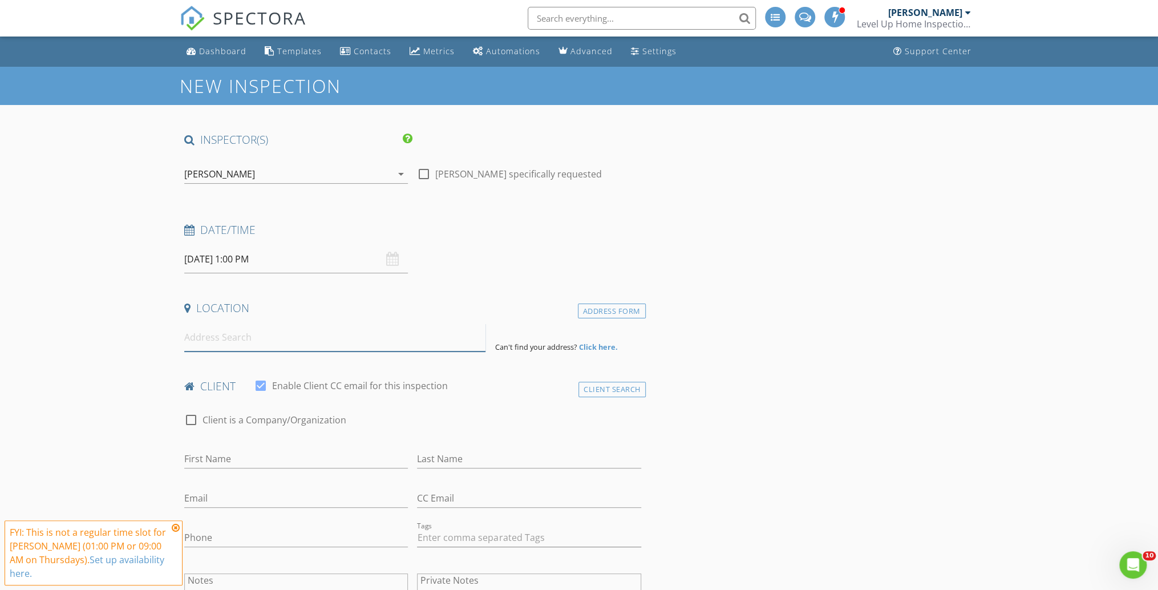
click at [221, 344] on input at bounding box center [334, 337] width 301 height 28
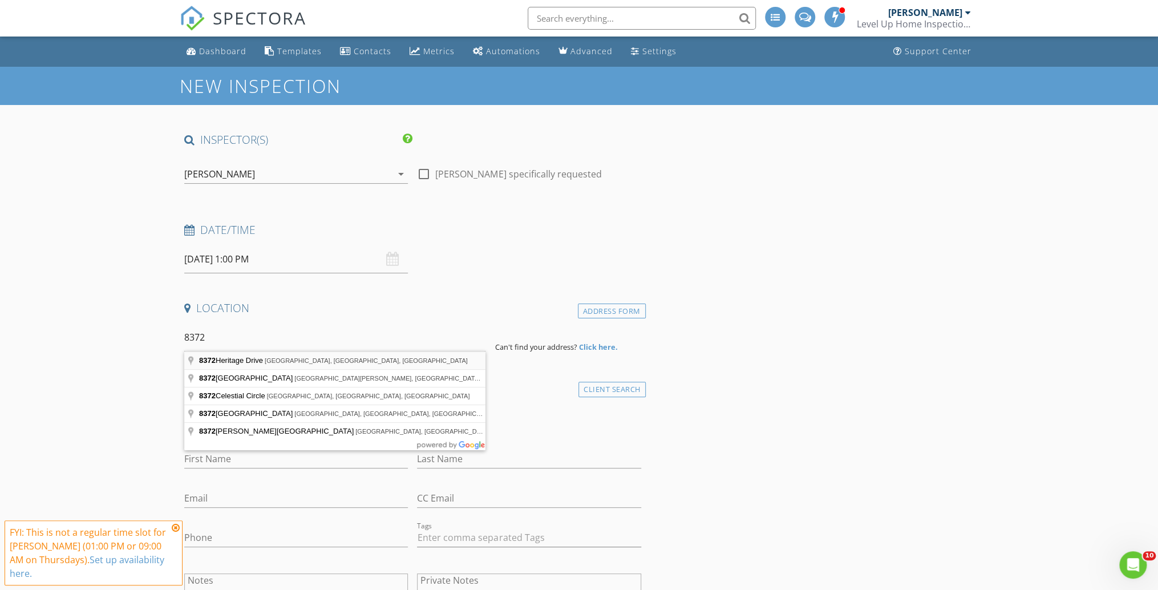
type input "8372 Heritage Drive, Cincinnati, OH, USA"
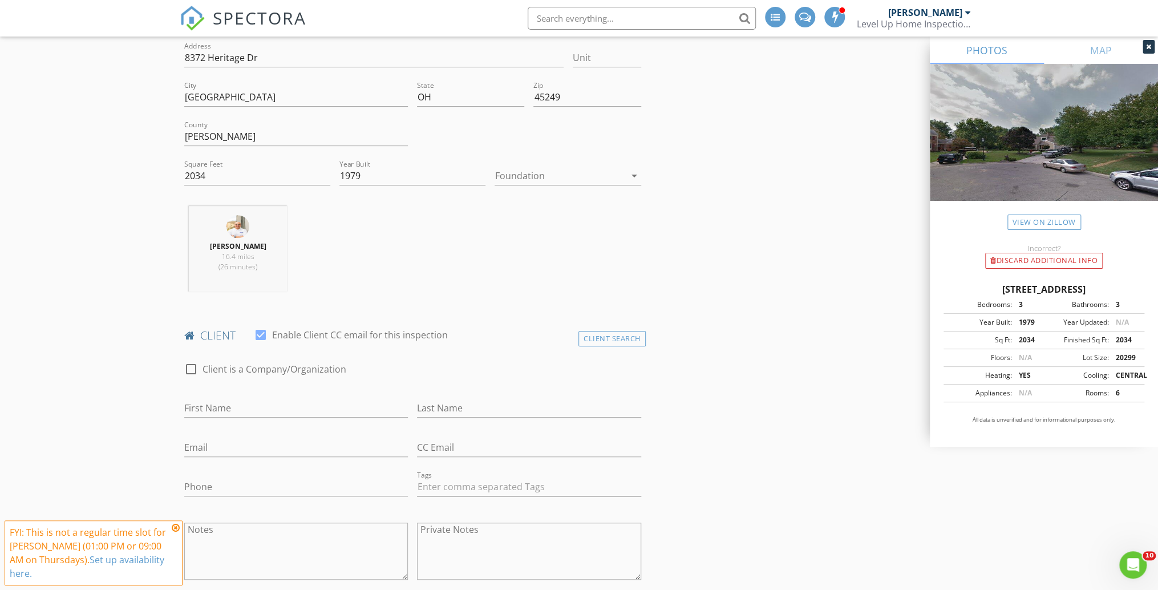
scroll to position [319, 0]
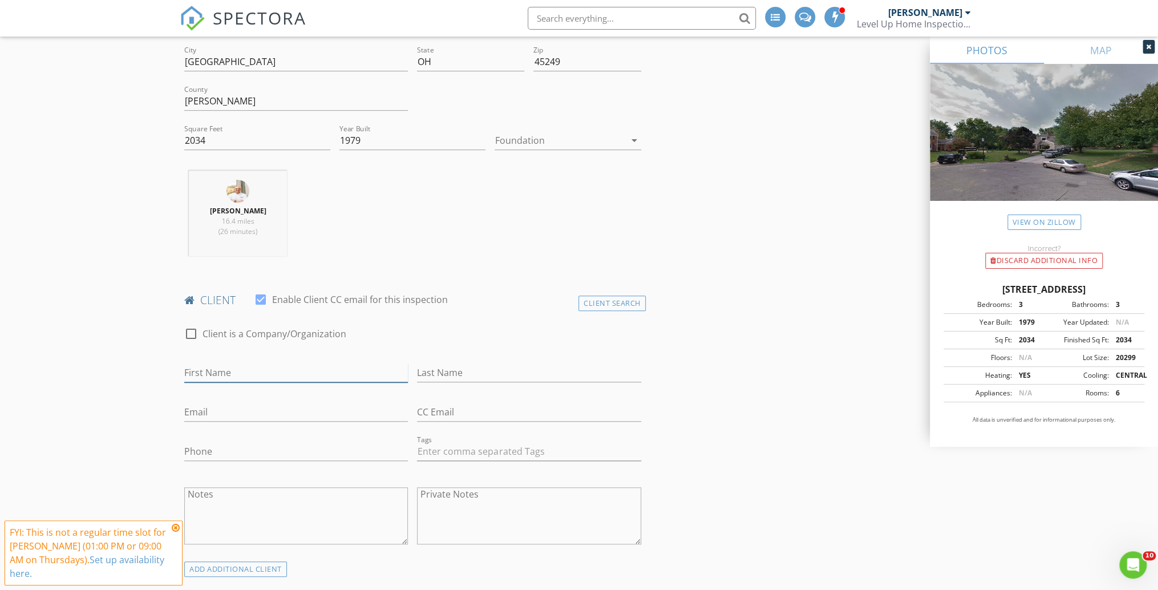
click at [261, 374] on input "First Name" at bounding box center [296, 372] width 224 height 19
type input "Brett"
type input "Bick"
type input "moe44c@gmail.com"
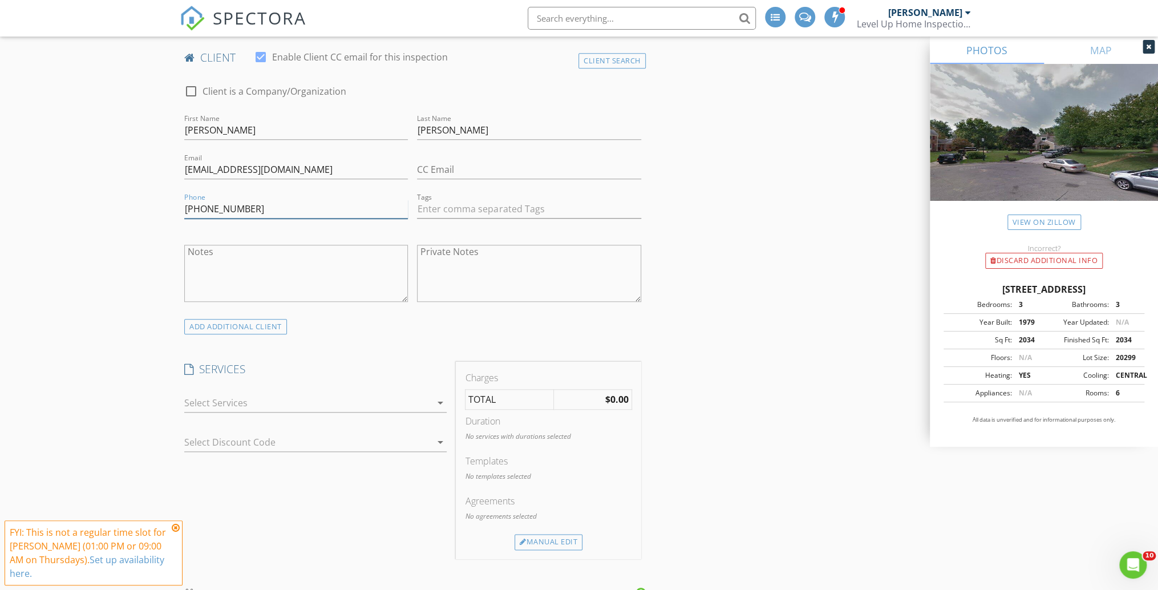
scroll to position [593, 0]
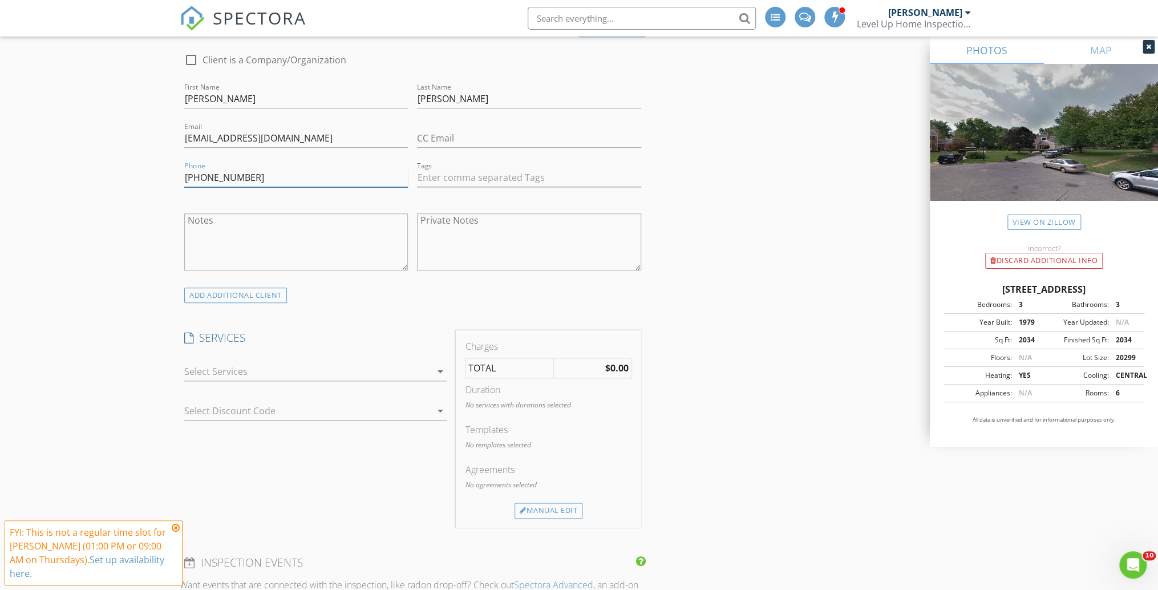
type input "513-259-3282"
click at [282, 364] on div at bounding box center [307, 371] width 246 height 18
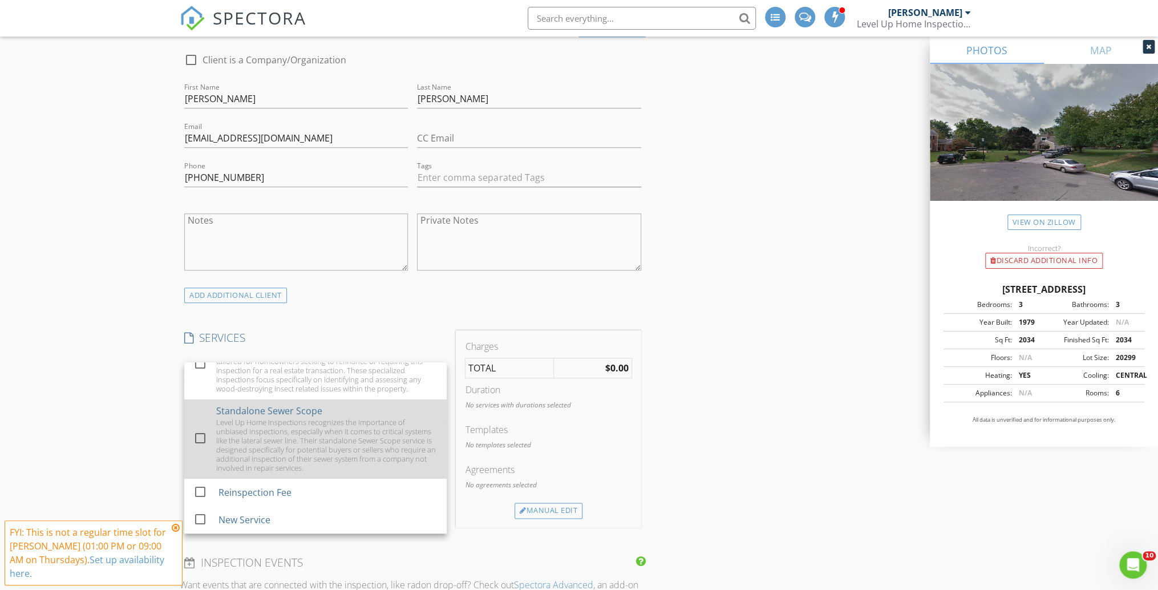
click at [200, 443] on div at bounding box center [199, 437] width 19 height 19
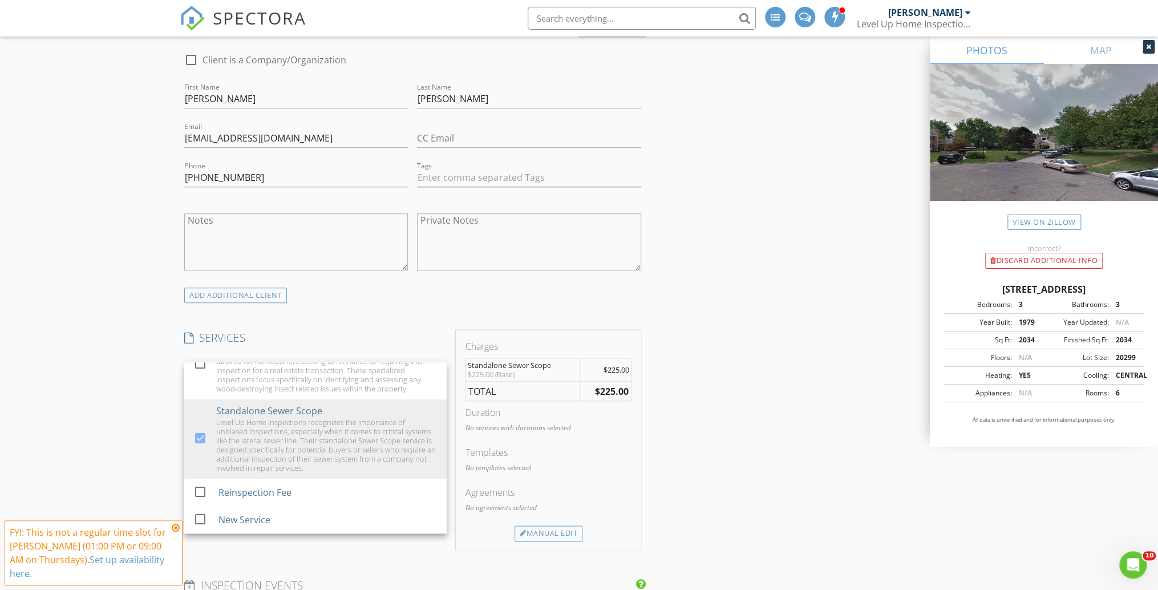
click at [590, 390] on td "$225.00" at bounding box center [605, 391] width 51 height 20
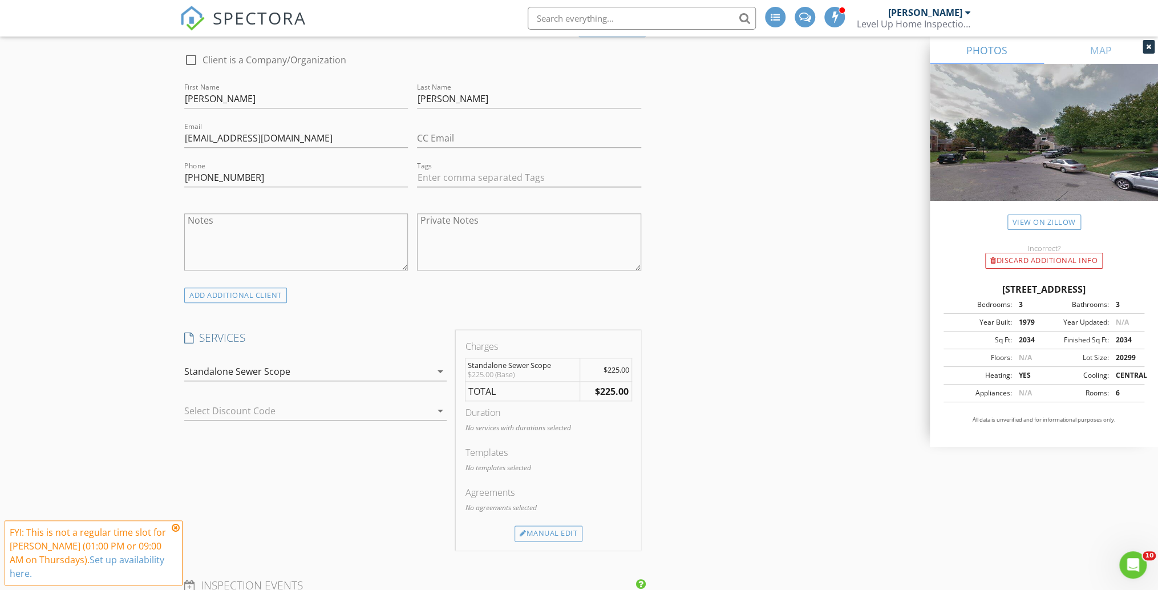
click at [609, 387] on strong "$225.00" at bounding box center [612, 391] width 34 height 13
click at [545, 529] on div "Manual Edit" at bounding box center [548, 533] width 68 height 16
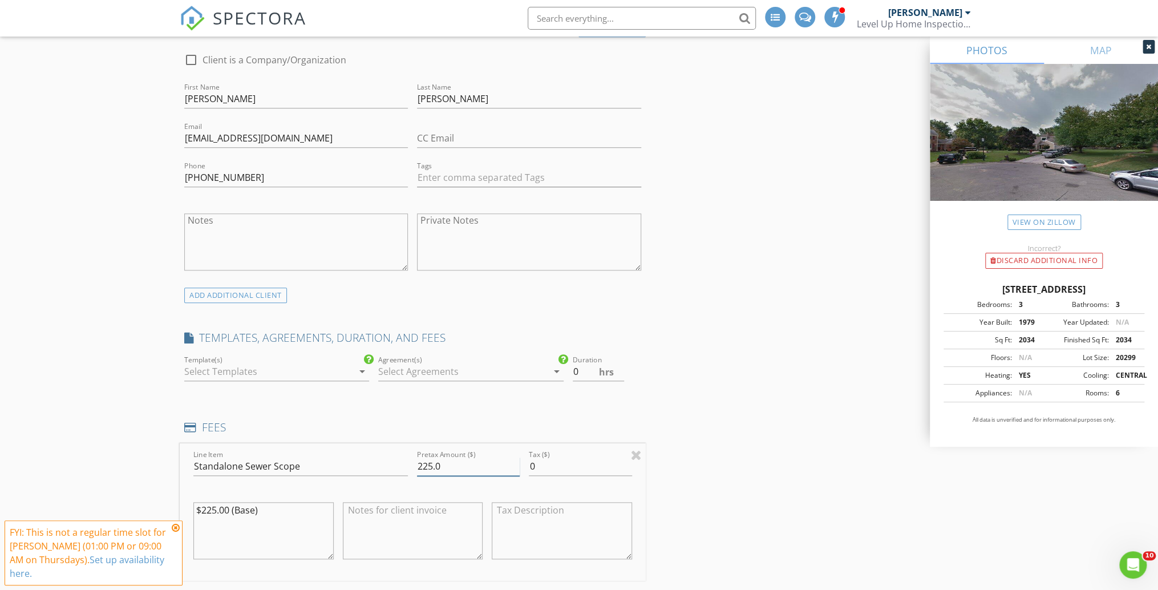
click at [426, 464] on input "225.0" at bounding box center [468, 466] width 103 height 19
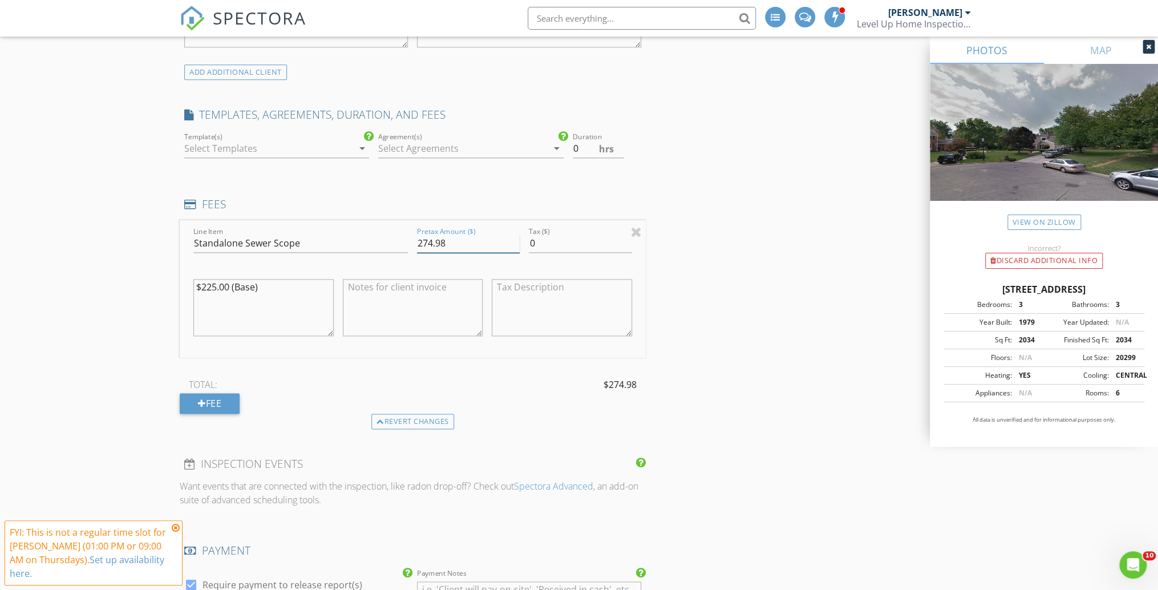
scroll to position [821, 0]
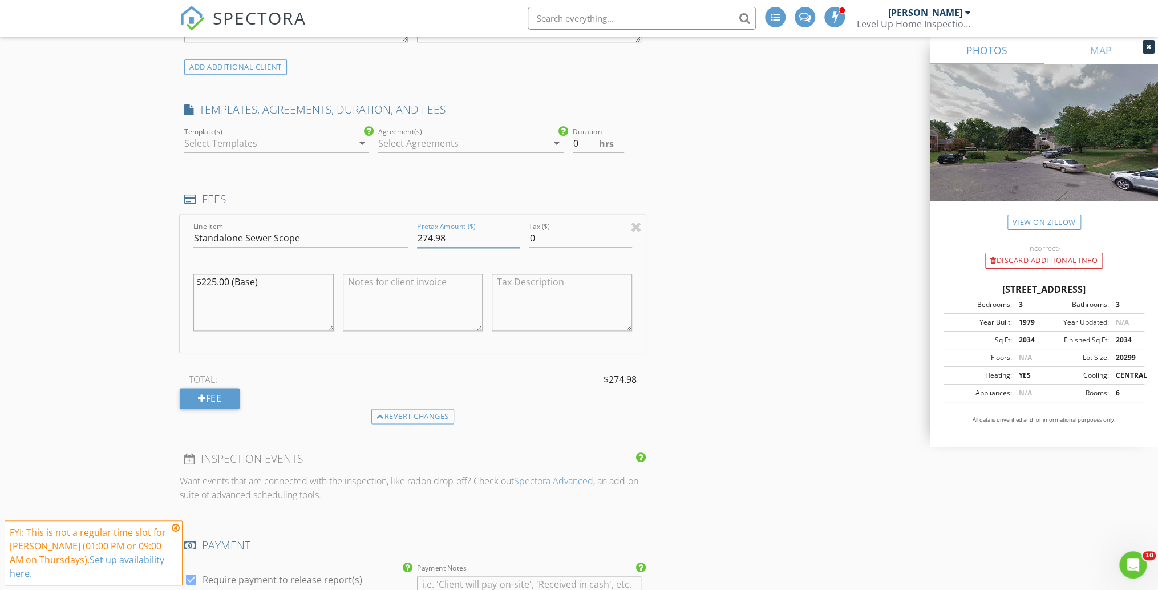
click at [453, 235] on input "274.98" at bounding box center [468, 238] width 103 height 19
type input "275.00"
click at [386, 372] on div "TOTAL: $275.00" at bounding box center [413, 379] width 466 height 17
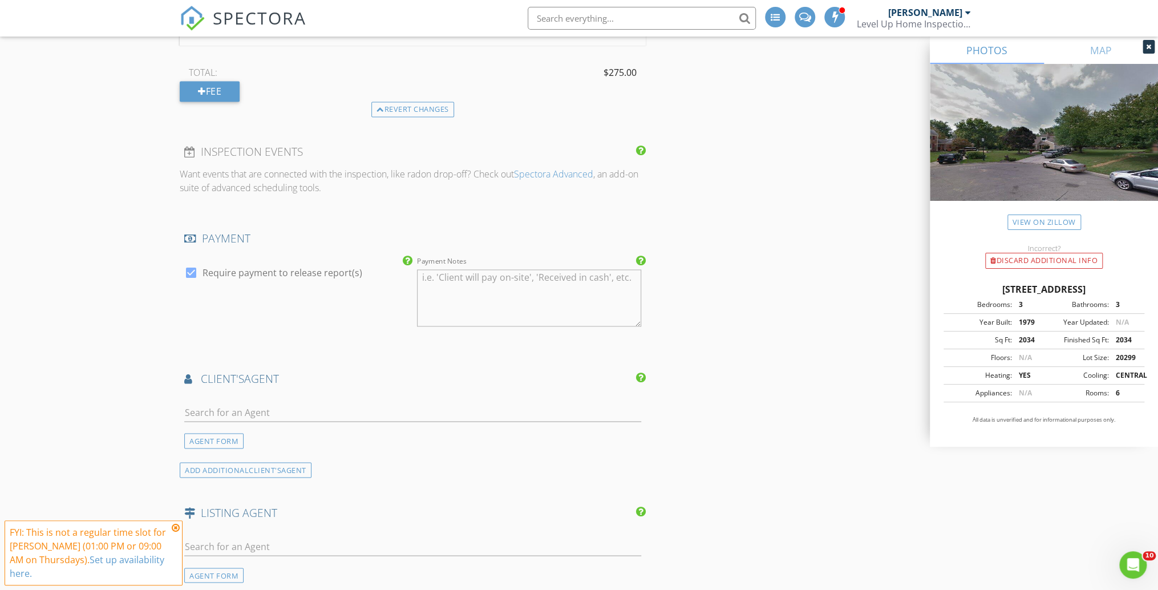
scroll to position [1141, 0]
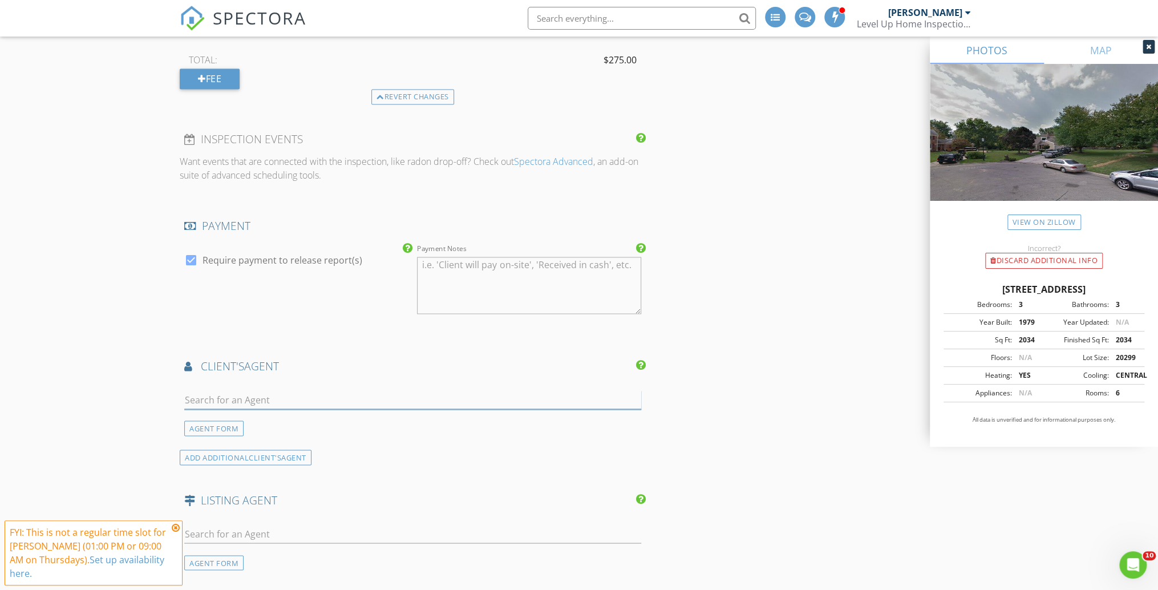
click at [347, 390] on input "text" at bounding box center [412, 399] width 457 height 19
type input "torri"
click at [296, 426] on li "Torri Grace Coldwell Banker" at bounding box center [413, 425] width 456 height 32
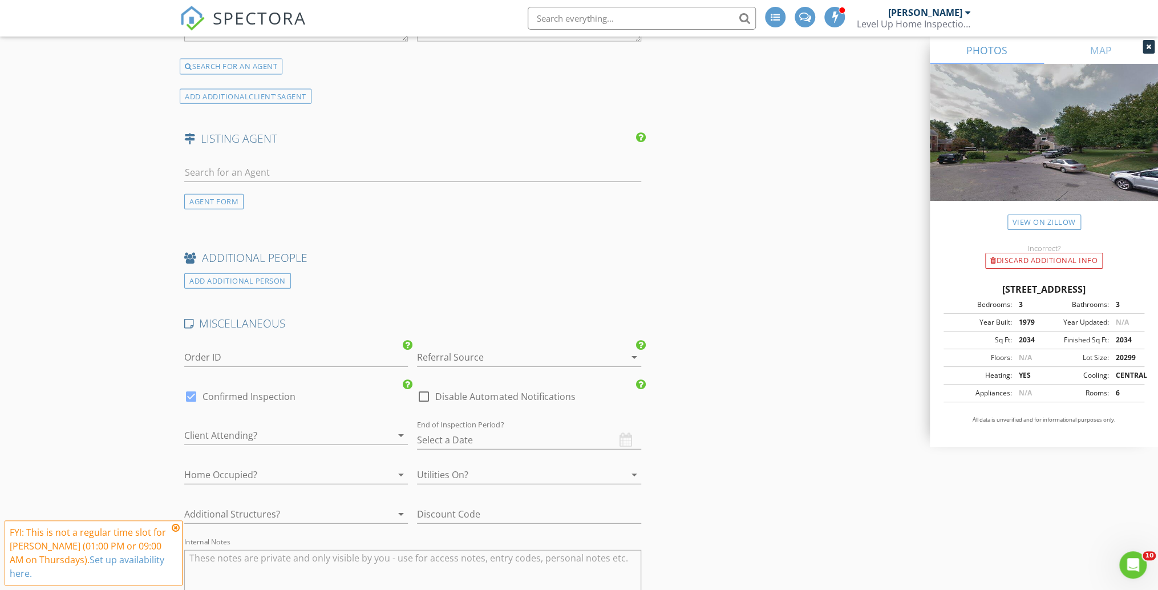
scroll to position [1734, 0]
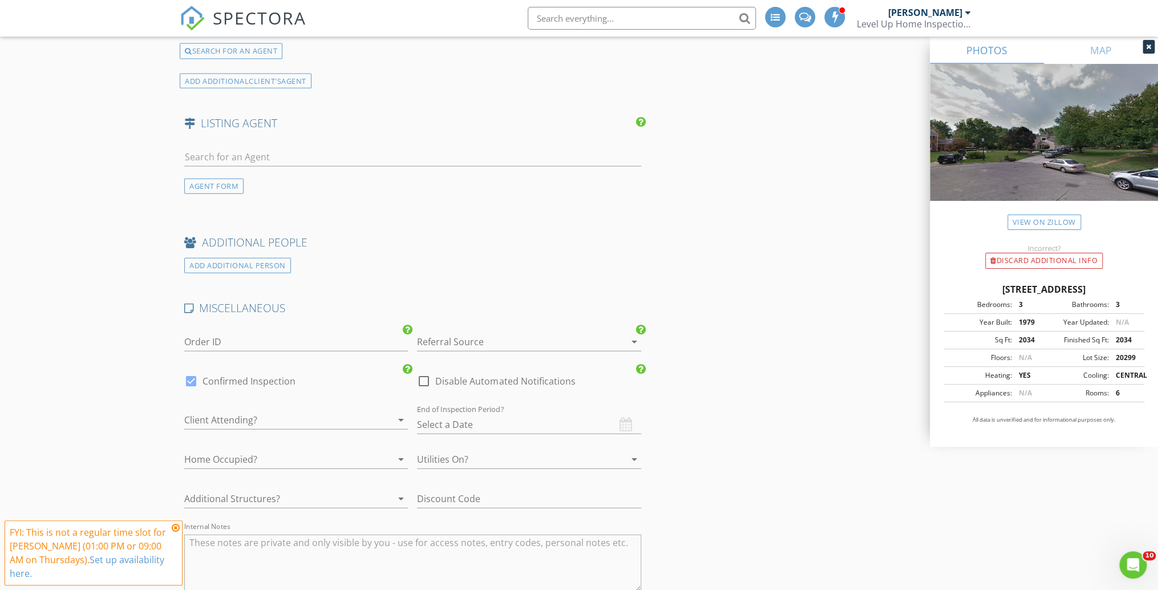
click at [496, 333] on div at bounding box center [513, 342] width 192 height 18
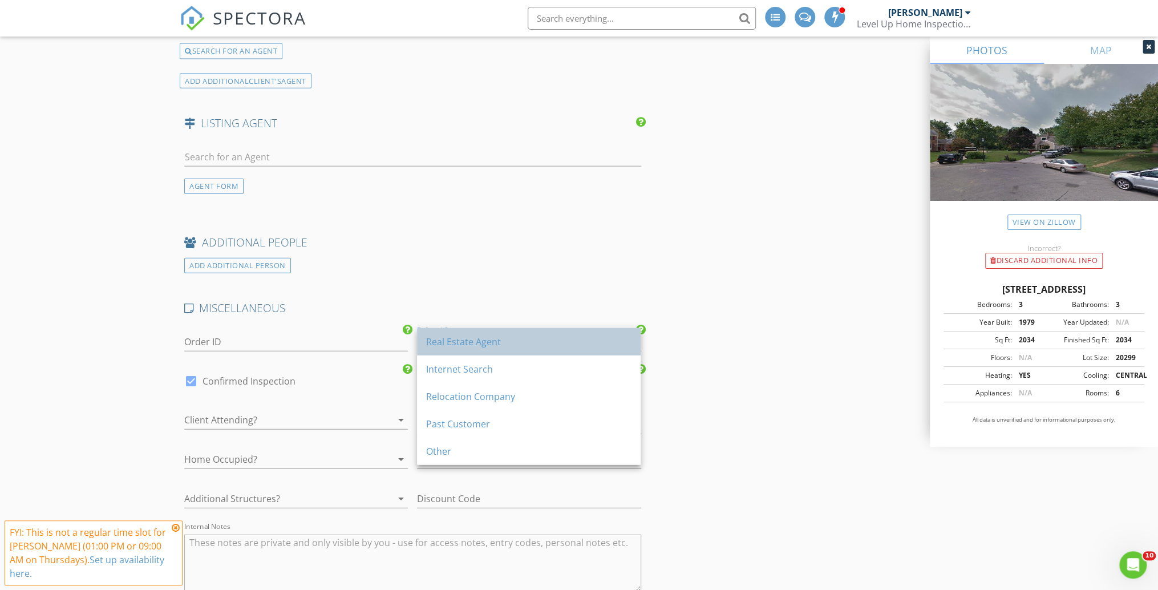
click at [444, 347] on div "Real Estate Agent" at bounding box center [528, 342] width 205 height 14
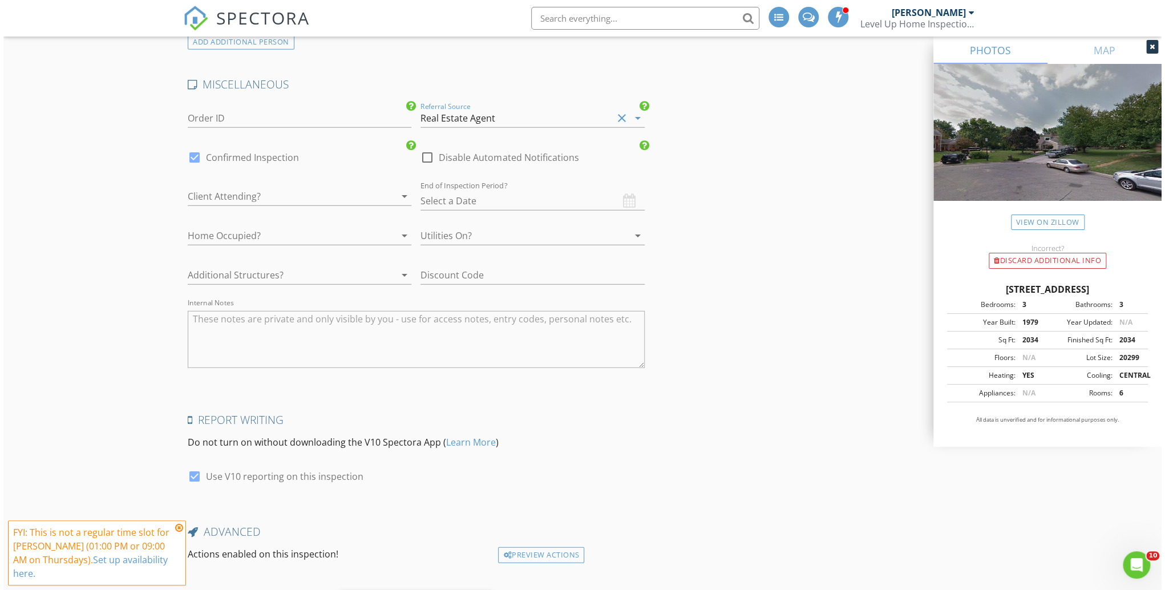
scroll to position [2019, 0]
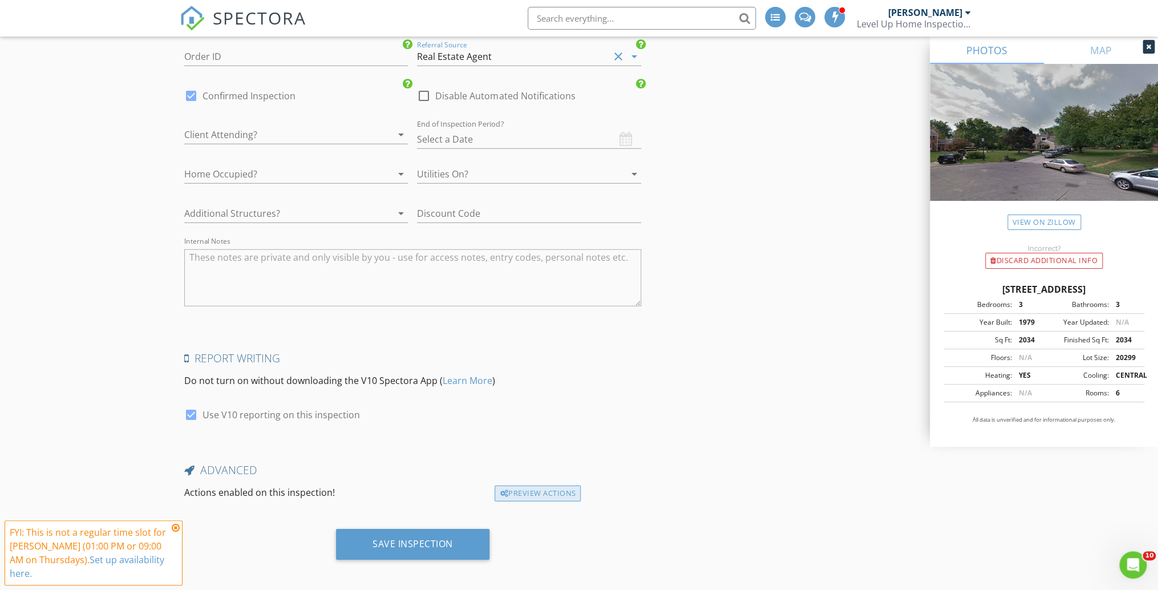
click at [525, 487] on div "Preview Actions" at bounding box center [537, 493] width 86 height 16
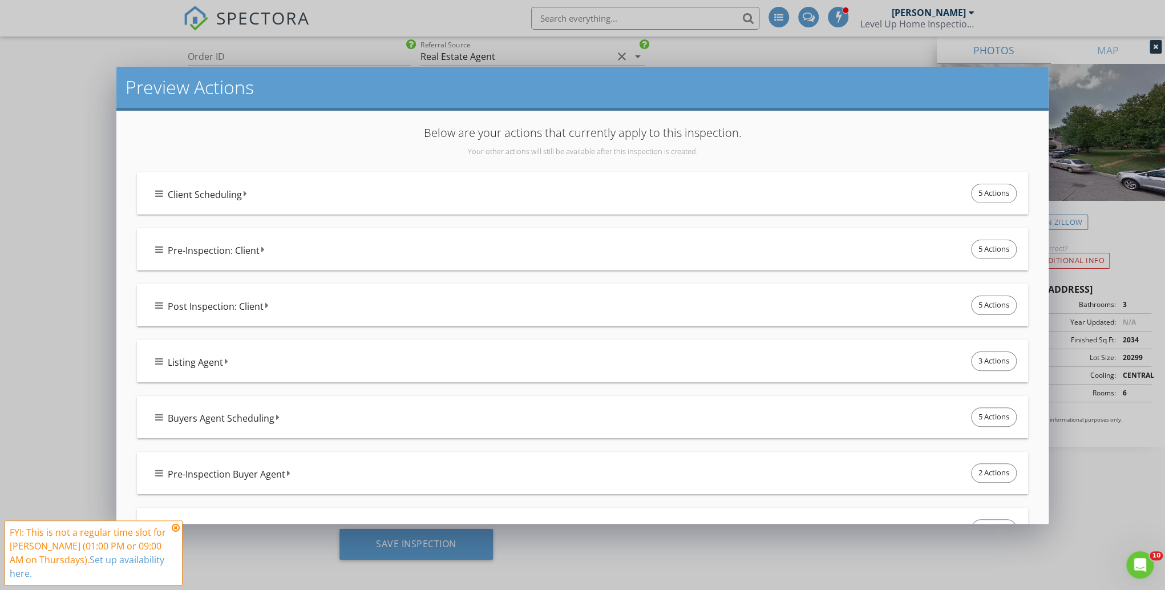
click at [157, 193] on icon at bounding box center [159, 193] width 8 height 9
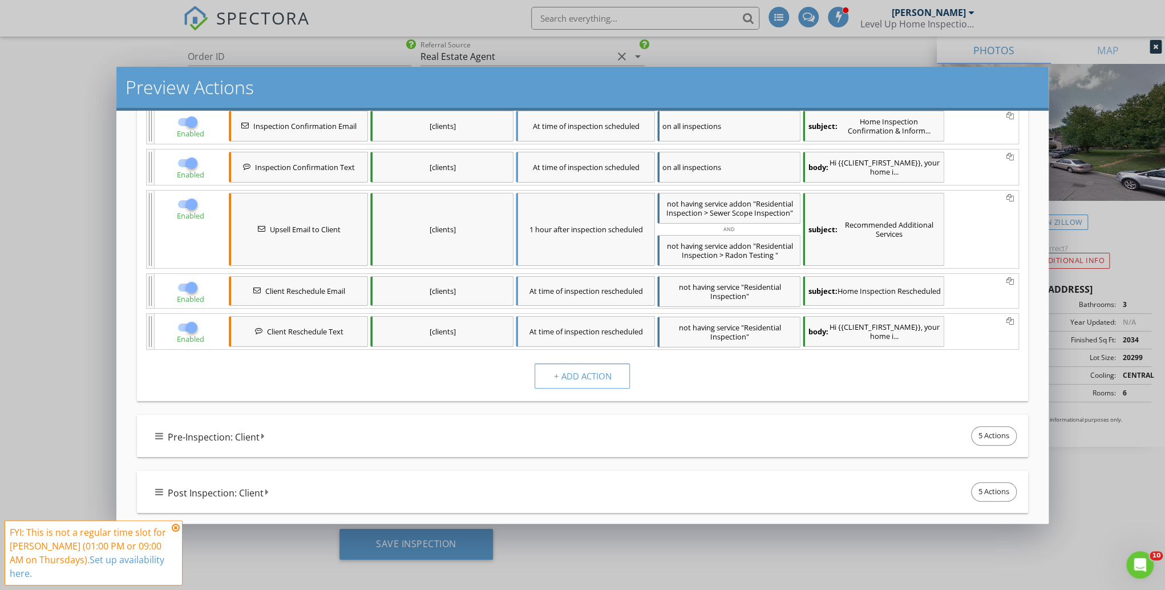
scroll to position [137, 0]
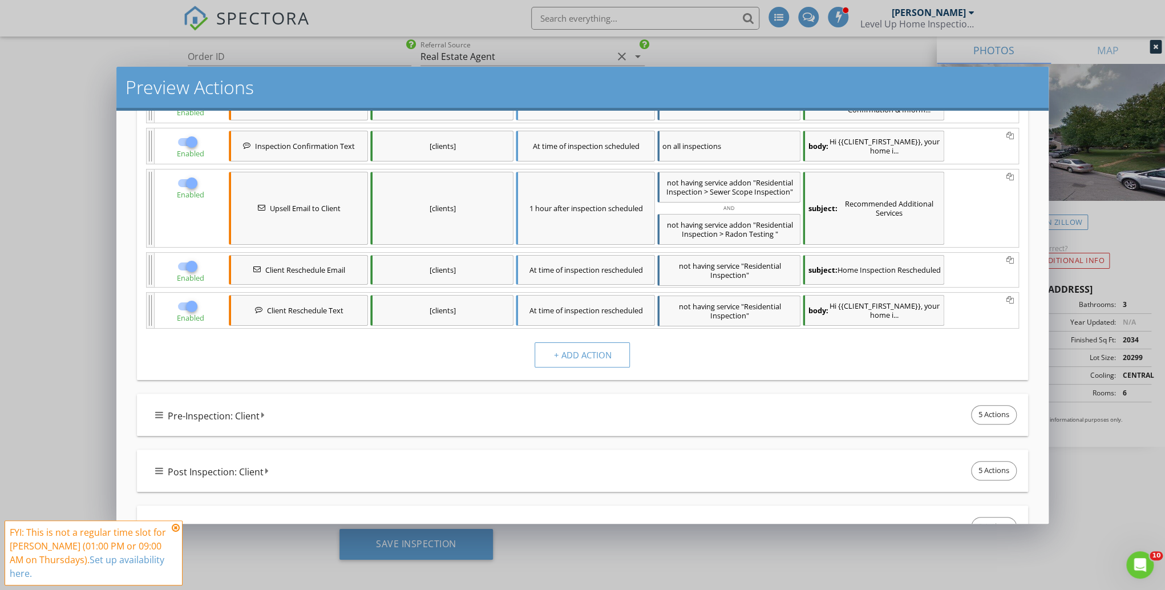
click at [189, 183] on div at bounding box center [191, 182] width 19 height 19
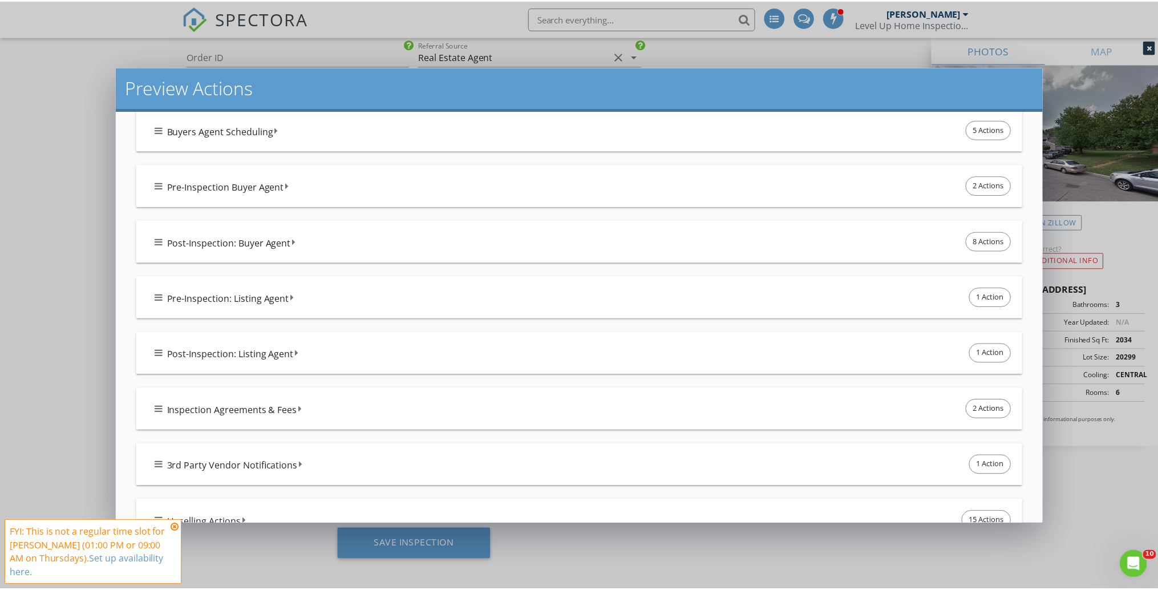
scroll to position [722, 0]
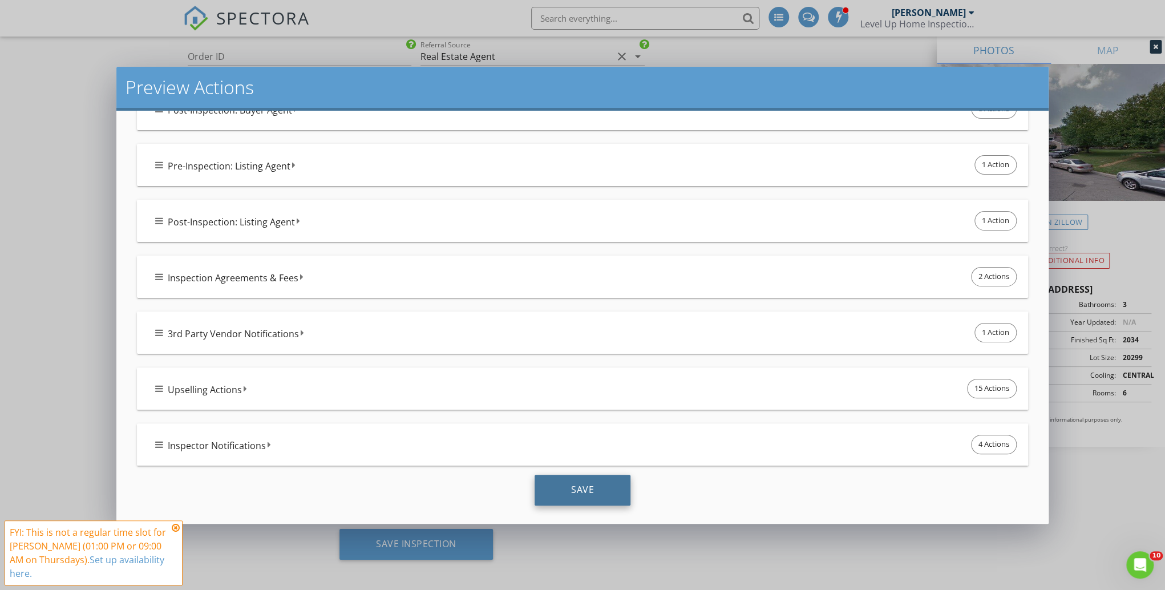
click at [605, 481] on div "Save" at bounding box center [582, 490] width 96 height 31
checkbox input "true"
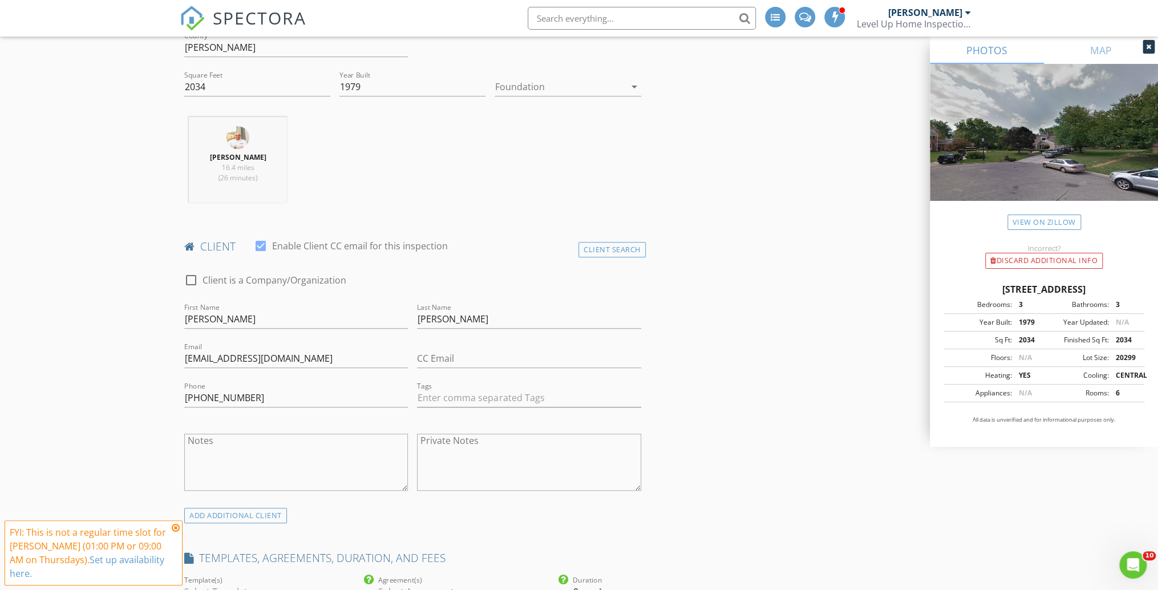
scroll to position [650, 0]
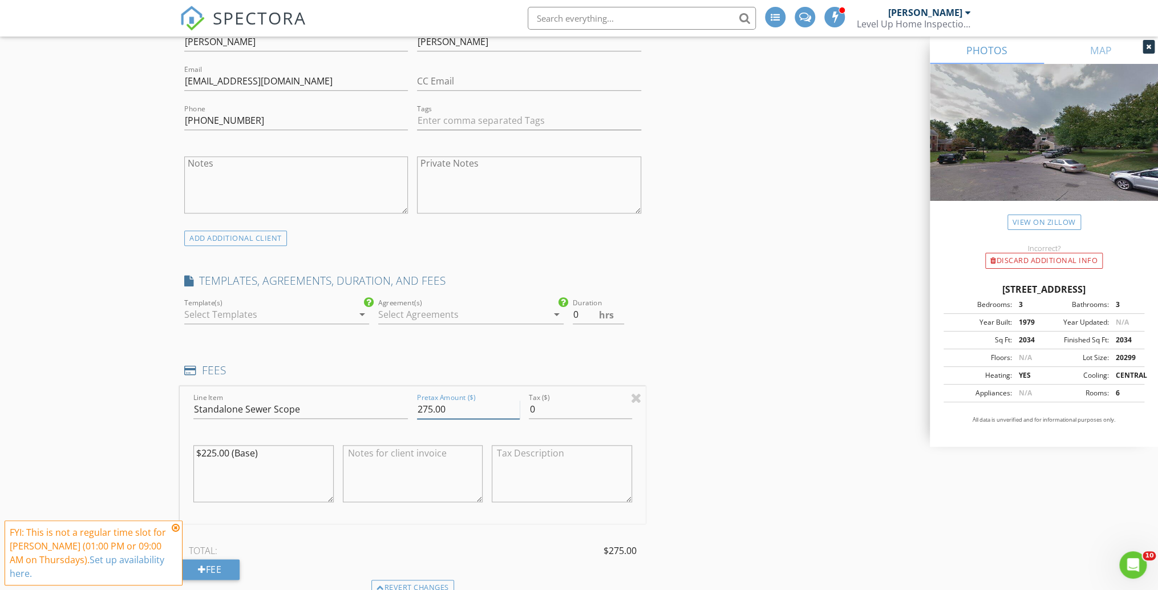
click at [431, 406] on input "275.00" at bounding box center [468, 409] width 103 height 19
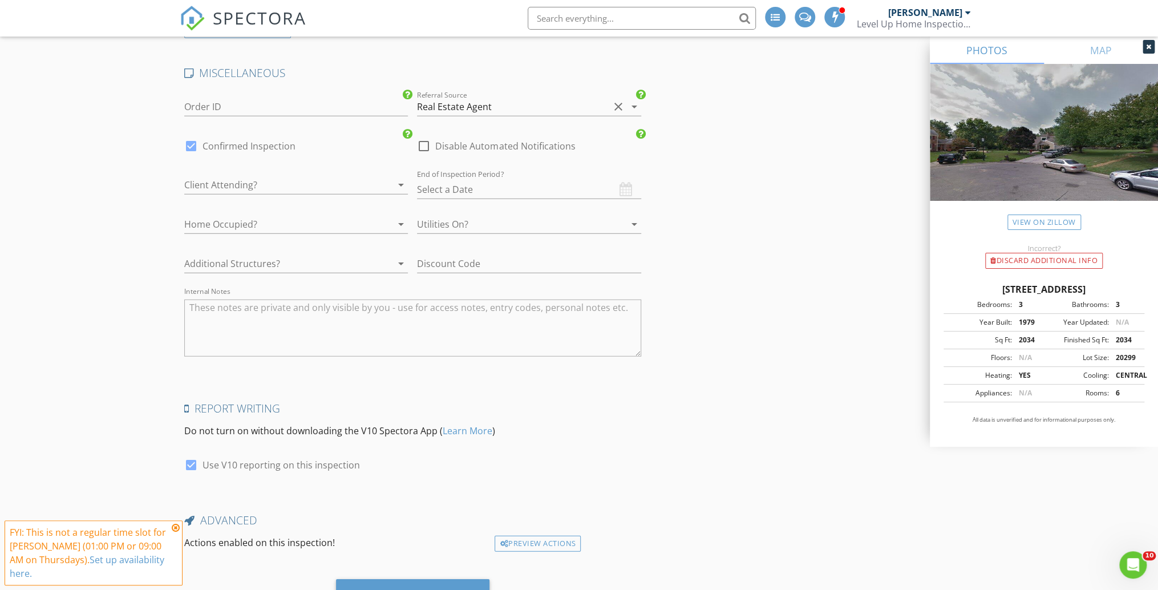
scroll to position [2019, 0]
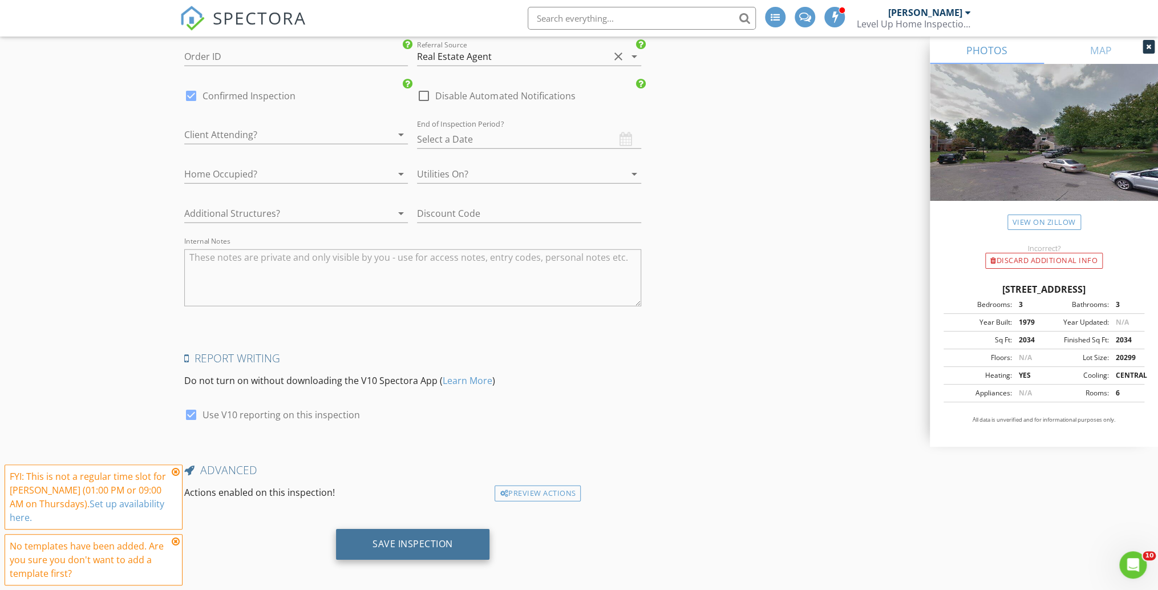
click at [455, 537] on div "Save Inspection" at bounding box center [412, 544] width 153 height 31
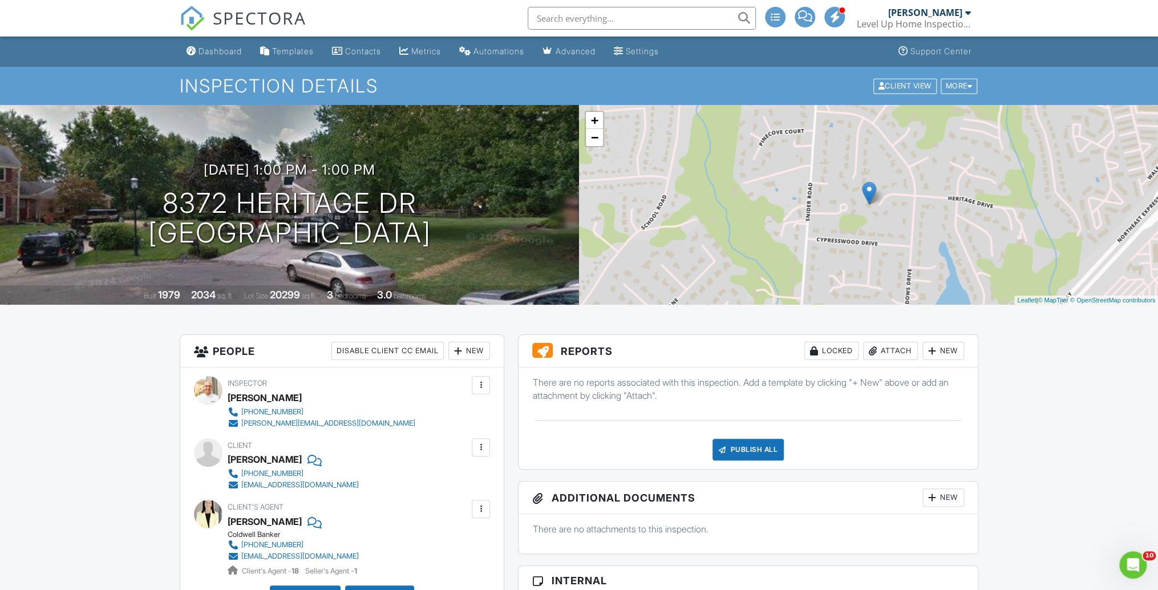
click at [226, 50] on div "Dashboard" at bounding box center [219, 51] width 43 height 10
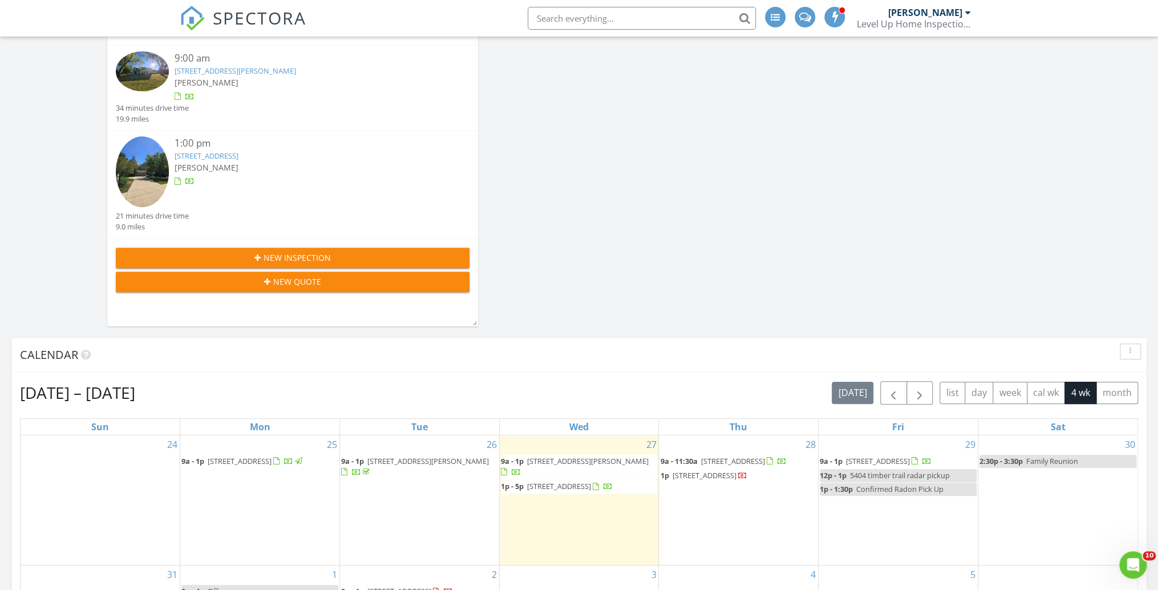
scroll to position [319, 0]
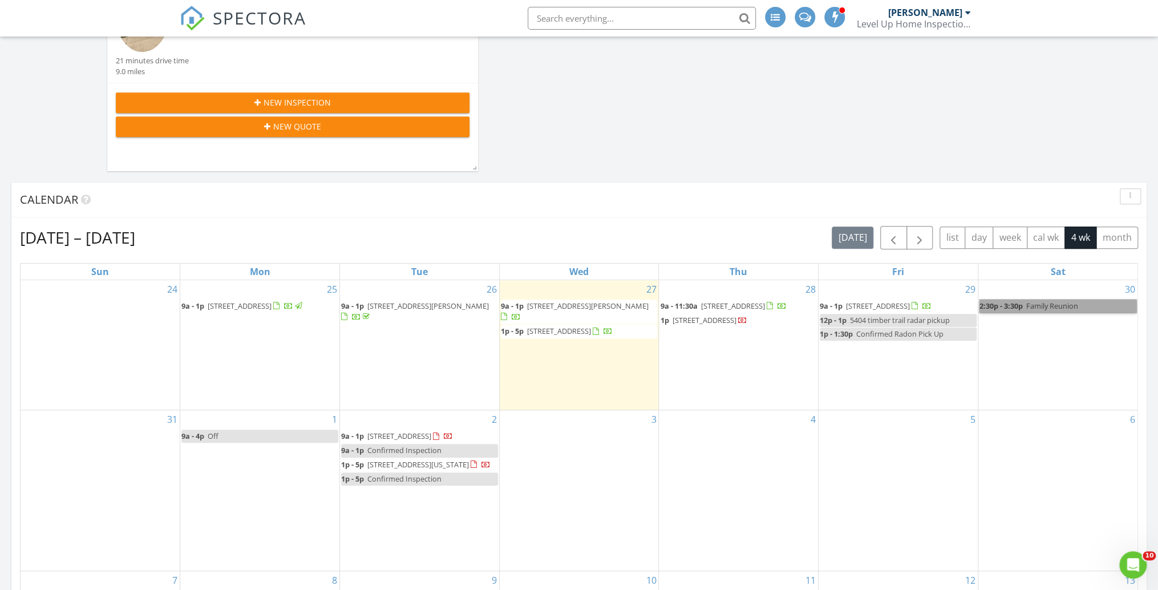
drag, startPoint x: 1029, startPoint y: 306, endPoint x: 1005, endPoint y: 306, distance: 24.0
click at [1005, 306] on link "2:30p - 3:30p Family Reunion" at bounding box center [1057, 305] width 157 height 13
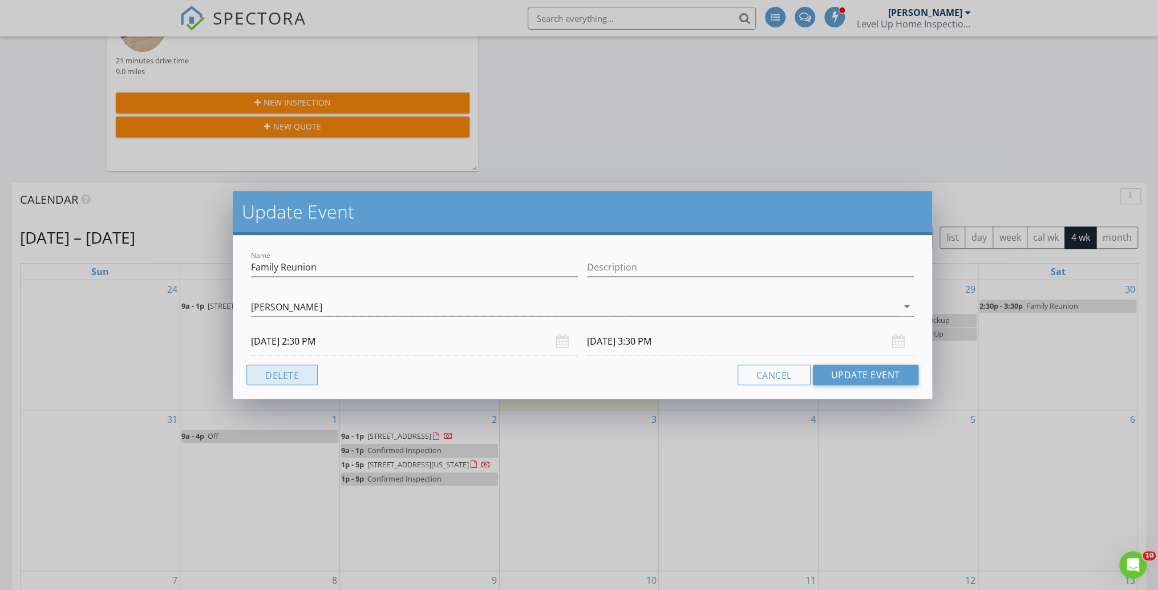
click at [293, 379] on button "Delete" at bounding box center [281, 374] width 71 height 21
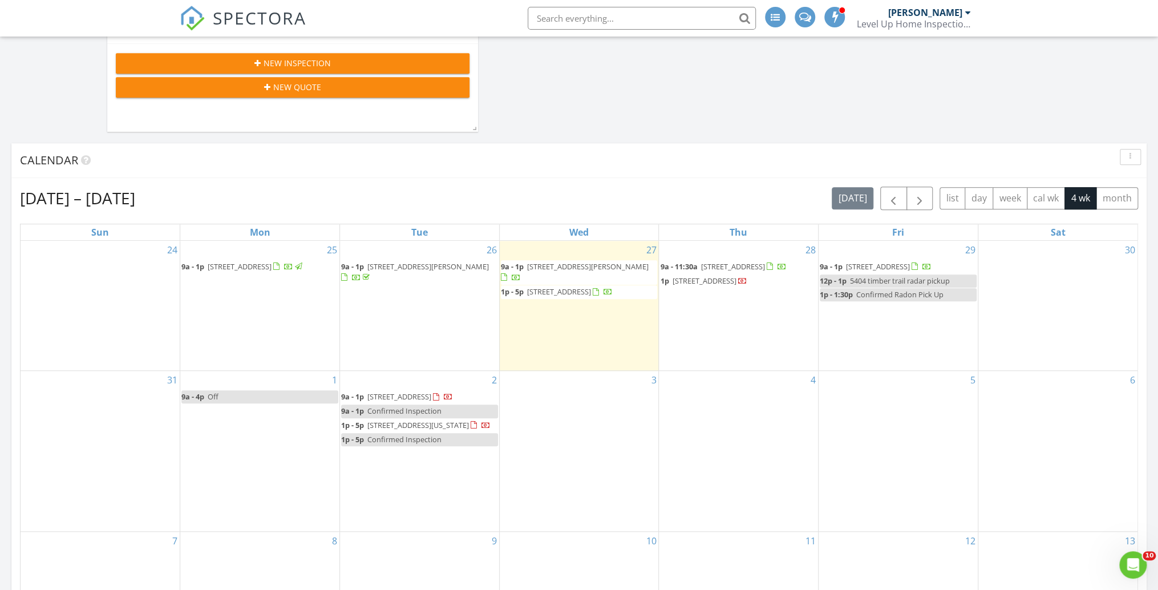
scroll to position [365, 0]
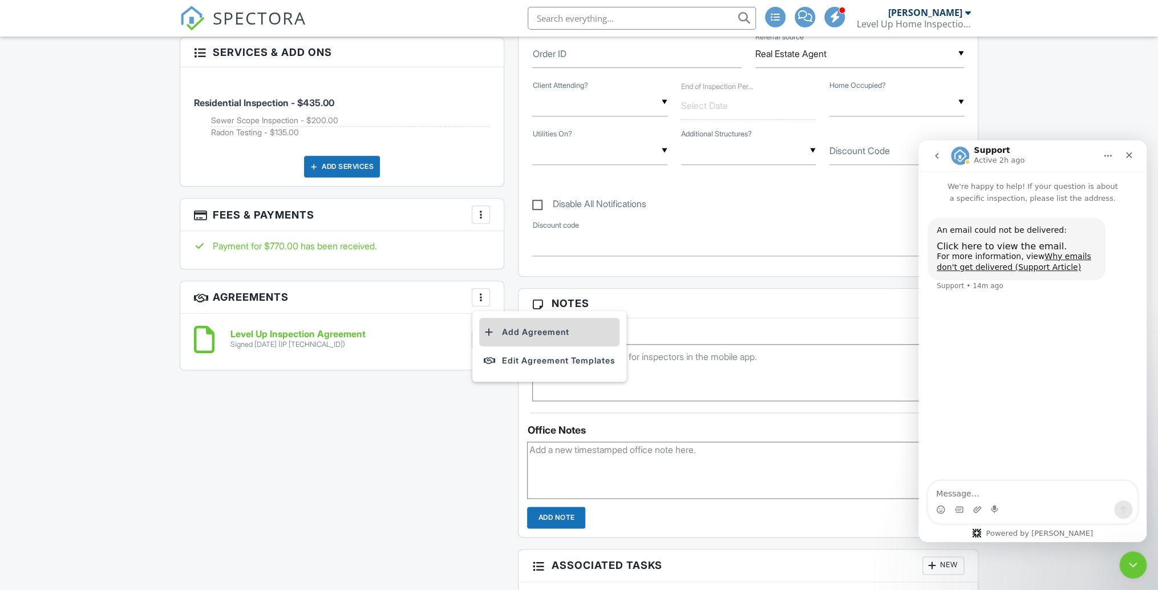
click at [540, 326] on li "Add Agreement" at bounding box center [549, 332] width 140 height 29
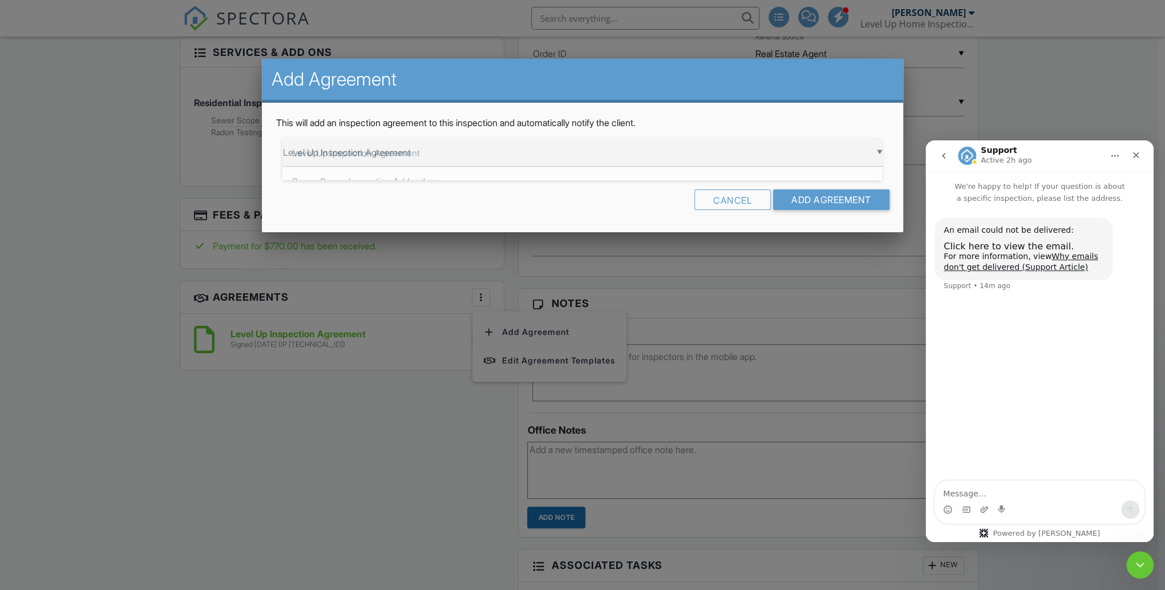
click at [475, 159] on div "▼ Level Up Inspection Agreement Level Up Inspection Agreement Sewer Scope Inspe…" at bounding box center [581, 153] width 599 height 28
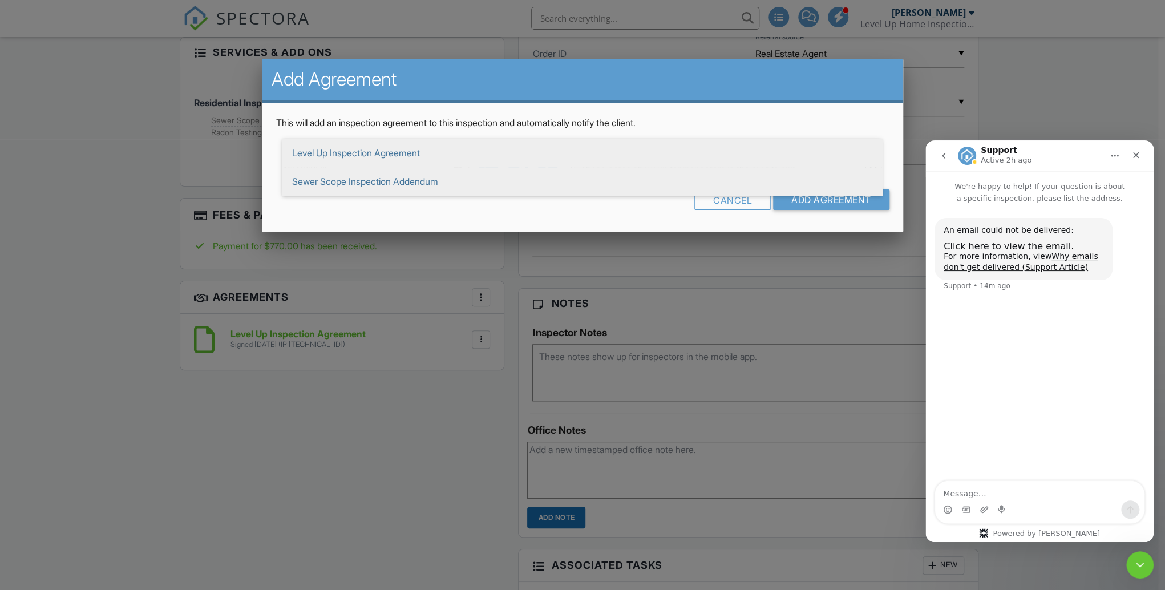
click at [420, 178] on span "Sewer Scope Inspection Addendum" at bounding box center [581, 181] width 599 height 29
type input "Sewer Scope Inspection Addendum"
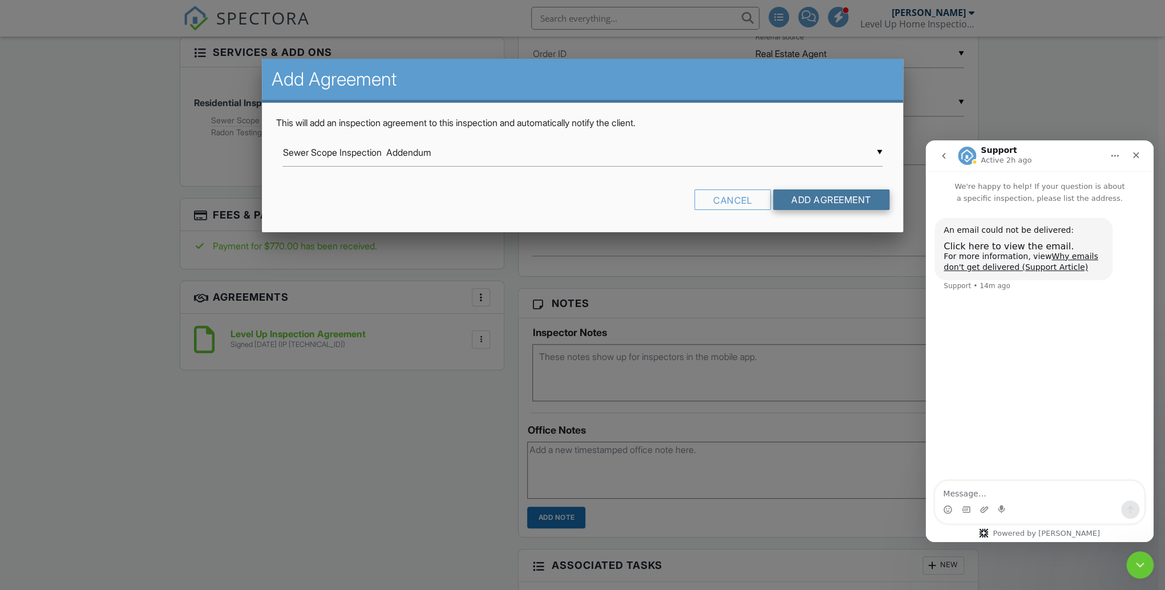
click at [817, 196] on input "Add Agreement" at bounding box center [831, 199] width 116 height 21
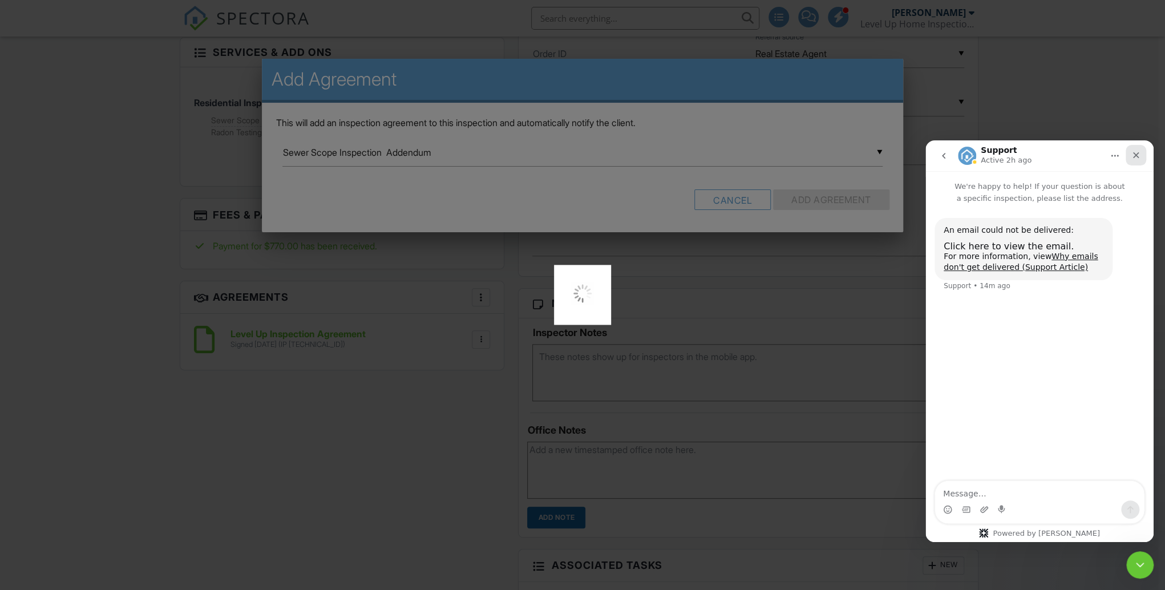
click at [1133, 152] on icon "Close" at bounding box center [1136, 155] width 6 height 6
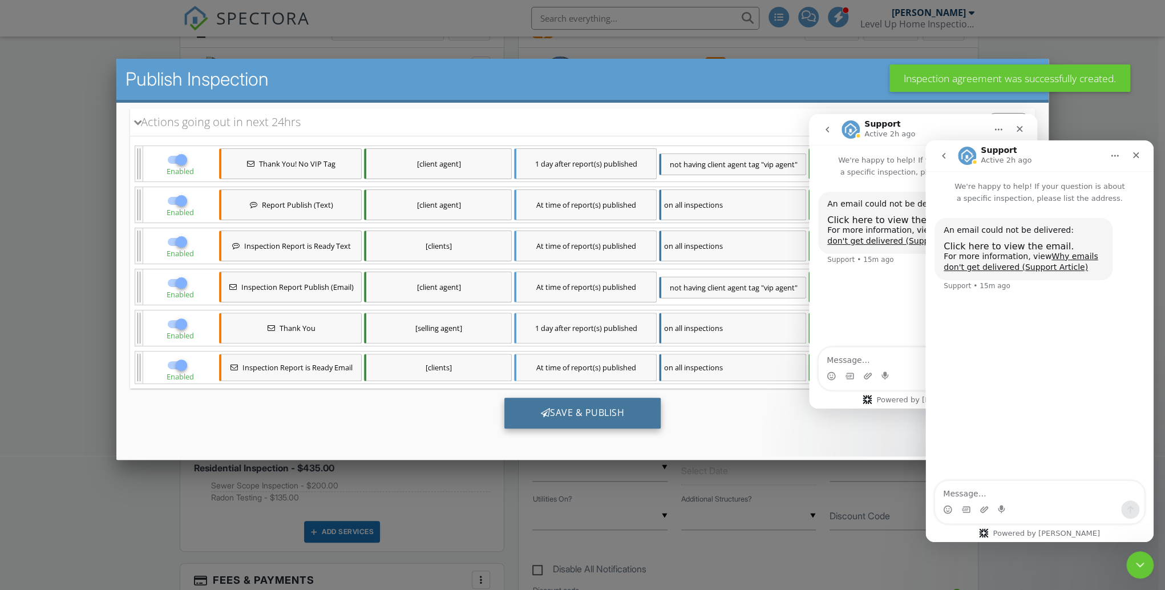
click at [602, 416] on div "Save & Publish" at bounding box center [582, 413] width 157 height 31
click at [1135, 153] on icon "Close" at bounding box center [1135, 155] width 9 height 9
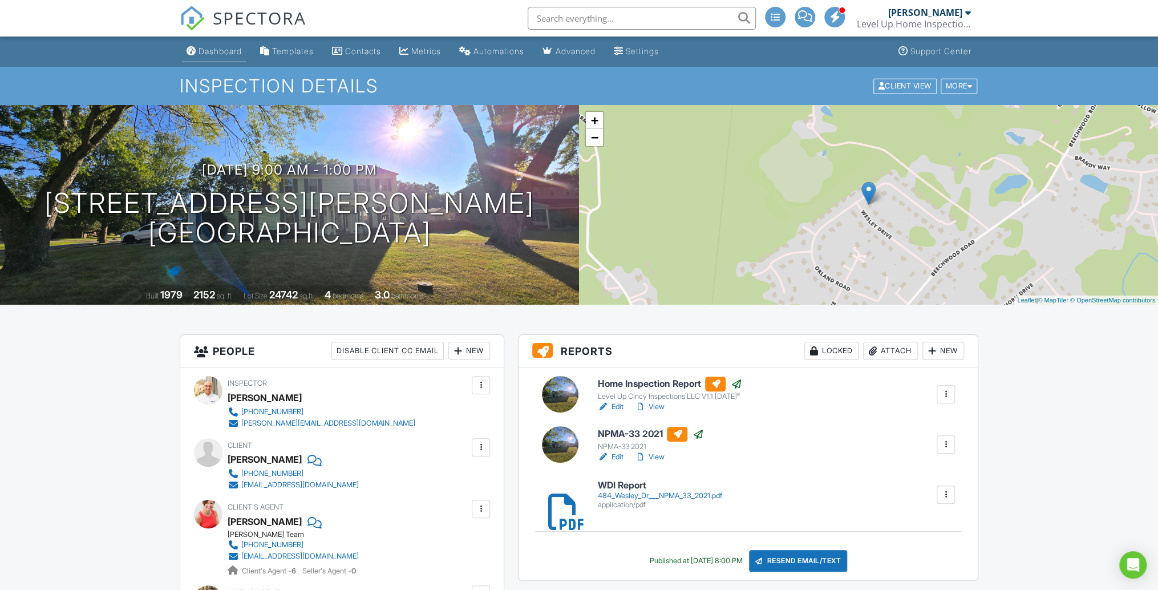
click at [229, 47] on div "Dashboard" at bounding box center [219, 51] width 43 height 10
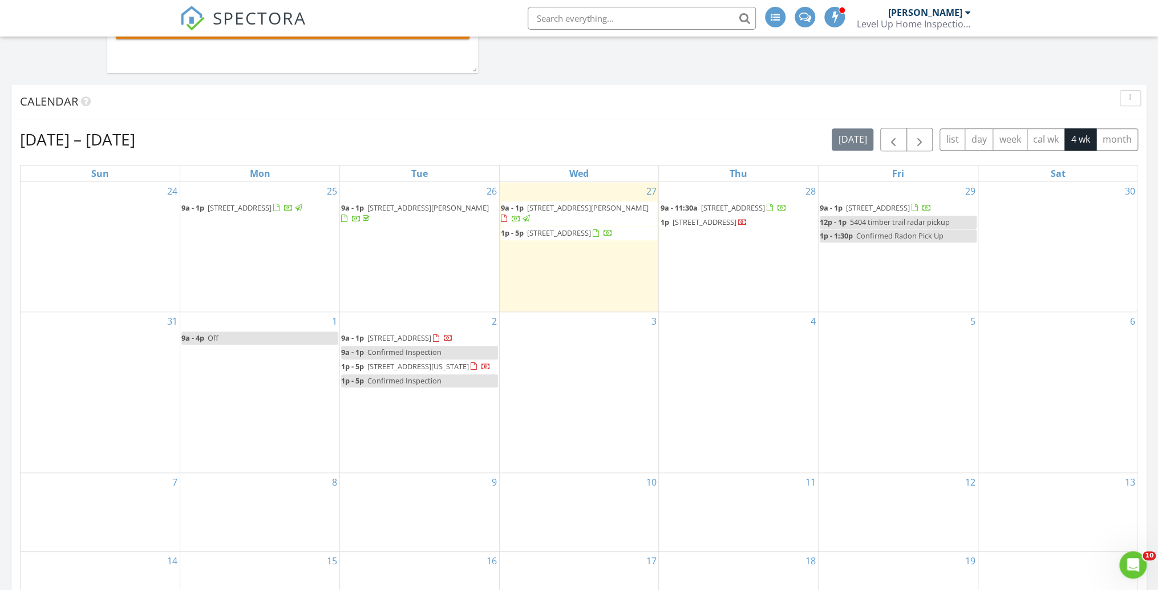
click at [573, 234] on span "[STREET_ADDRESS]" at bounding box center [559, 233] width 64 height 10
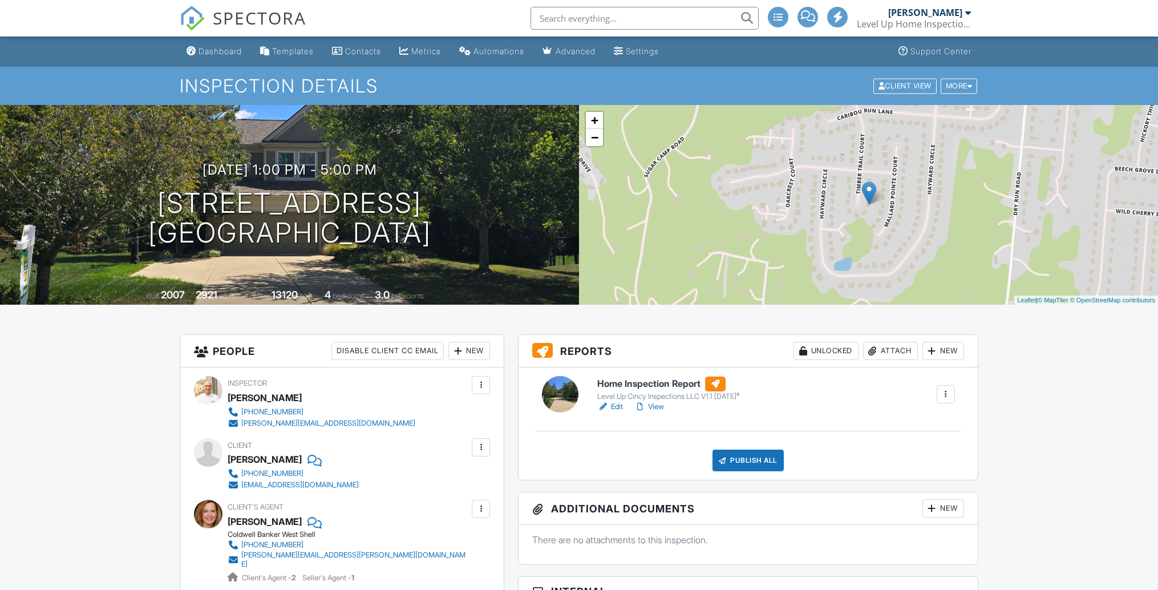
click at [613, 401] on link "Edit" at bounding box center [610, 406] width 26 height 11
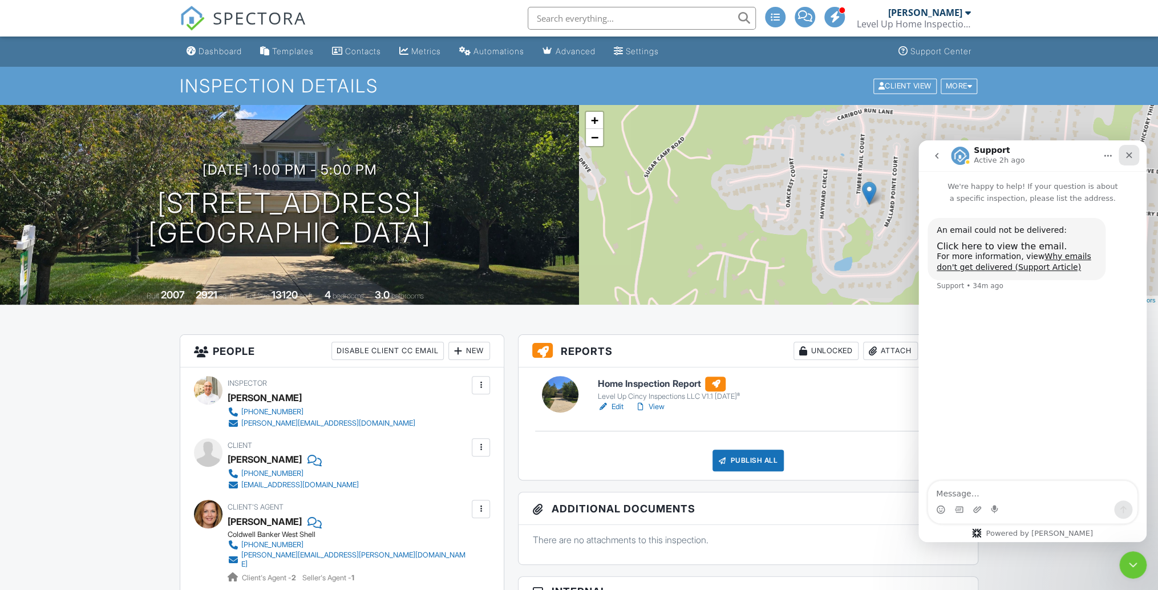
click at [1126, 155] on icon "Close" at bounding box center [1128, 155] width 9 height 9
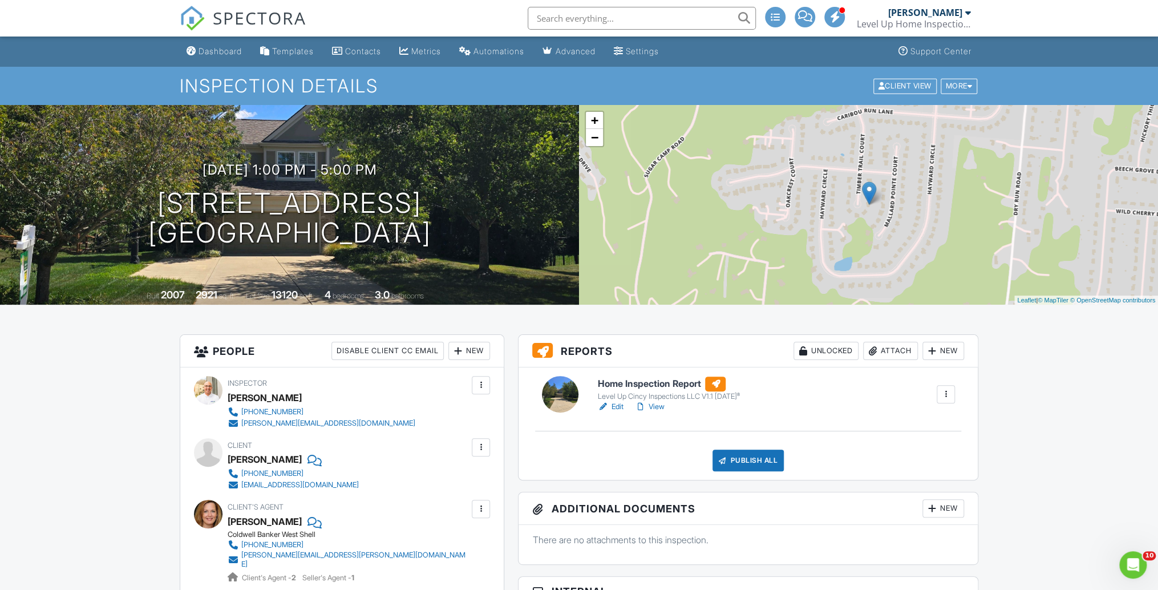
click at [944, 358] on div "New" at bounding box center [943, 351] width 42 height 18
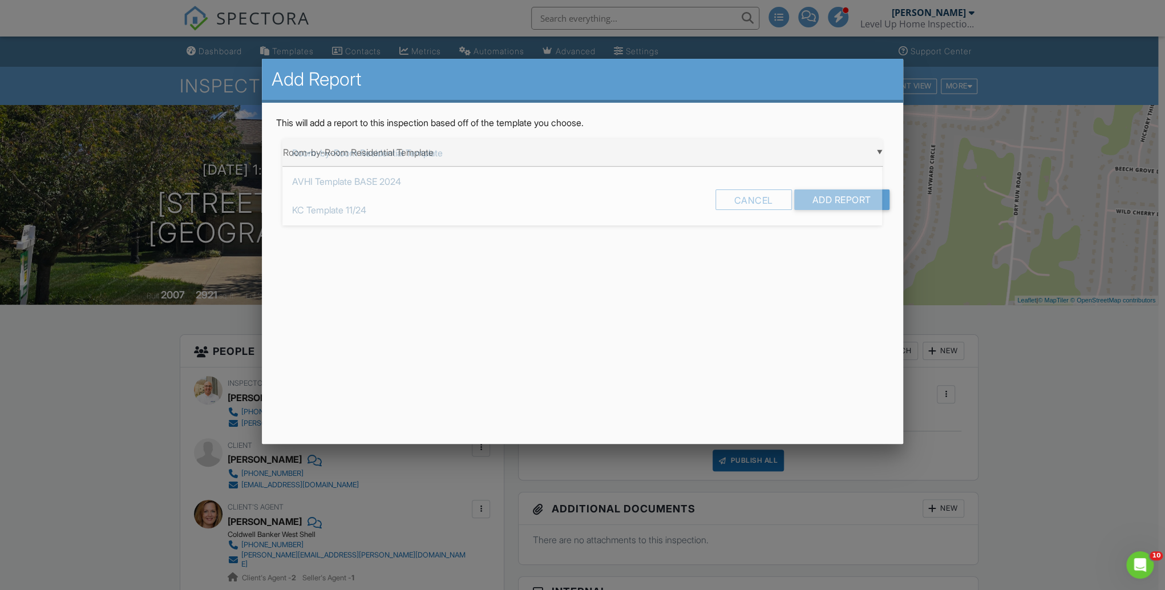
click at [473, 154] on div "▼ Room-by-Room Residential Template Room-by-Room Residential Template AVHI Temp…" at bounding box center [581, 153] width 599 height 28
click at [414, 260] on span "NPMA-33 2021" at bounding box center [581, 267] width 599 height 29
type input "NPMA-33 2021"
click at [823, 193] on input "Add Report" at bounding box center [841, 199] width 95 height 21
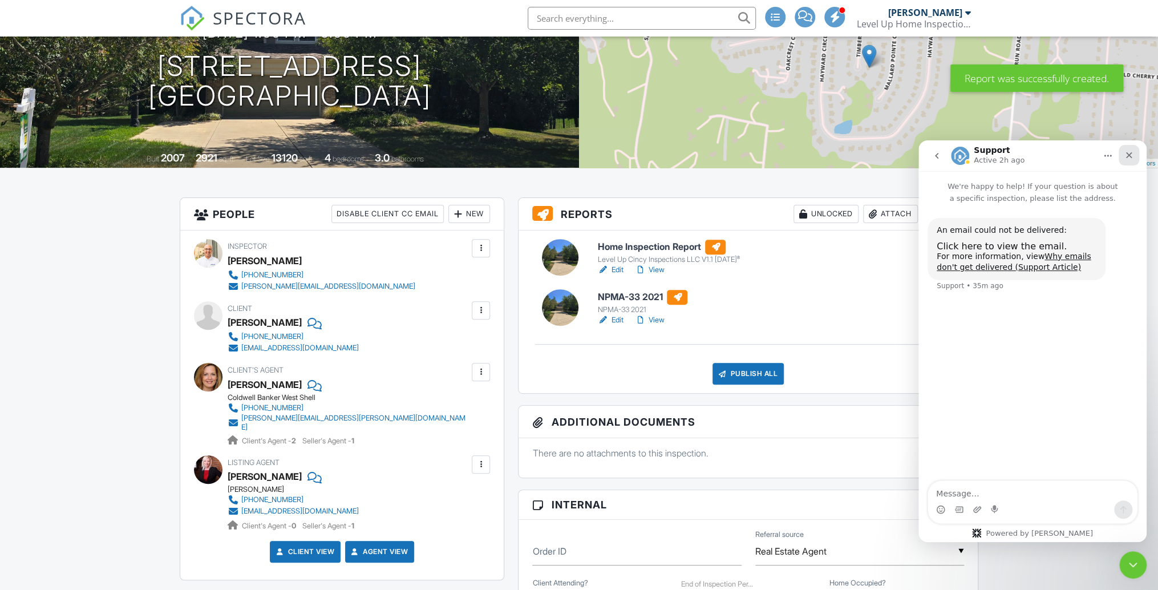
click at [1126, 156] on icon "Close" at bounding box center [1128, 155] width 9 height 9
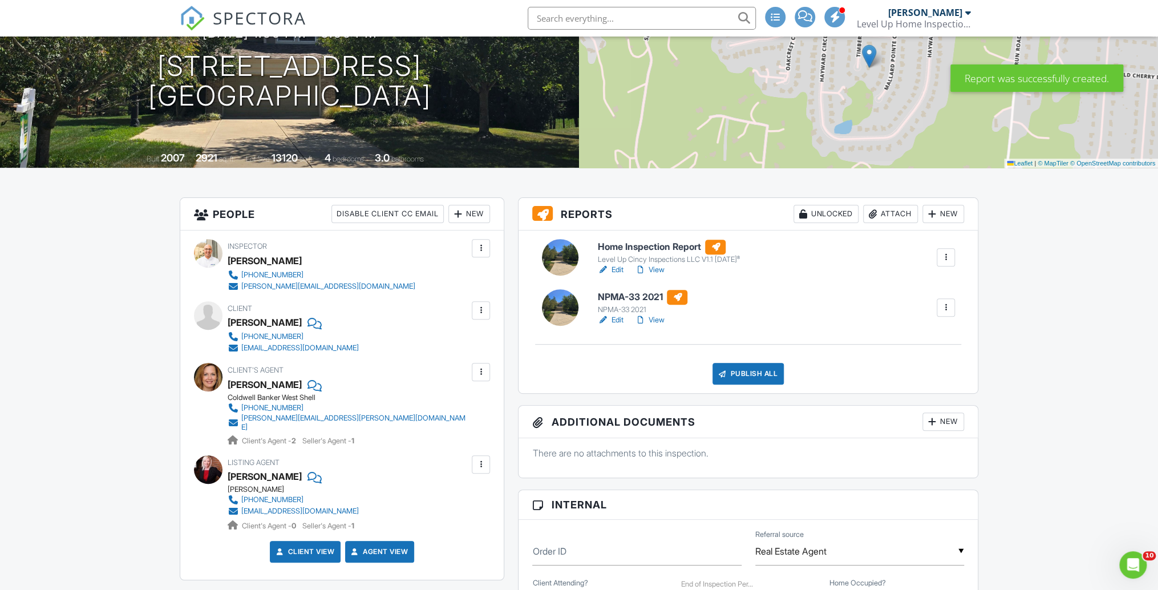
click at [619, 315] on link "Edit" at bounding box center [610, 319] width 26 height 11
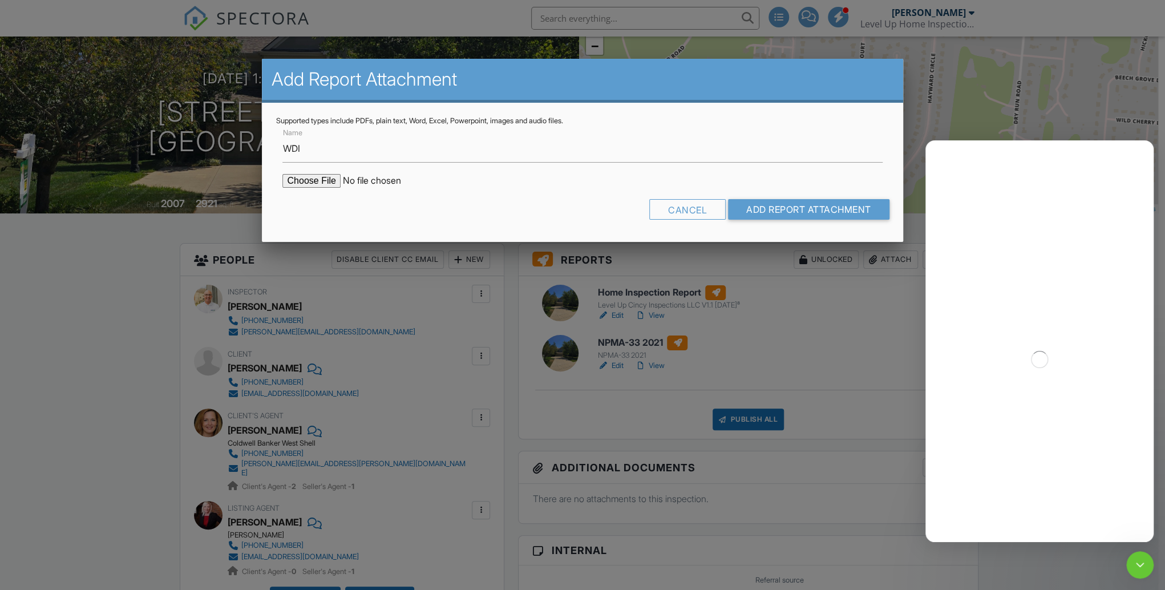
type input "WDI"
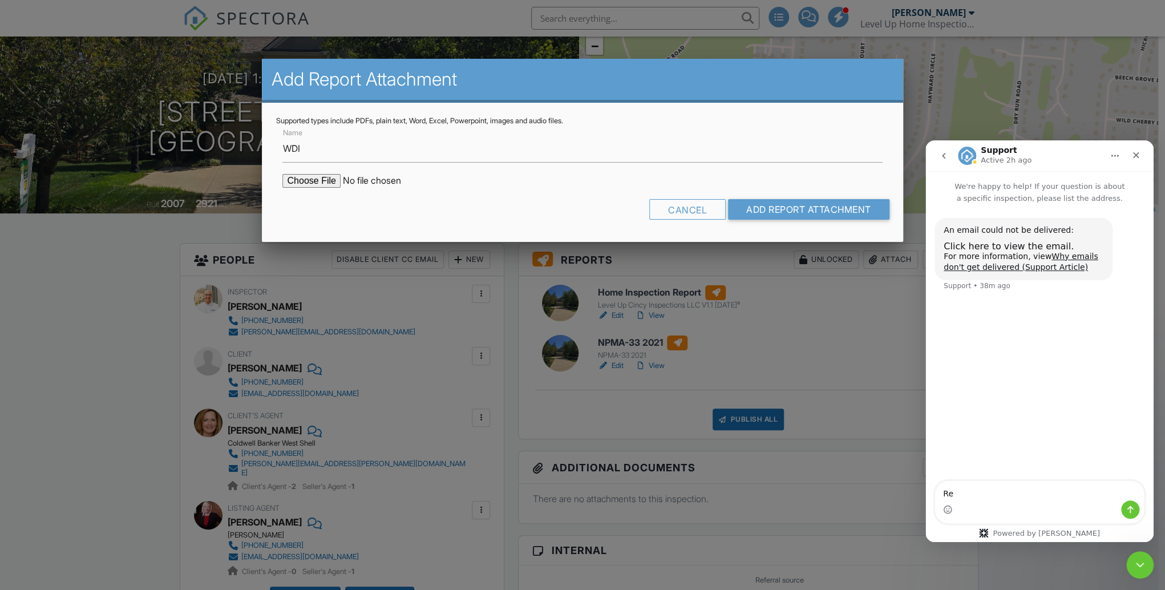
type textarea "Re"
click at [484, 151] on input "WDI" at bounding box center [581, 149] width 599 height 28
type input "WDI Report"
click at [321, 180] on input "file" at bounding box center [379, 181] width 194 height 14
type input "C:\fakepath\5402_Timber_Trail_Pl___NPMA_33_2021.pdf"
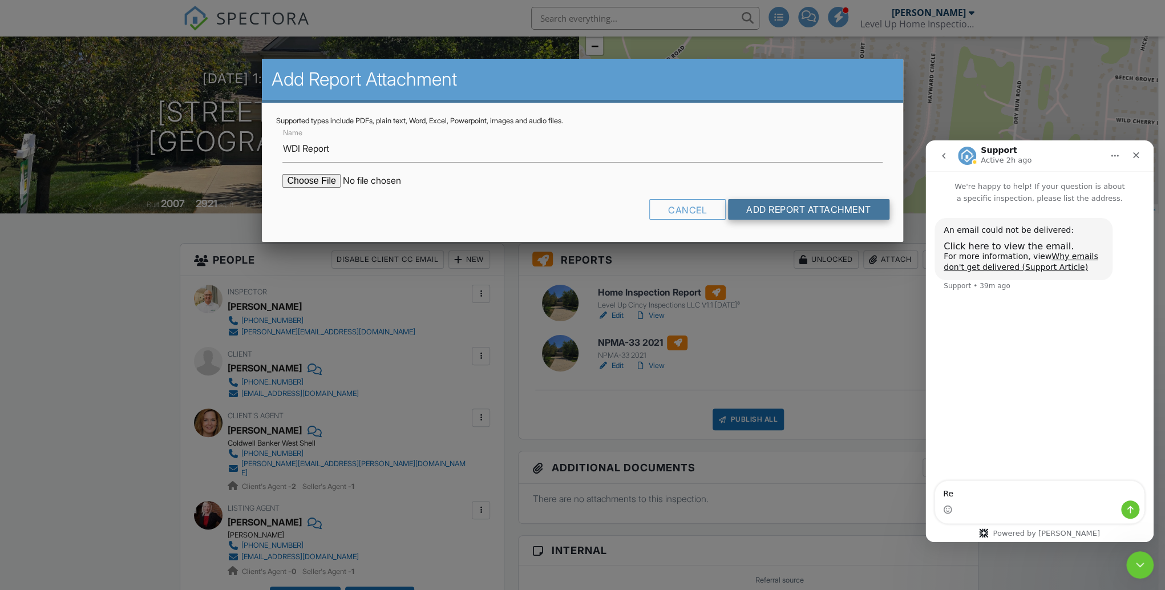
click at [817, 200] on input "Add Report Attachment" at bounding box center [808, 209] width 161 height 21
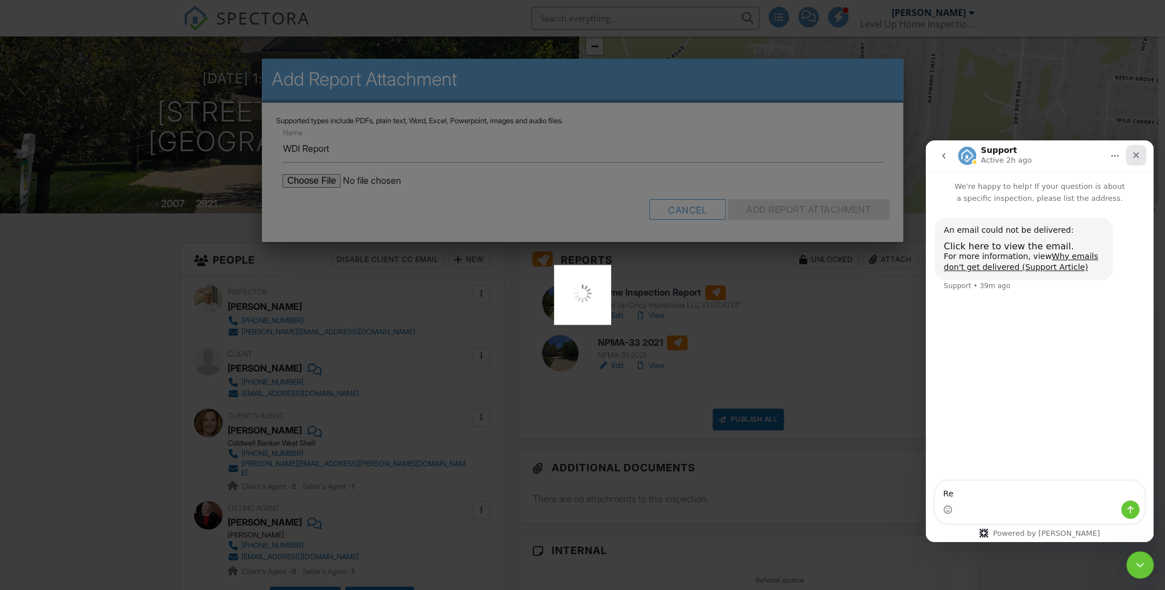
click at [1134, 153] on icon "Close" at bounding box center [1135, 155] width 9 height 9
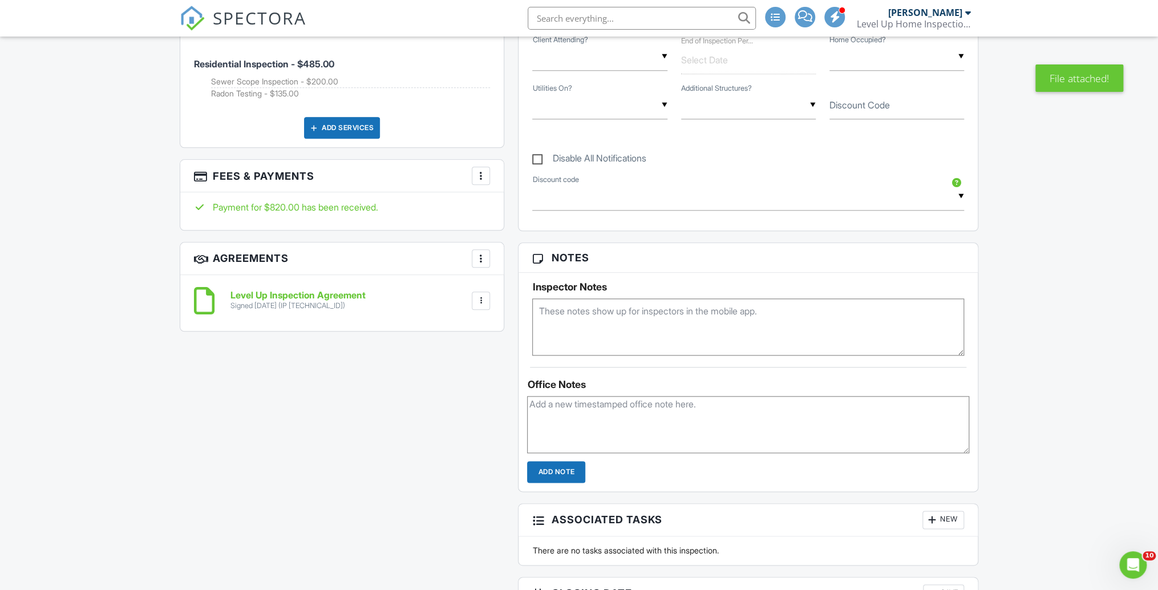
click at [482, 253] on div at bounding box center [480, 258] width 11 height 11
click at [525, 287] on li "Add Agreement" at bounding box center [549, 293] width 140 height 29
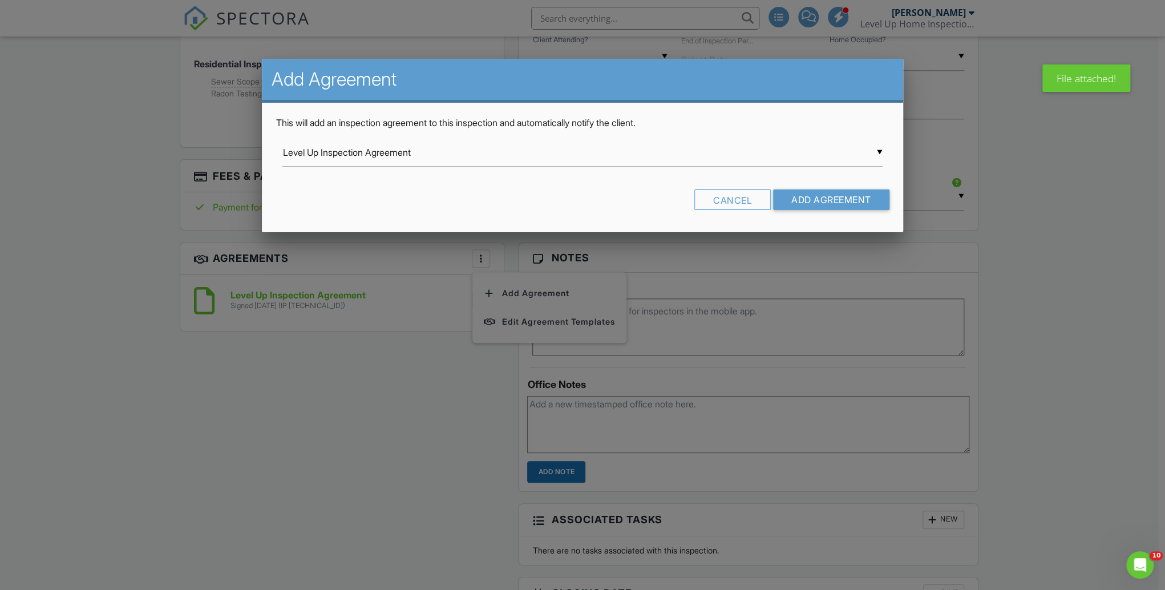
click at [395, 154] on div "▼ Level Up Inspection Agreement Level Up Inspection Agreement Sewer Scope Inspe…" at bounding box center [581, 153] width 599 height 28
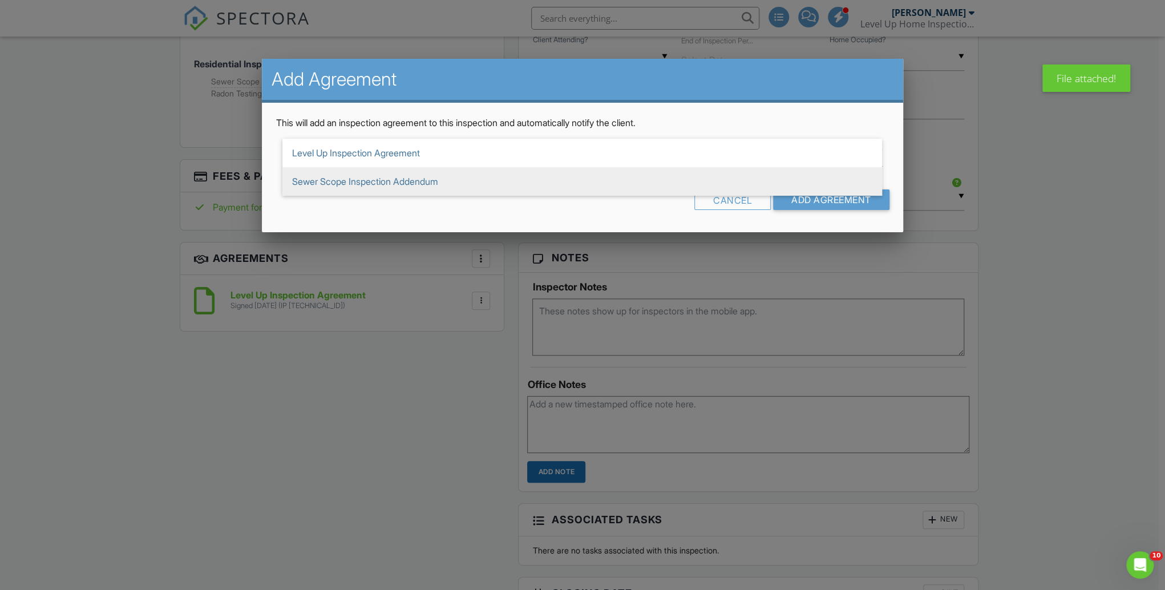
click at [379, 189] on span "Sewer Scope Inspection Addendum" at bounding box center [581, 181] width 599 height 29
type input "Sewer Scope Inspection Addendum"
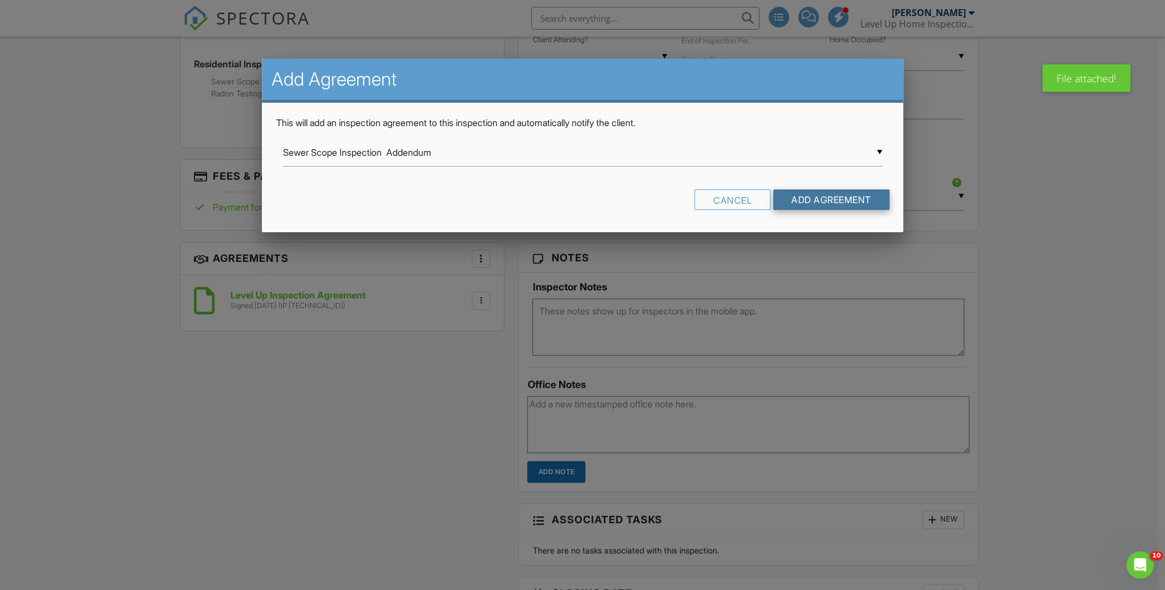
click at [809, 201] on input "Add Agreement" at bounding box center [831, 199] width 116 height 21
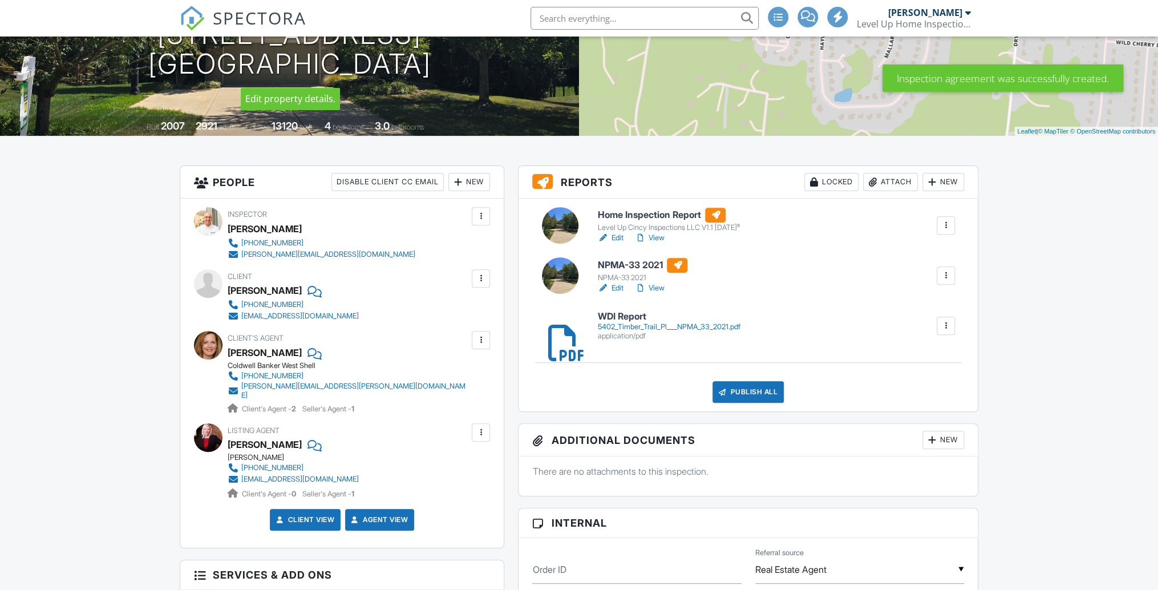
scroll to position [183, 0]
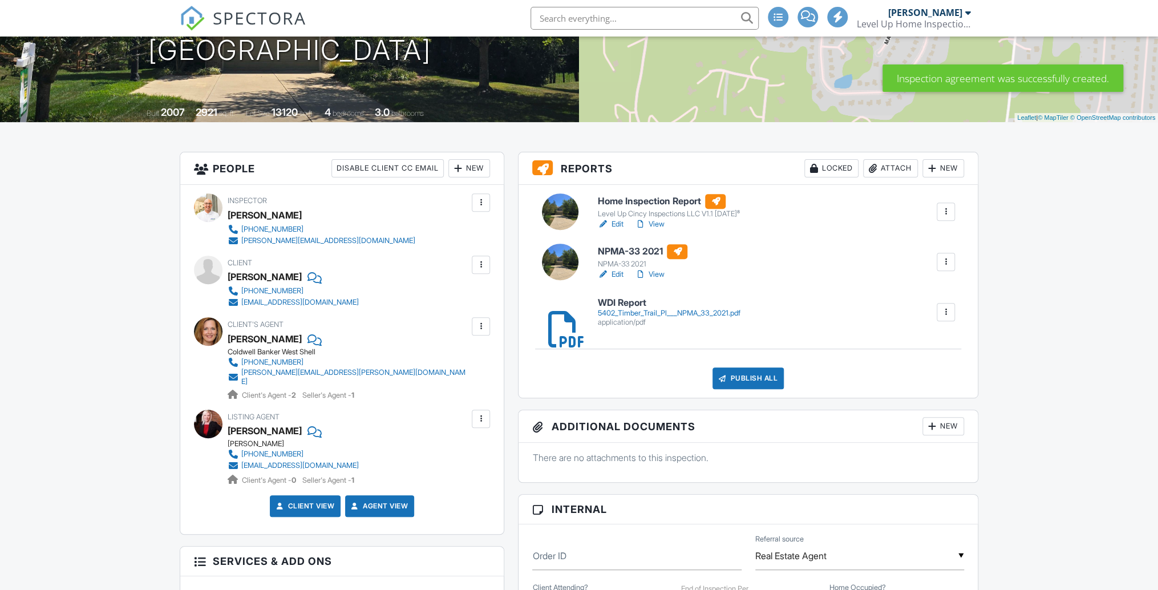
click at [659, 222] on link "View" at bounding box center [649, 223] width 30 height 11
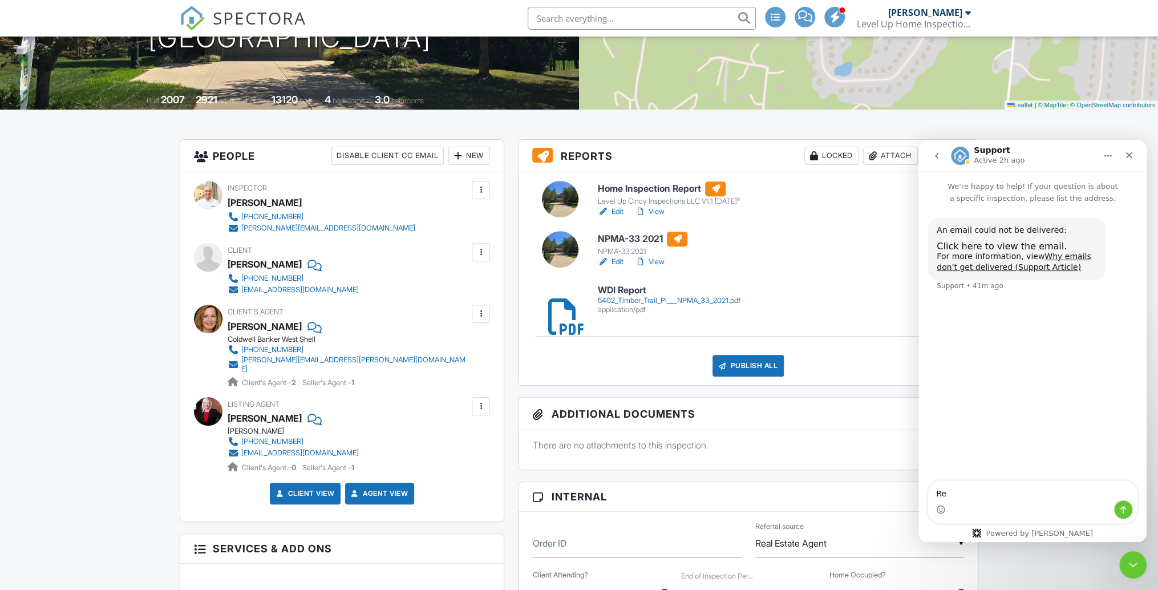
scroll to position [274, 0]
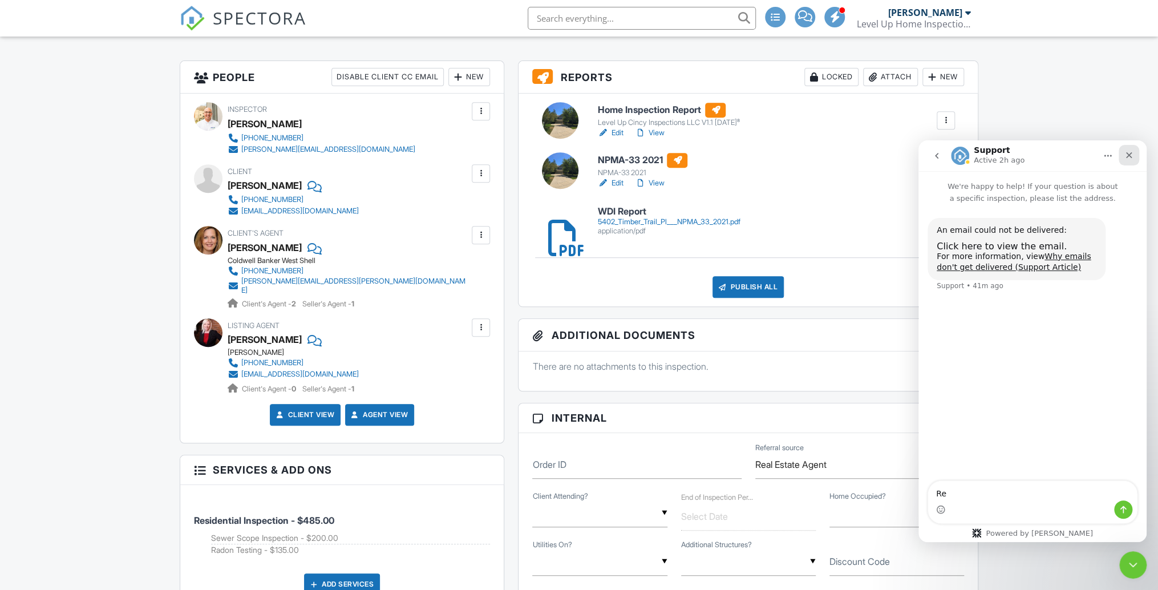
click at [1126, 156] on icon "Close" at bounding box center [1128, 155] width 9 height 9
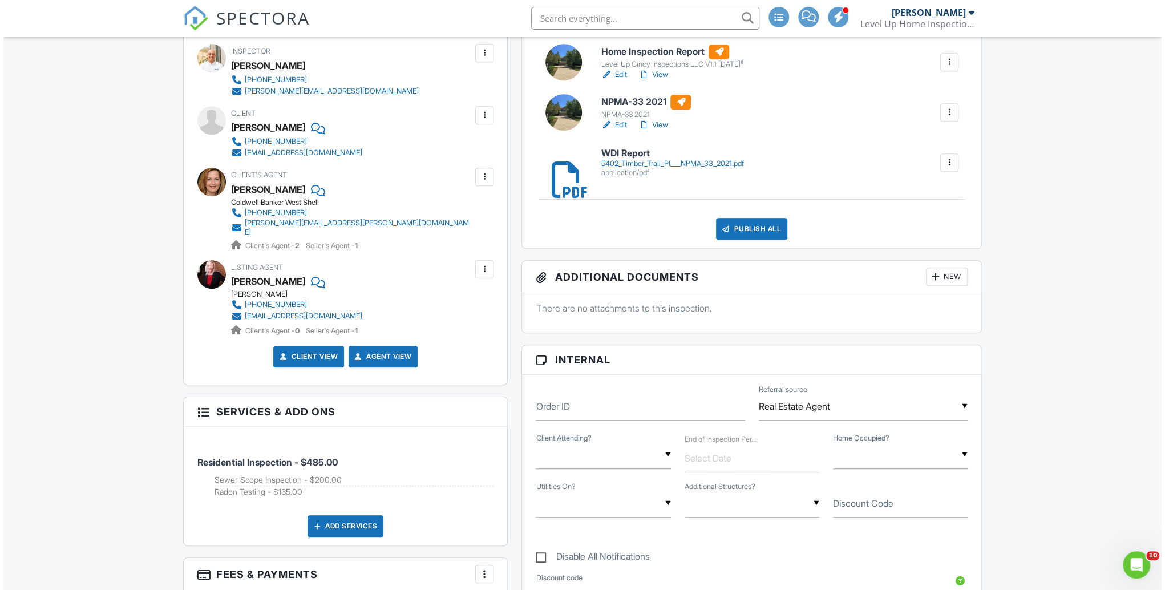
scroll to position [319, 0]
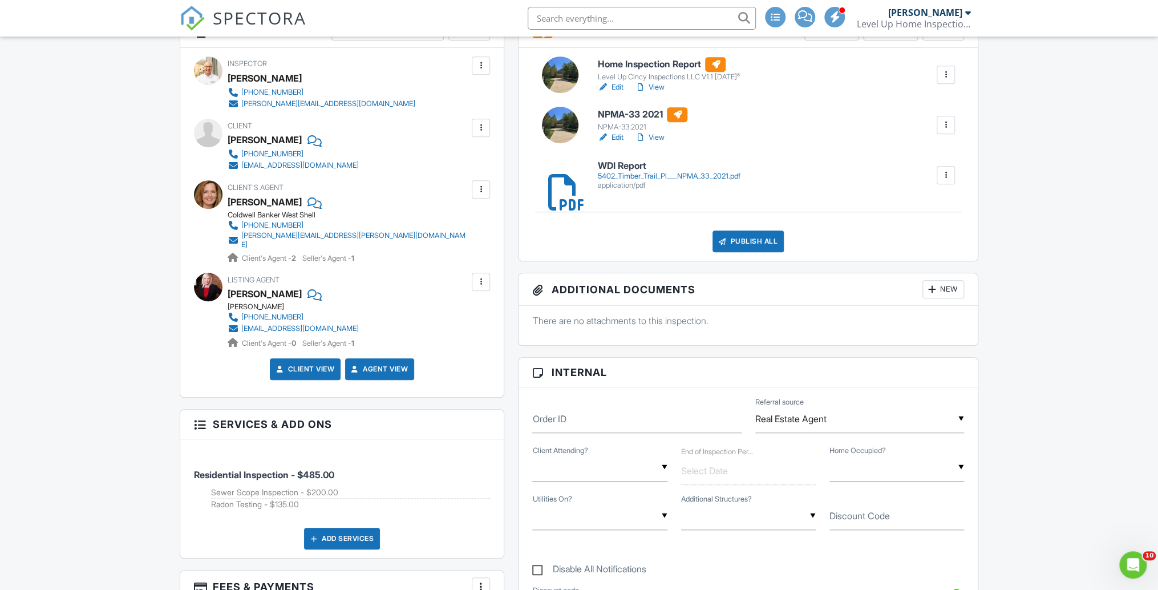
click at [730, 242] on div "Publish All" at bounding box center [747, 241] width 71 height 22
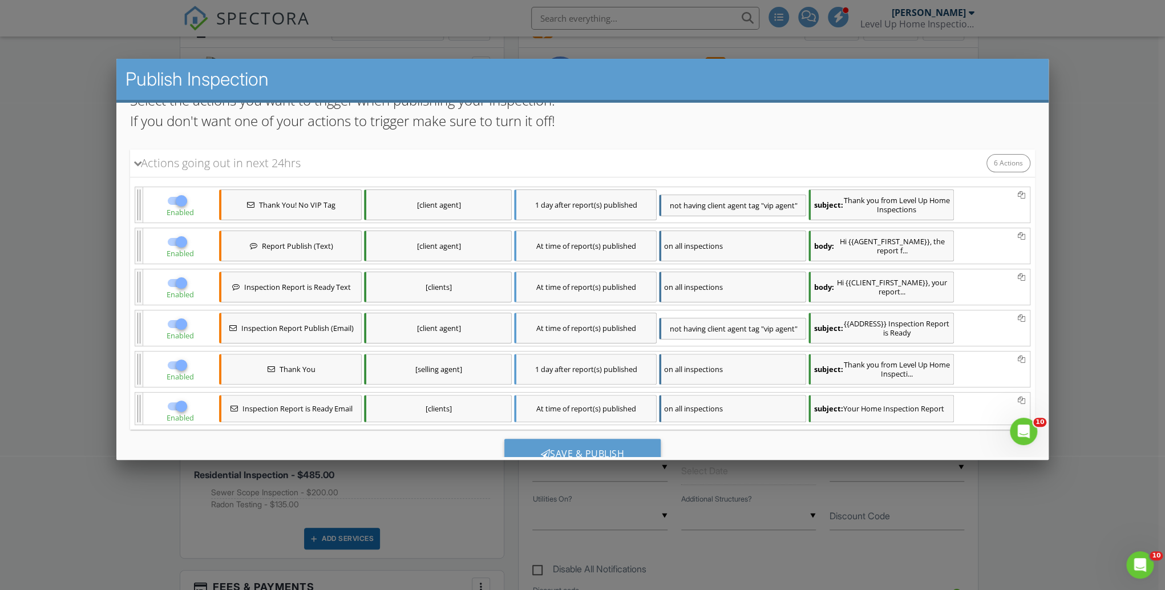
scroll to position [164, 0]
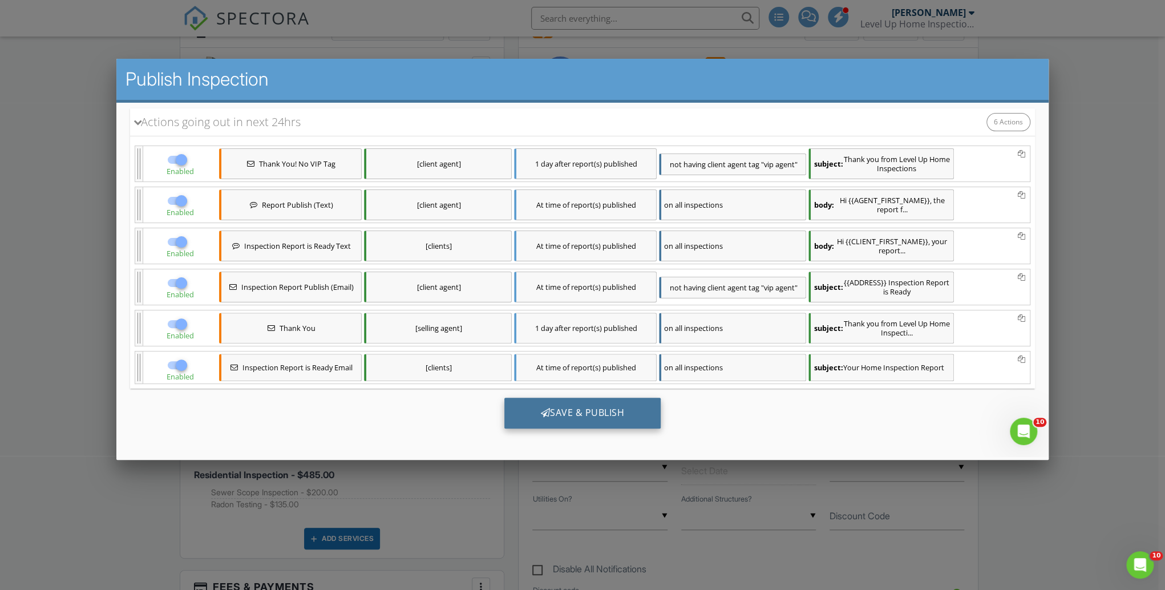
click at [607, 421] on div "Save & Publish" at bounding box center [582, 413] width 157 height 31
